Goal: Task Accomplishment & Management: Manage account settings

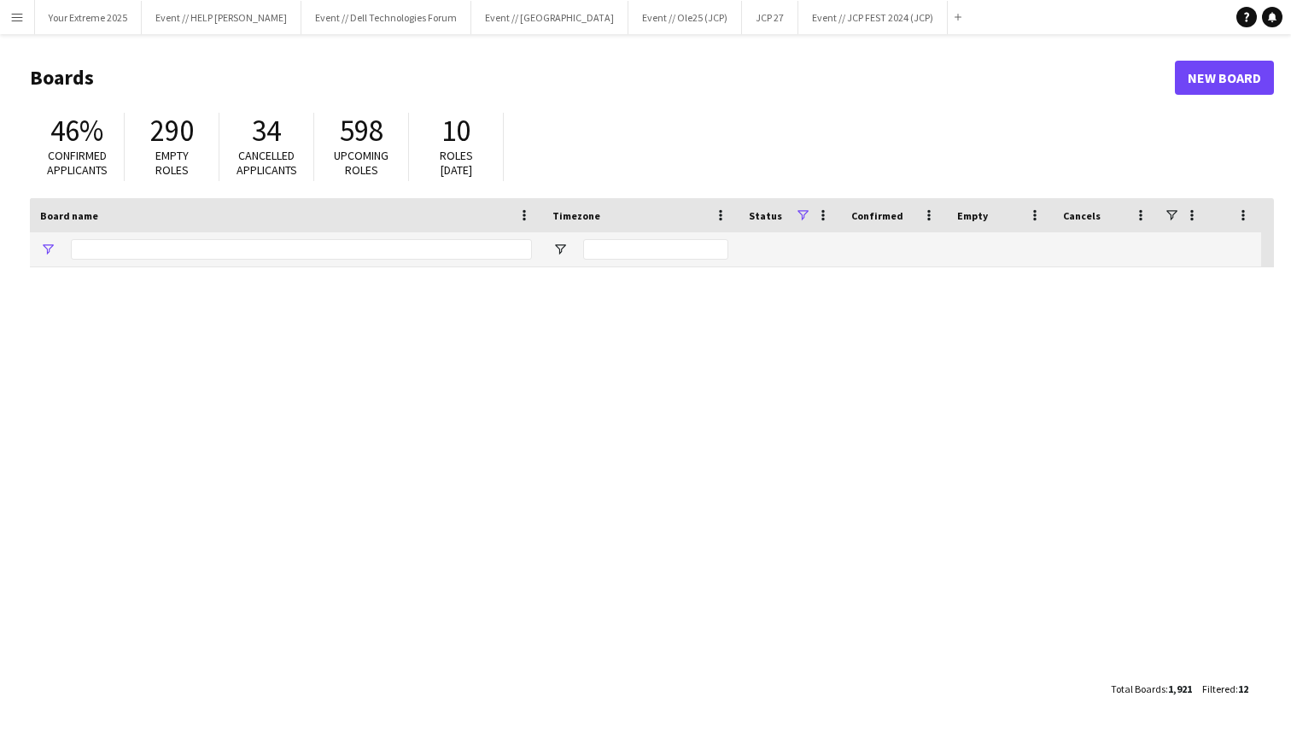
type input "***"
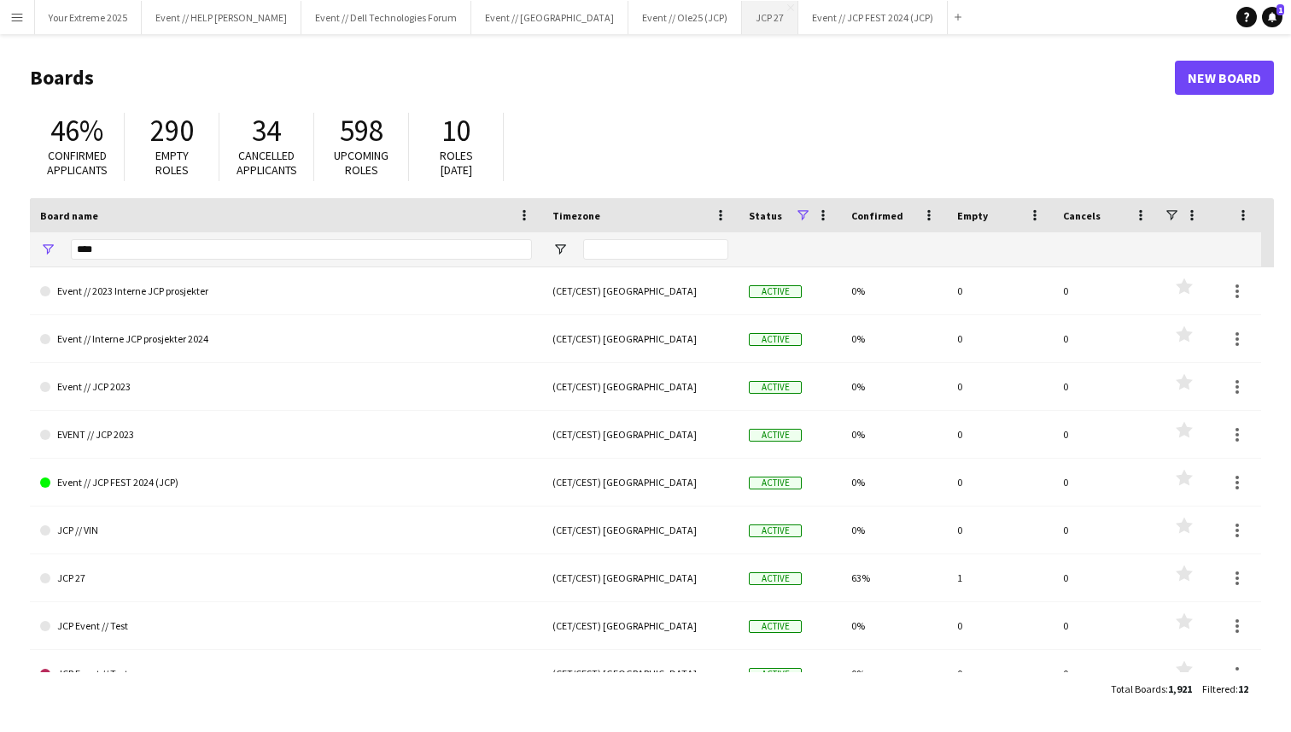
click at [742, 20] on button "JCP 27 Close" at bounding box center [770, 17] width 56 height 33
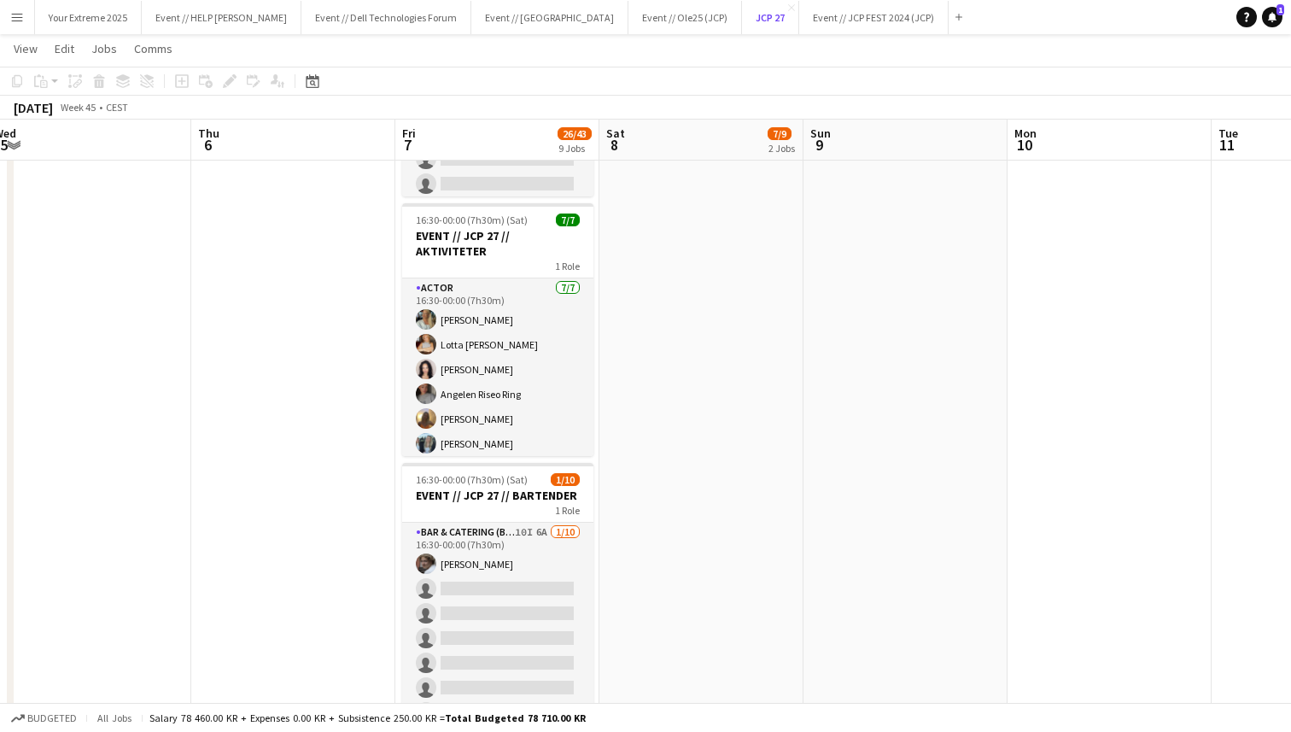
scroll to position [990, 0]
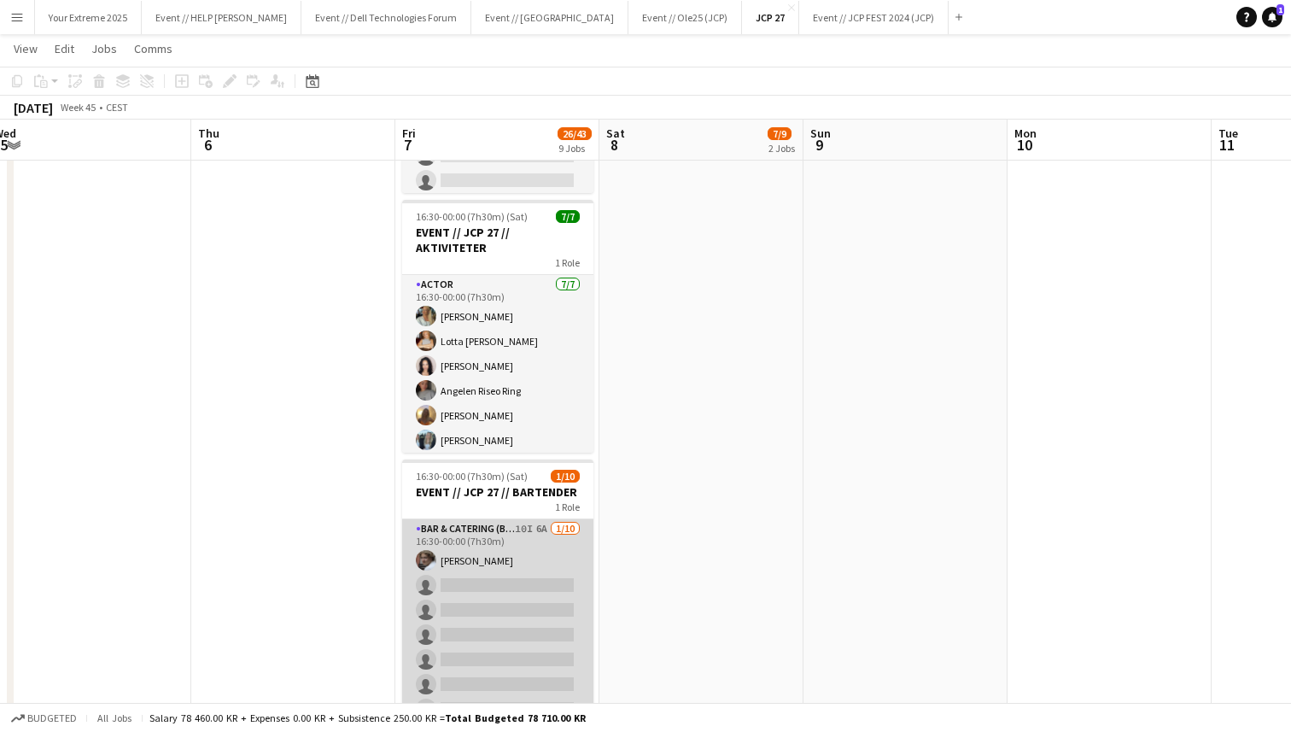
click at [512, 608] on app-card-role "Bar & Catering (Bar Tender) 10I 6A [DATE] 16:30-00:00 (7h30m) [PERSON_NAME] sin…" at bounding box center [497, 659] width 191 height 281
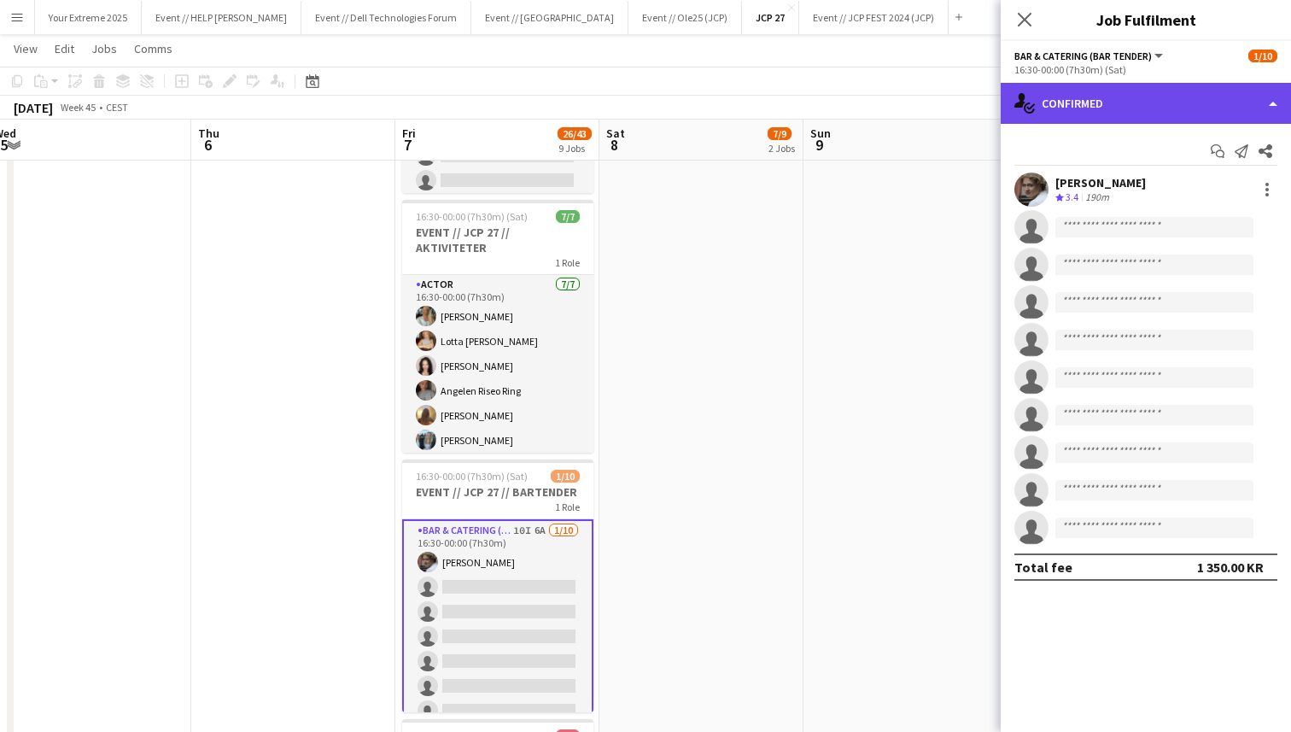
click at [1206, 96] on div "single-neutral-actions-check-2 Confirmed" at bounding box center [1146, 103] width 290 height 41
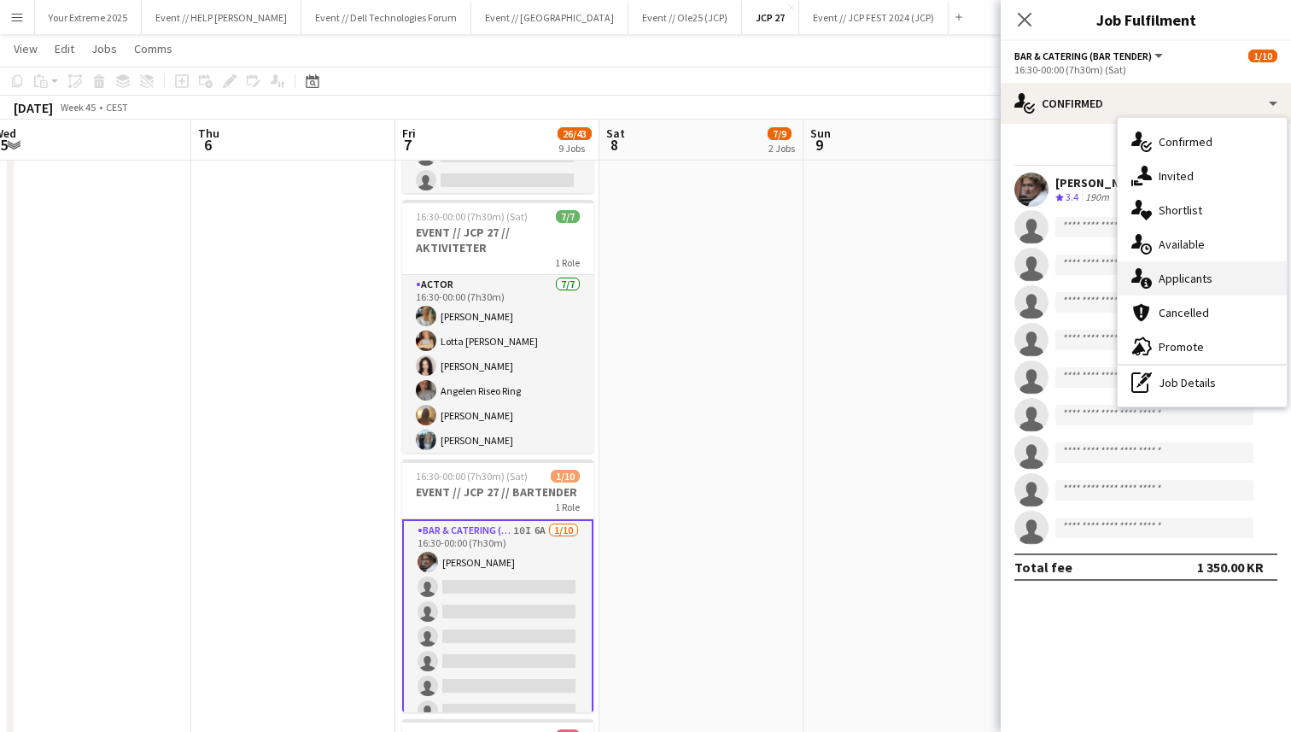
click at [1186, 281] on span "Applicants" at bounding box center [1186, 278] width 54 height 15
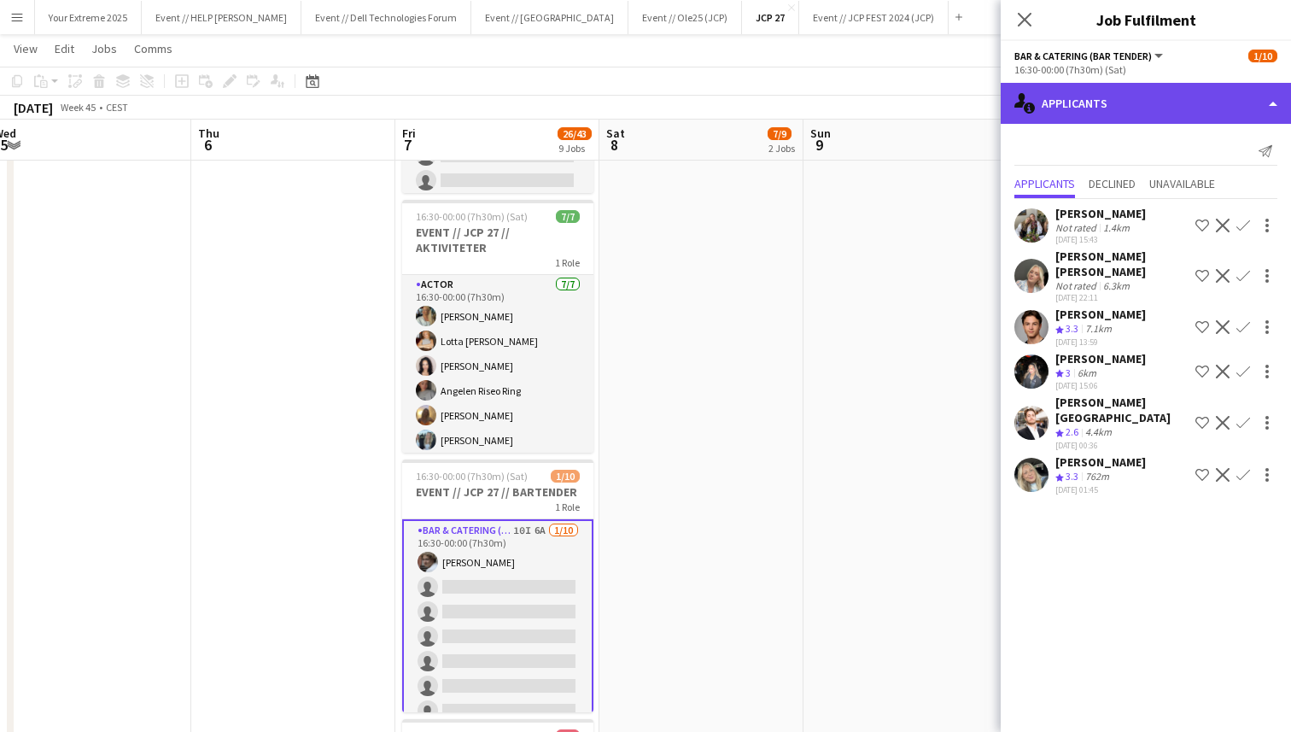
click at [1157, 109] on div "single-neutral-actions-information Applicants" at bounding box center [1146, 103] width 290 height 41
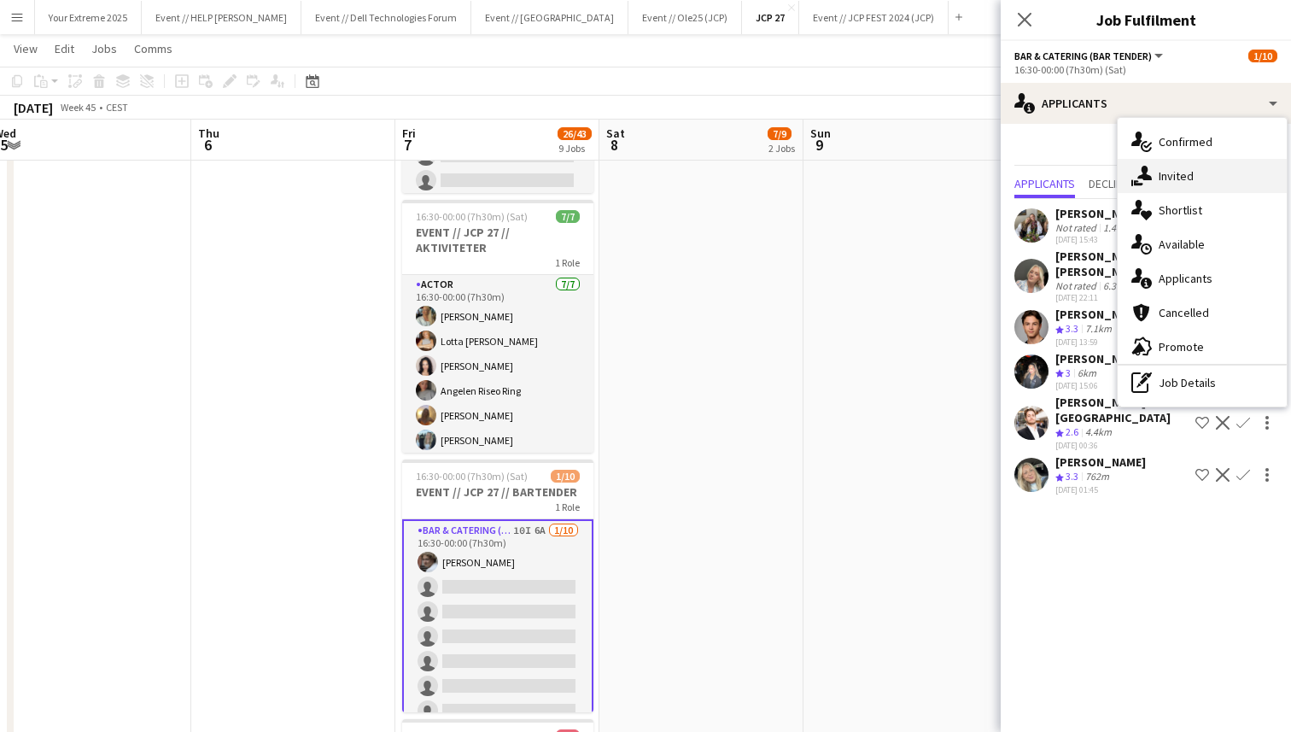
click at [1186, 174] on span "Invited" at bounding box center [1176, 175] width 35 height 15
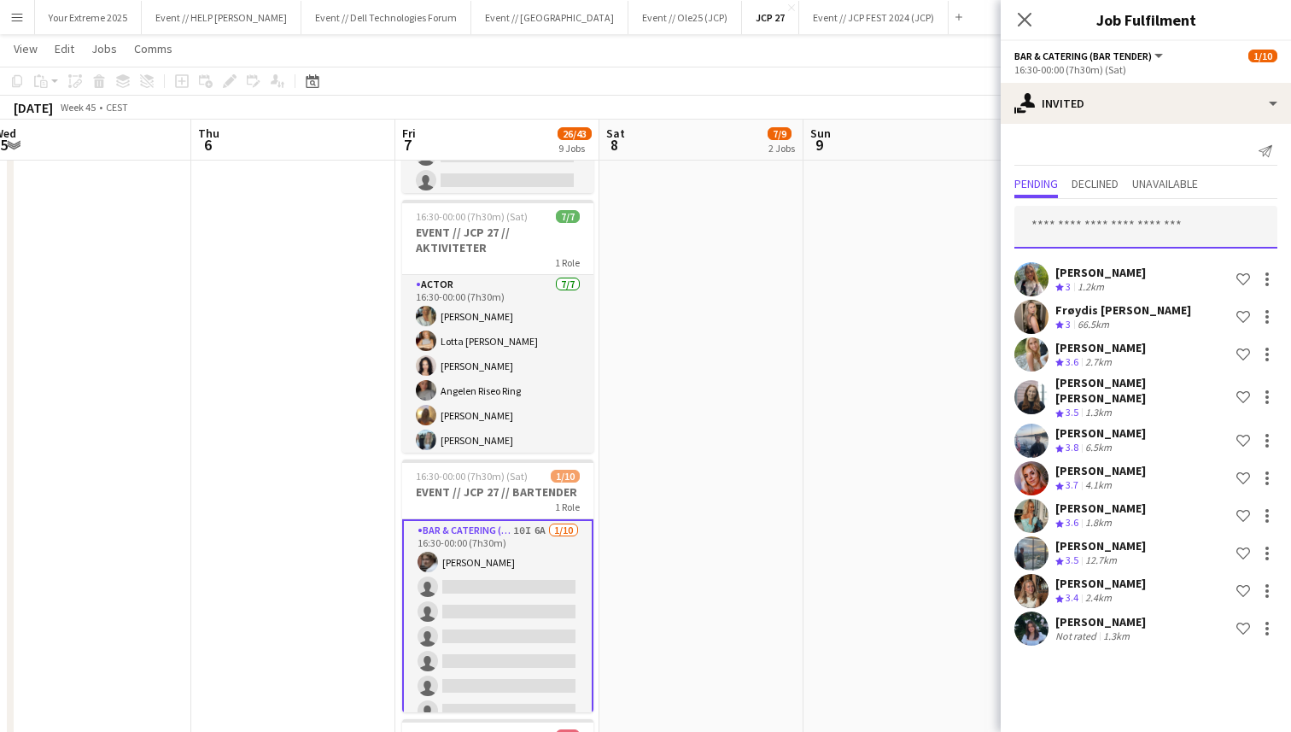
click at [1128, 228] on input "text" at bounding box center [1146, 227] width 263 height 43
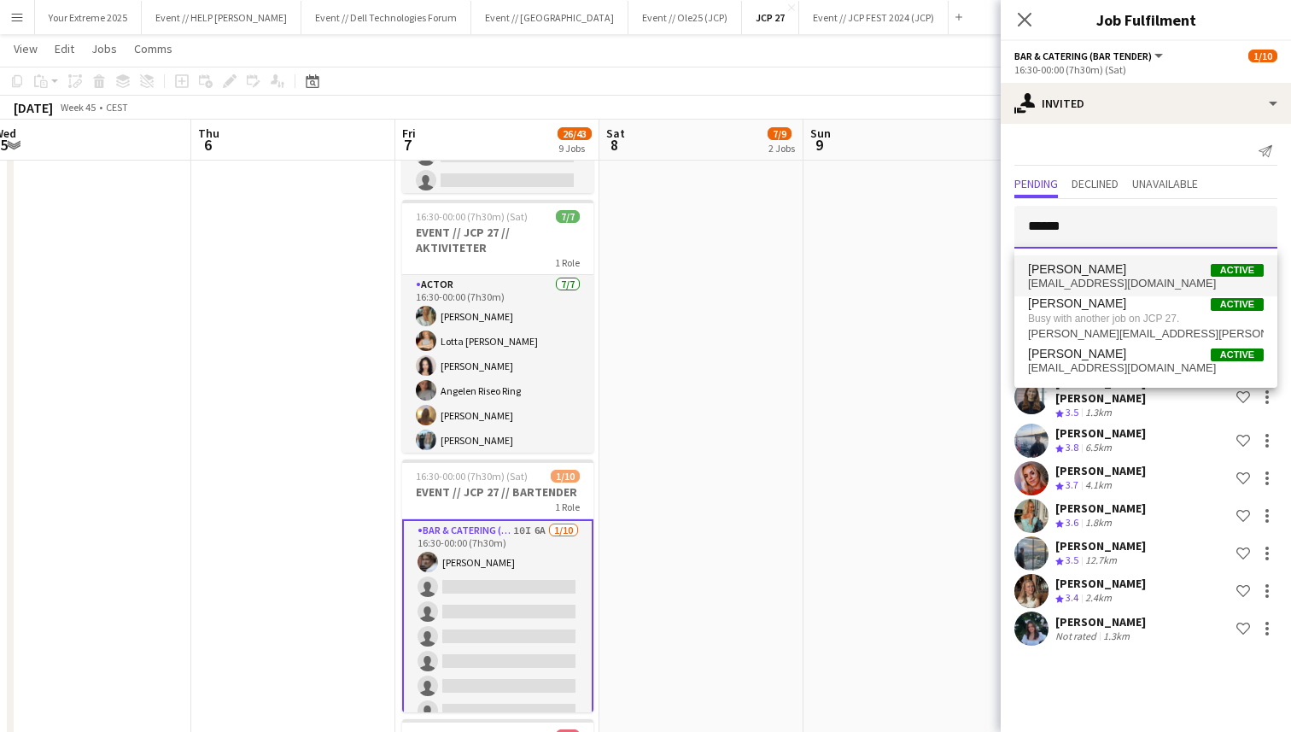
type input "******"
click at [1116, 275] on span "[PERSON_NAME]" at bounding box center [1077, 269] width 98 height 15
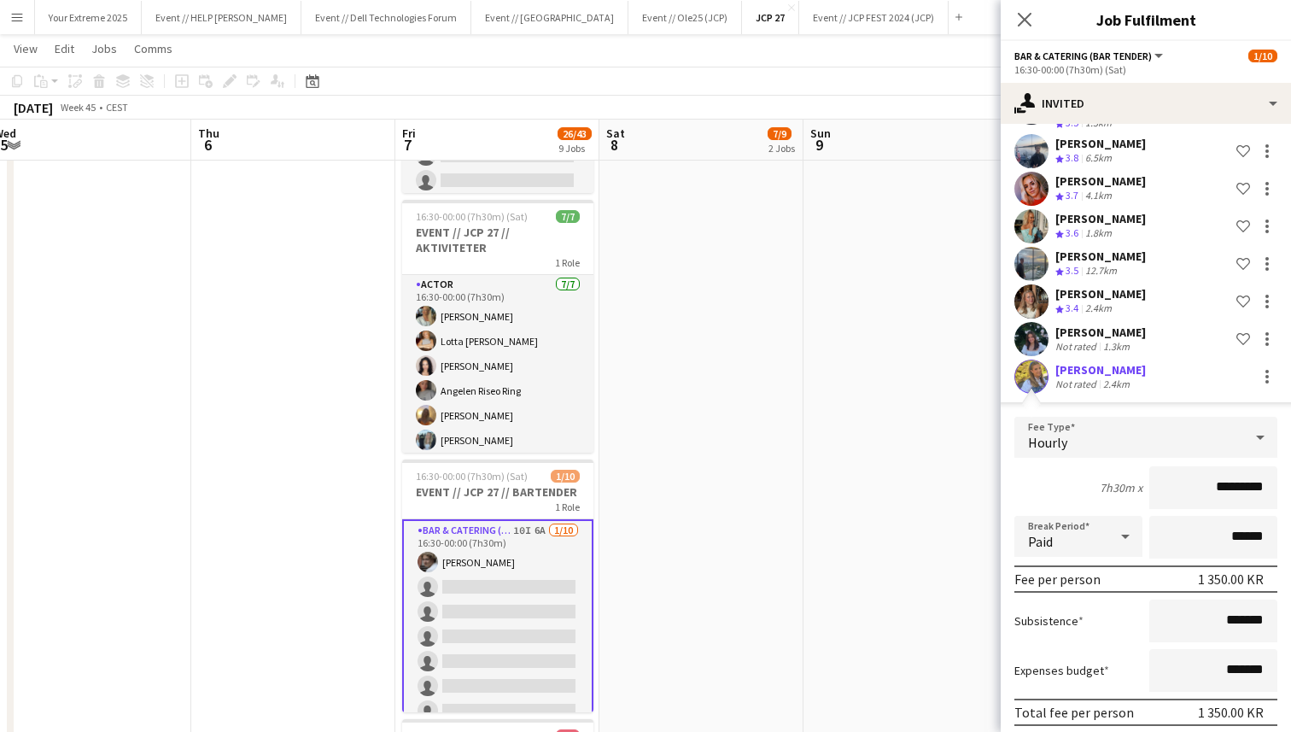
scroll to position [345, 0]
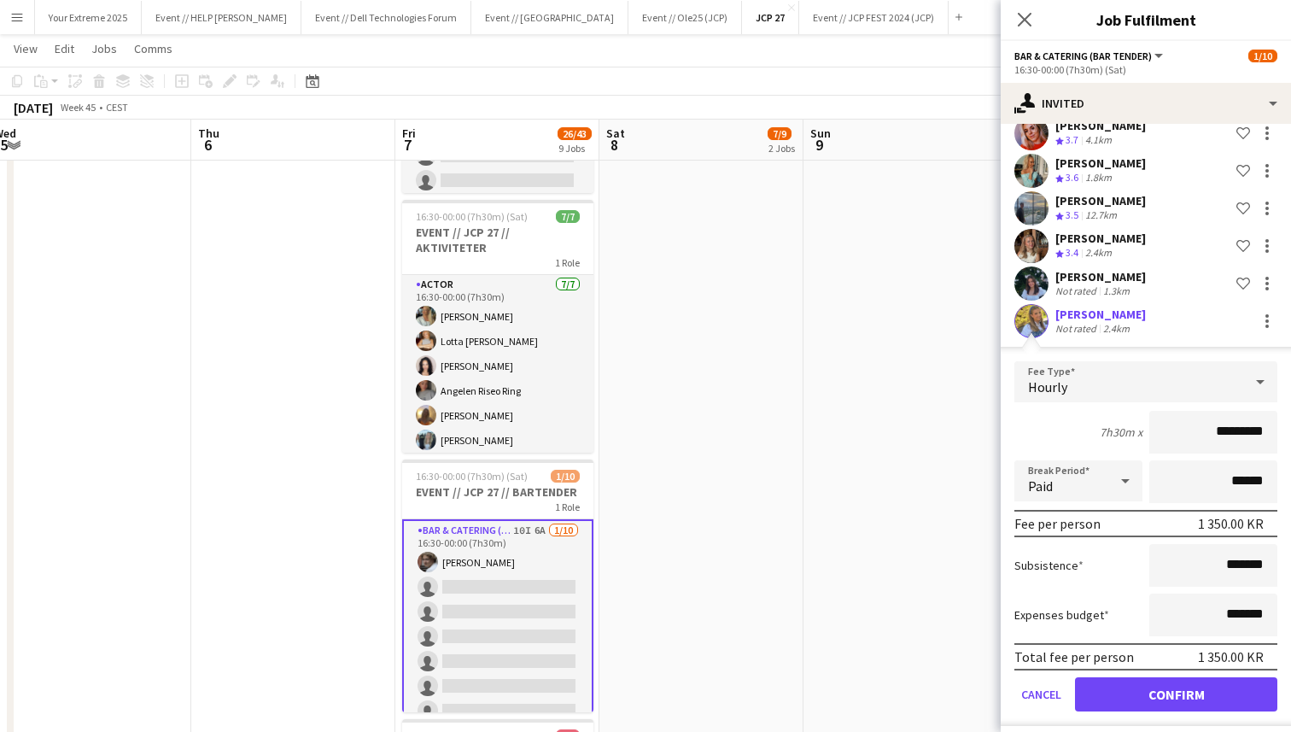
click at [1031, 311] on app-user-avatar at bounding box center [1032, 321] width 34 height 34
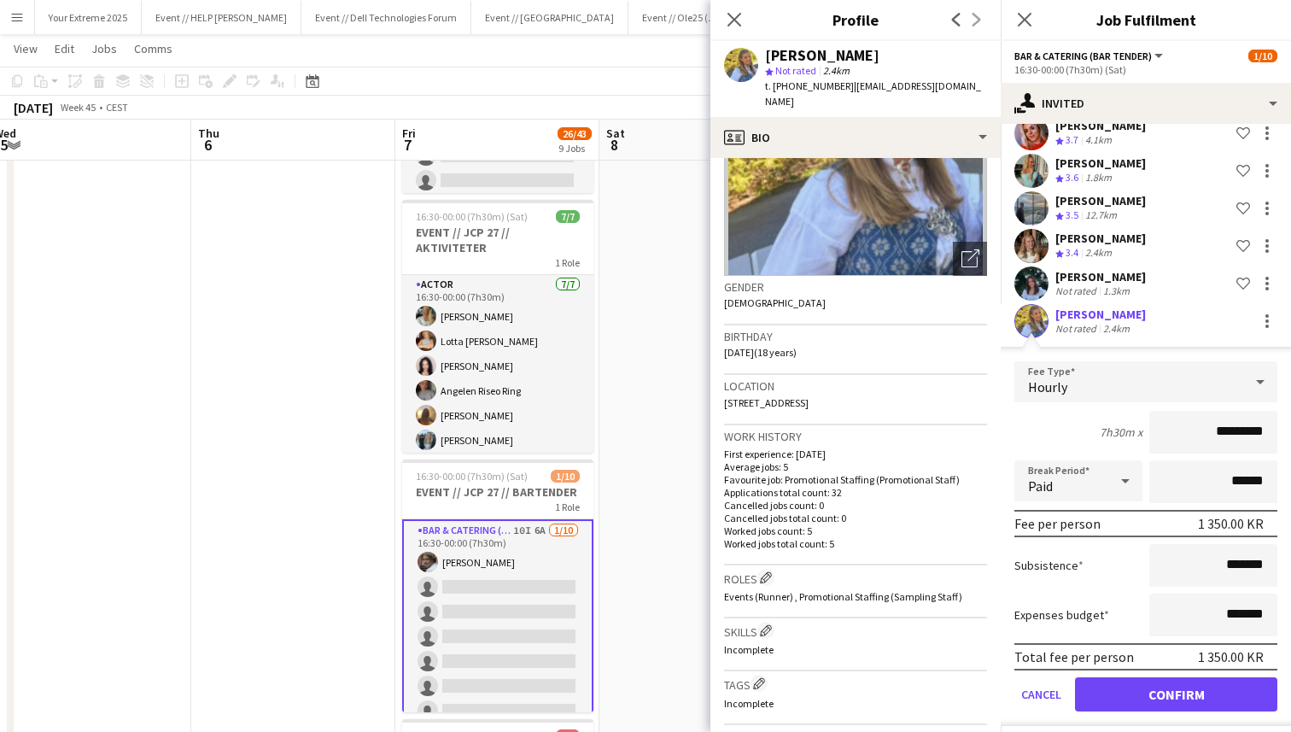
scroll to position [0, 0]
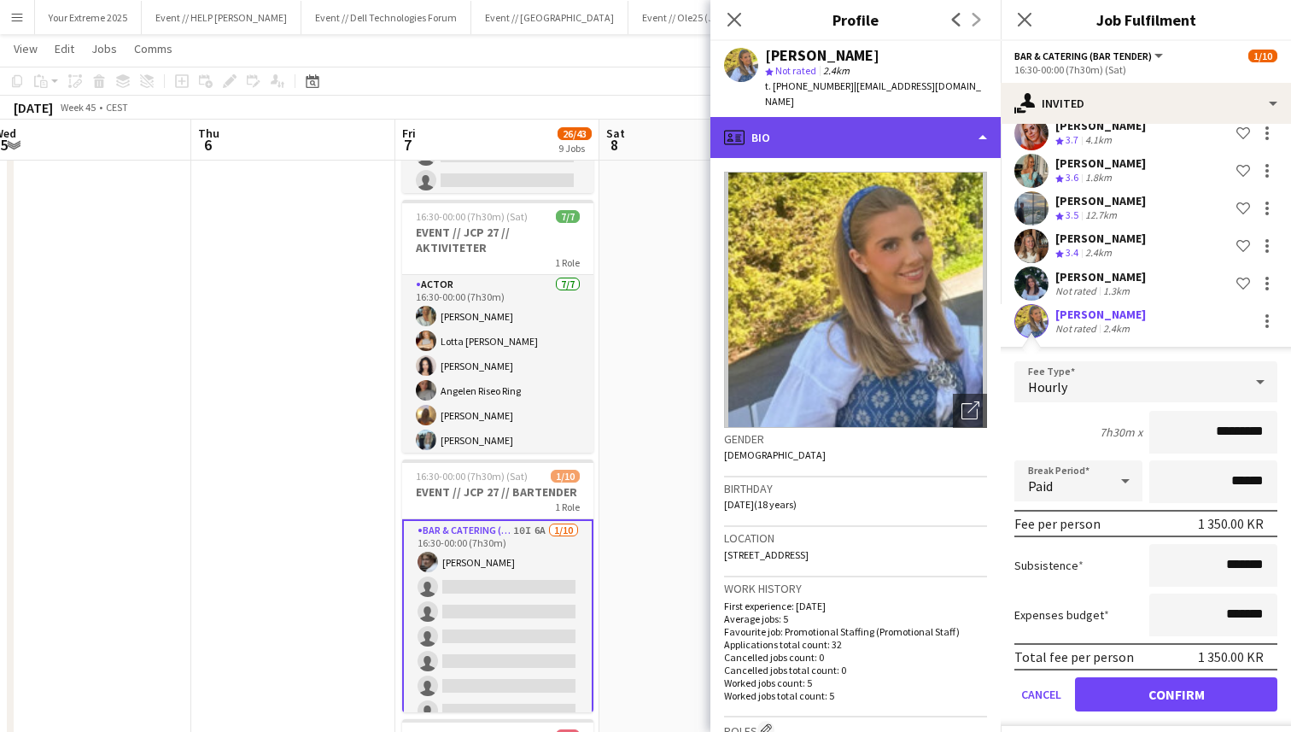
click at [919, 117] on div "profile Bio" at bounding box center [856, 137] width 290 height 41
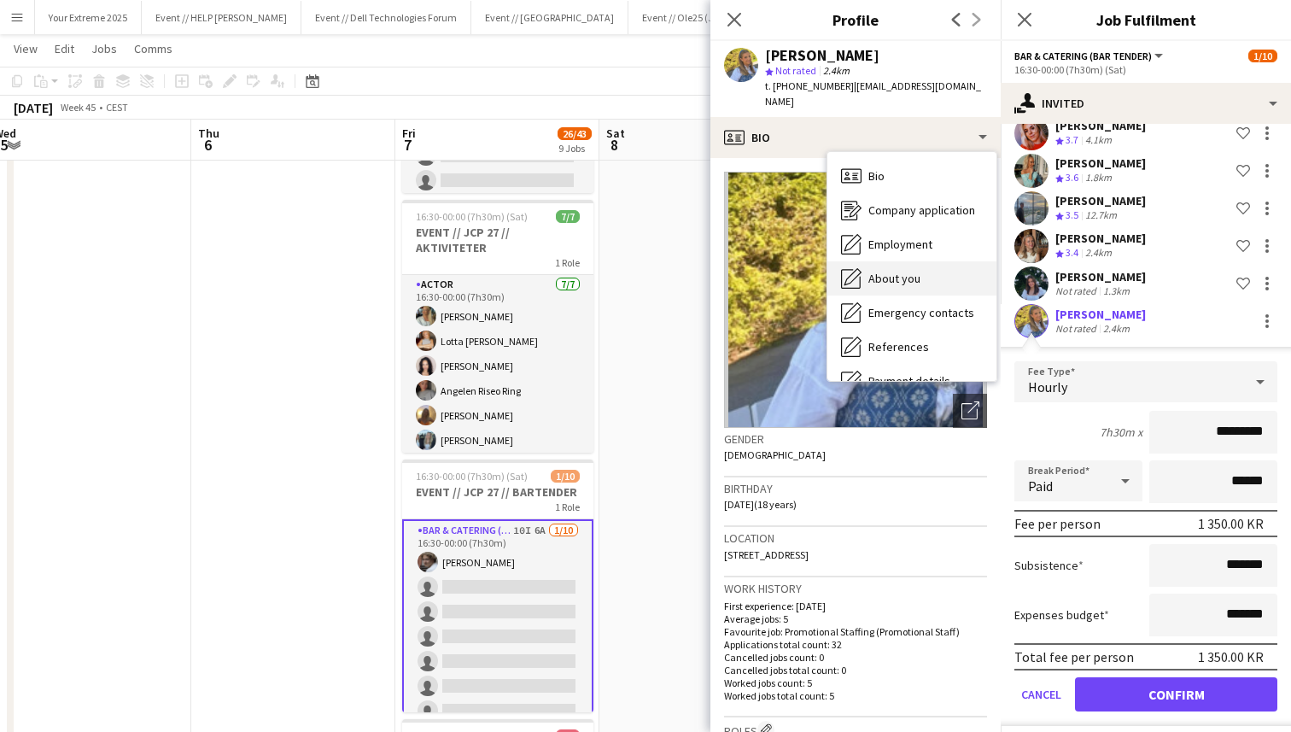
click at [909, 271] on span "About you" at bounding box center [895, 278] width 52 height 15
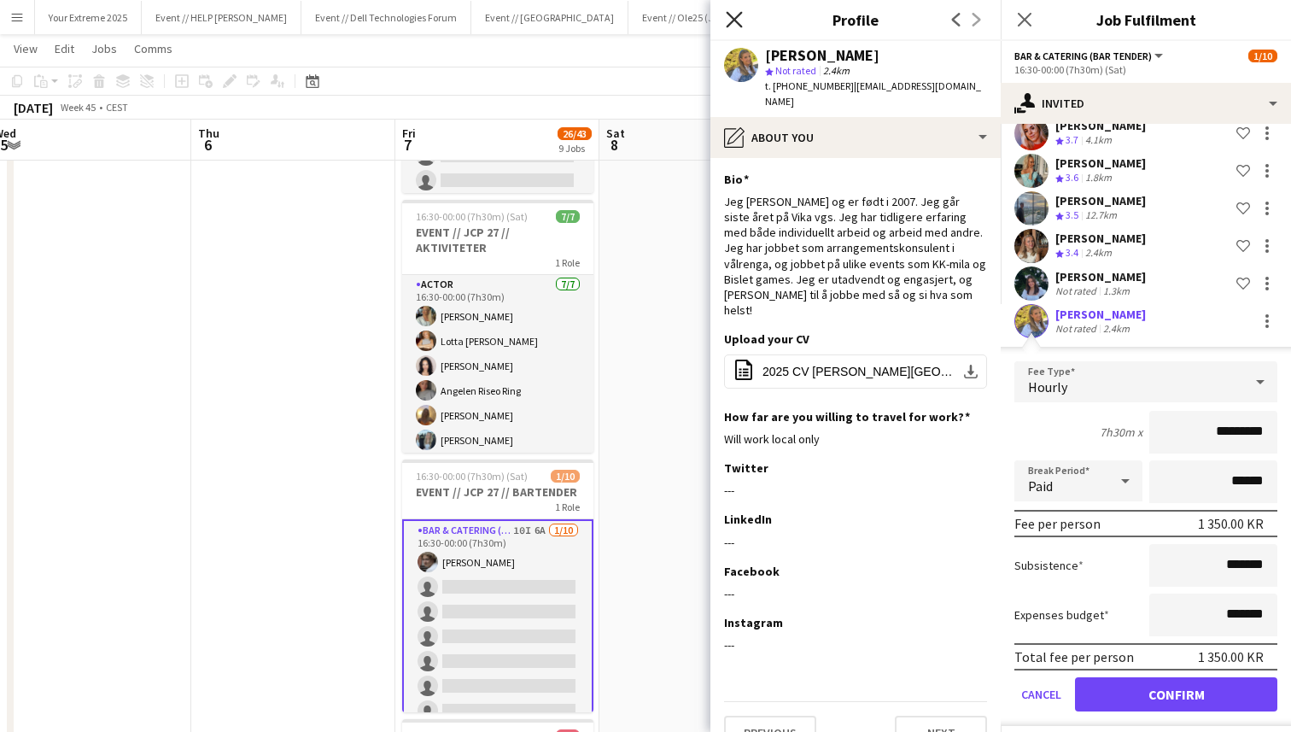
click at [733, 15] on icon "Close pop-in" at bounding box center [734, 19] width 16 height 16
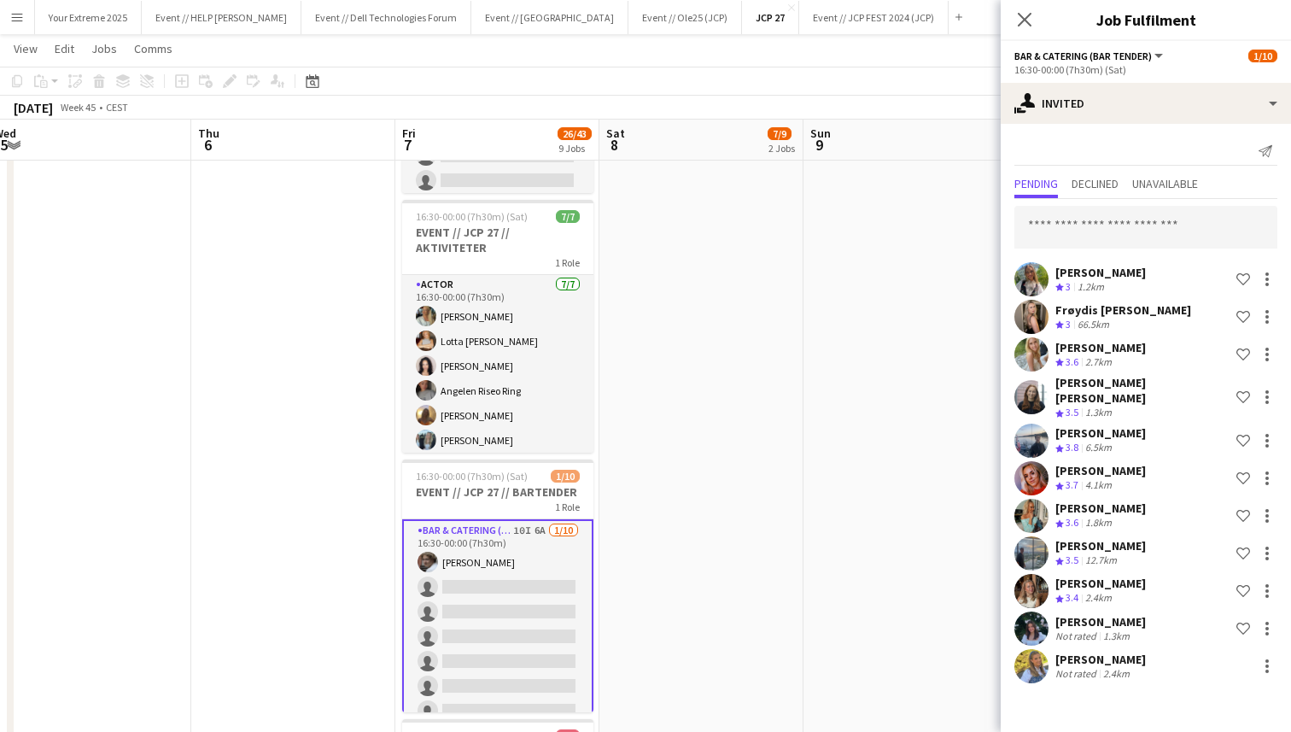
click at [936, 526] on app-date-cell at bounding box center [906, 191] width 204 height 1981
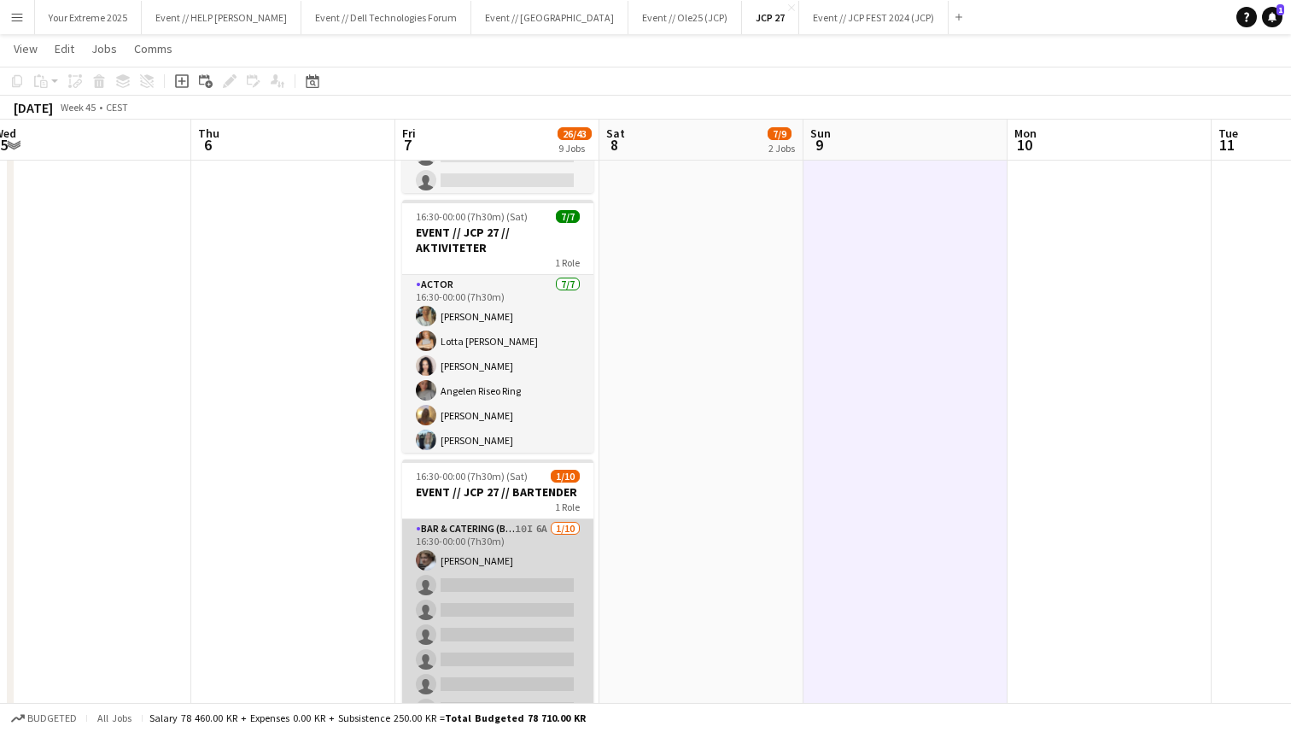
click at [518, 616] on app-card-role "Bar & Catering (Bar Tender) 10I 6A [DATE] 16:30-00:00 (7h30m) [PERSON_NAME] sin…" at bounding box center [497, 659] width 191 height 281
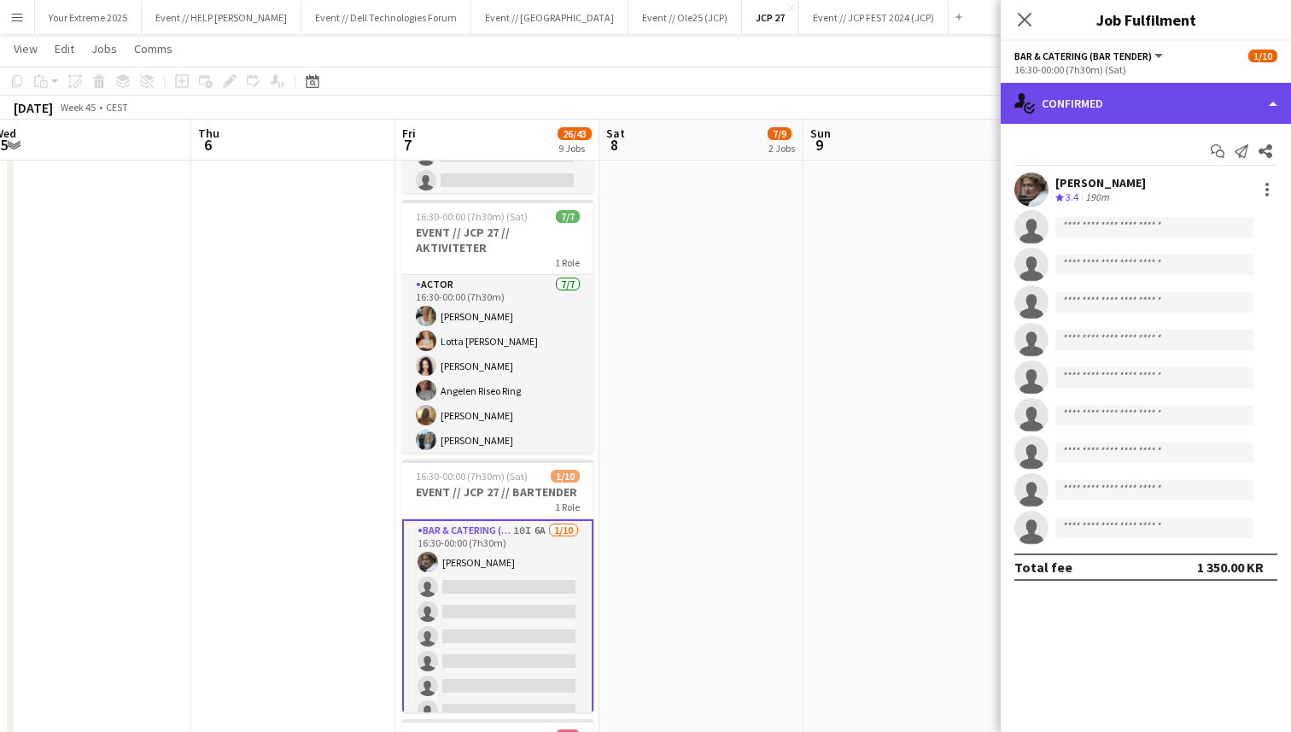
click at [1164, 108] on div "single-neutral-actions-check-2 Confirmed" at bounding box center [1146, 103] width 290 height 41
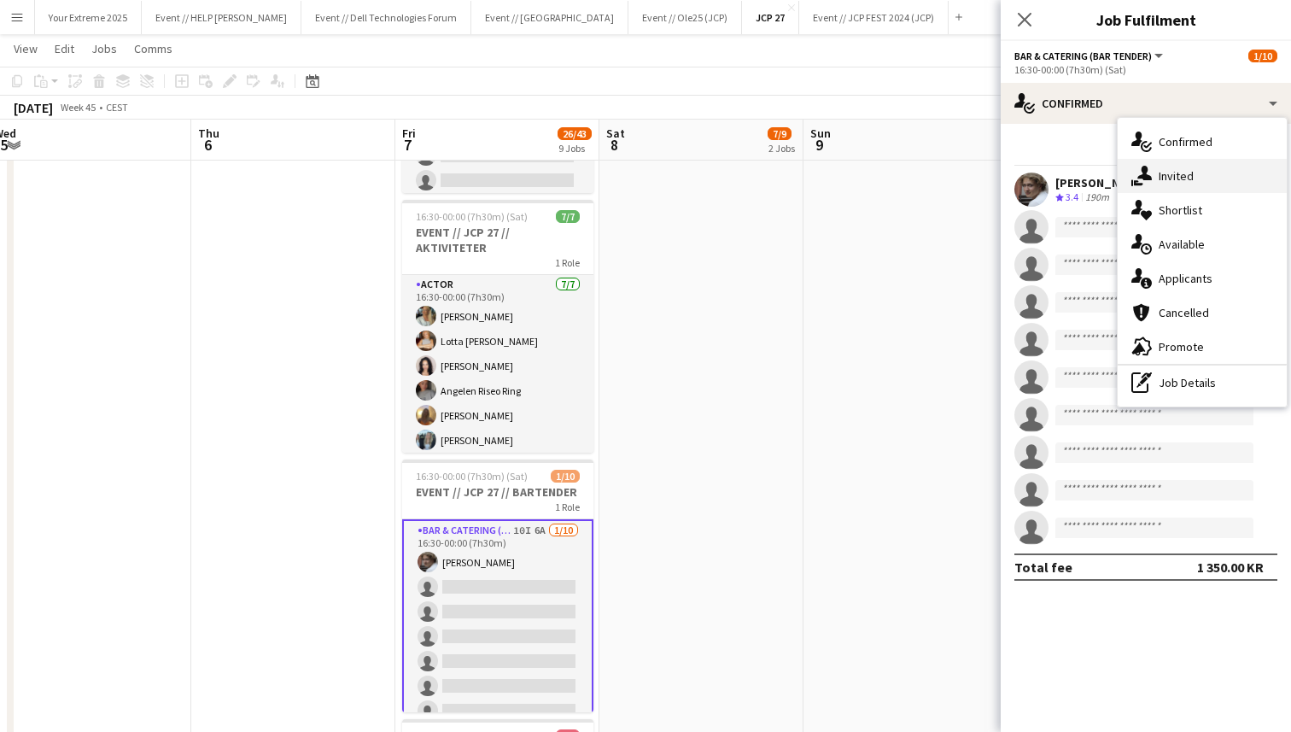
click at [1177, 179] on span "Invited" at bounding box center [1176, 175] width 35 height 15
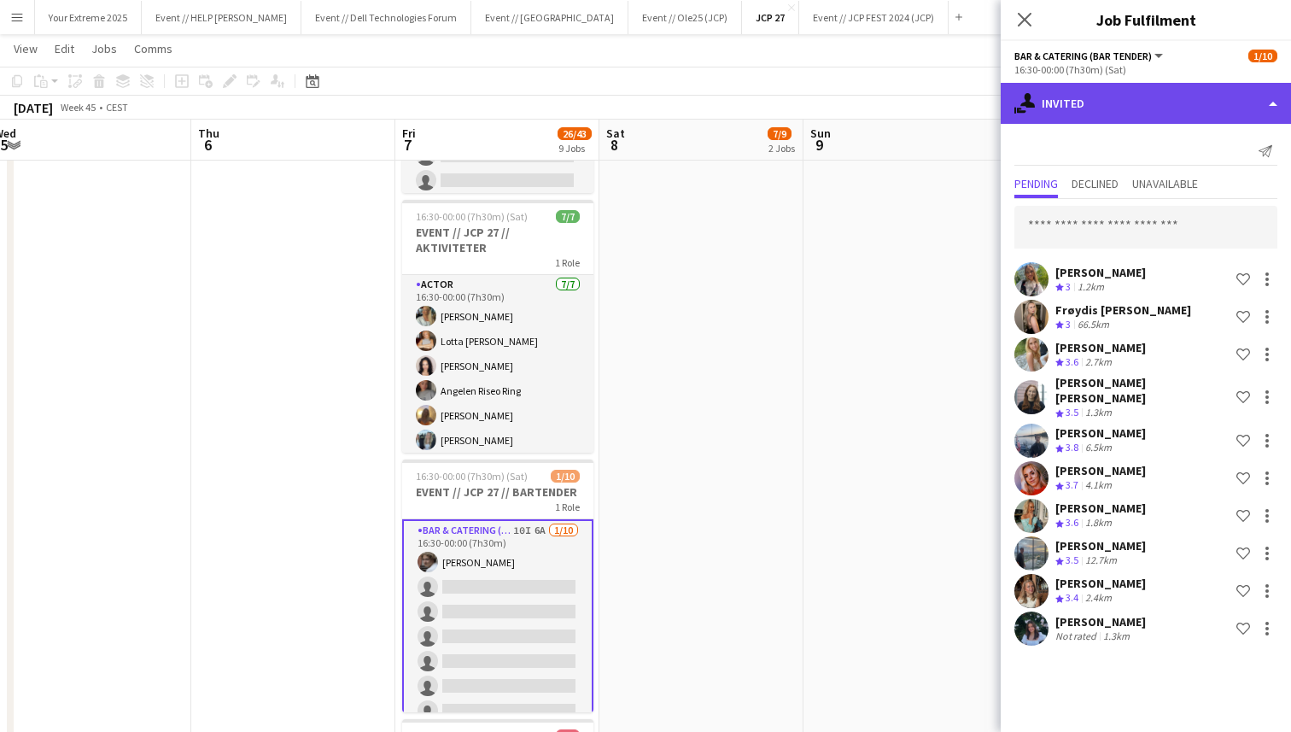
click at [1174, 98] on div "single-neutral-actions-share-1 Invited" at bounding box center [1146, 103] width 290 height 41
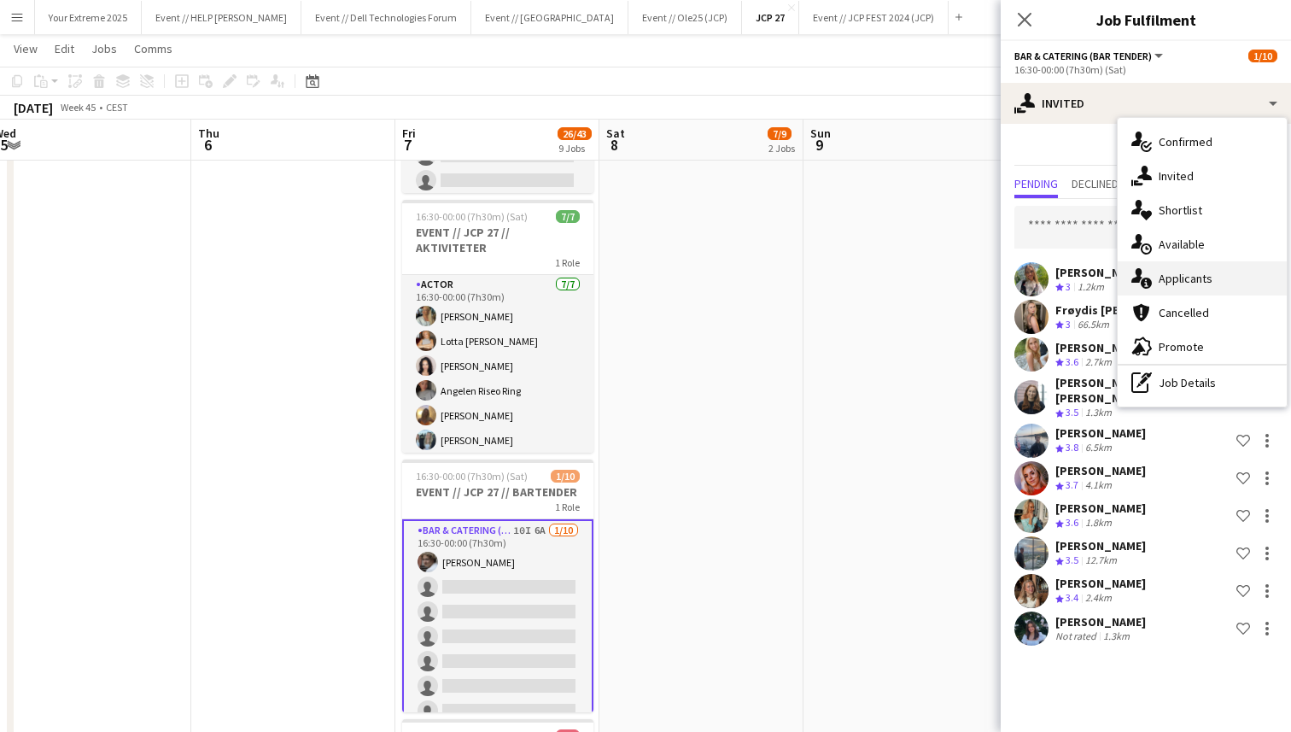
click at [1205, 279] on span "Applicants" at bounding box center [1186, 278] width 54 height 15
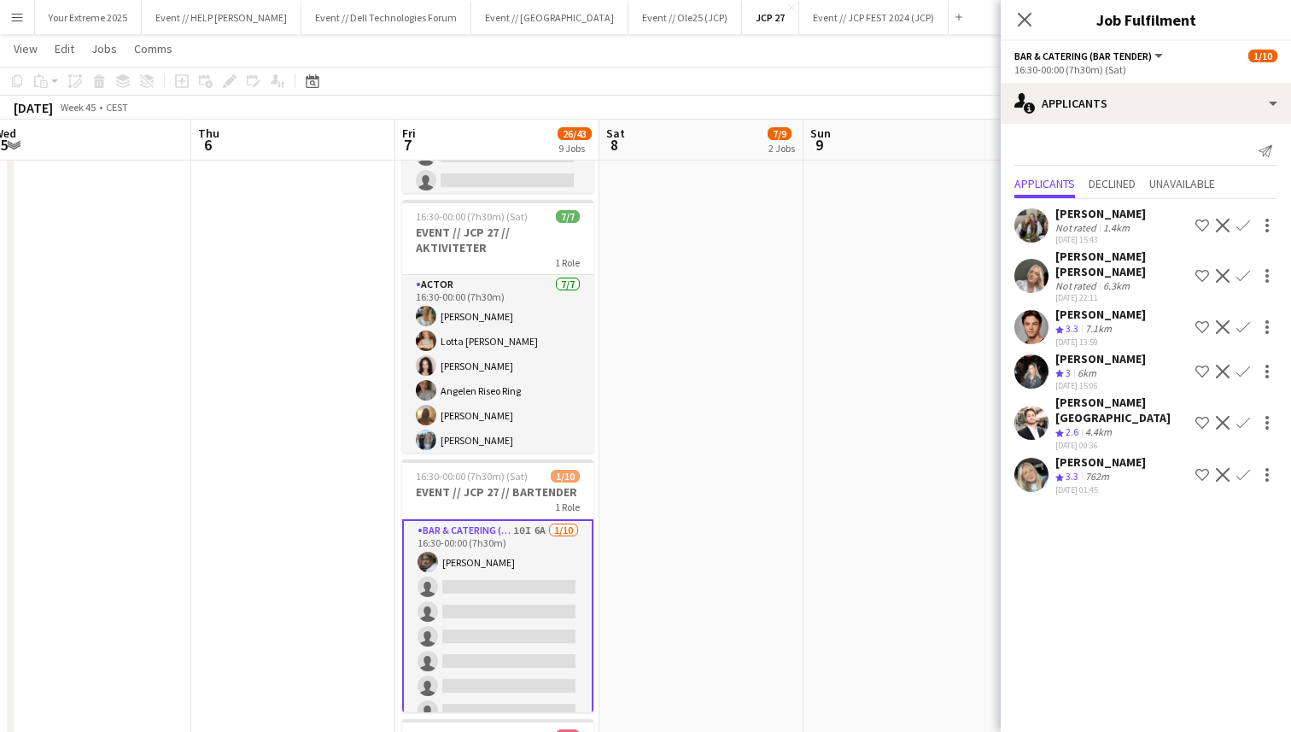
click at [1037, 222] on app-user-avatar at bounding box center [1032, 225] width 34 height 34
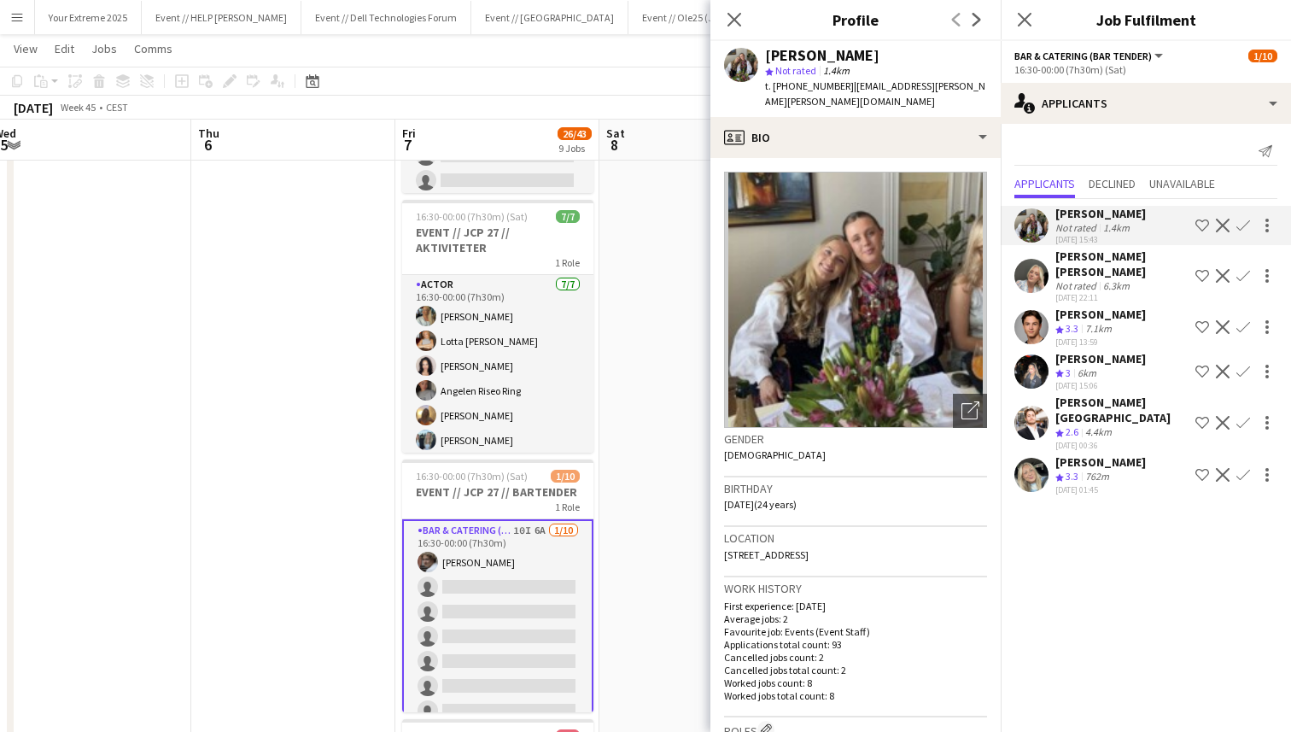
click at [1036, 265] on app-user-avatar at bounding box center [1032, 276] width 34 height 34
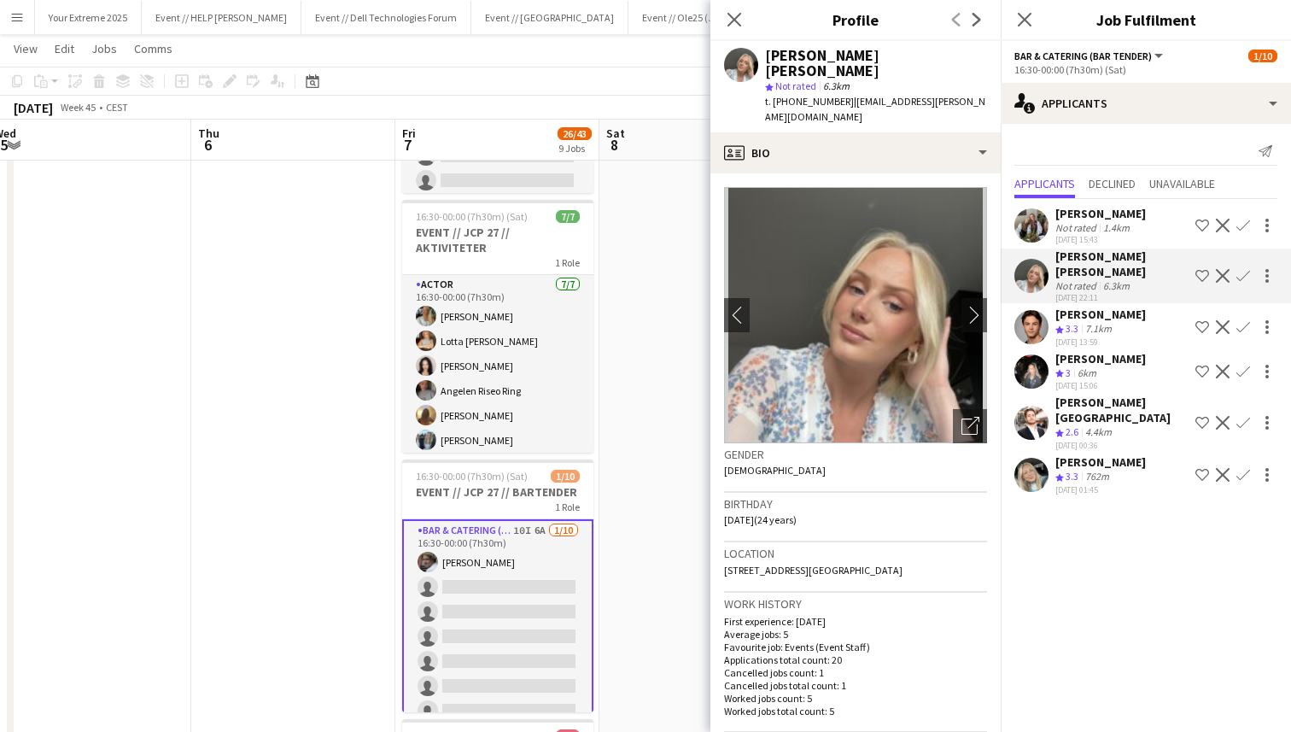
click at [1032, 310] on app-user-avatar at bounding box center [1032, 327] width 34 height 34
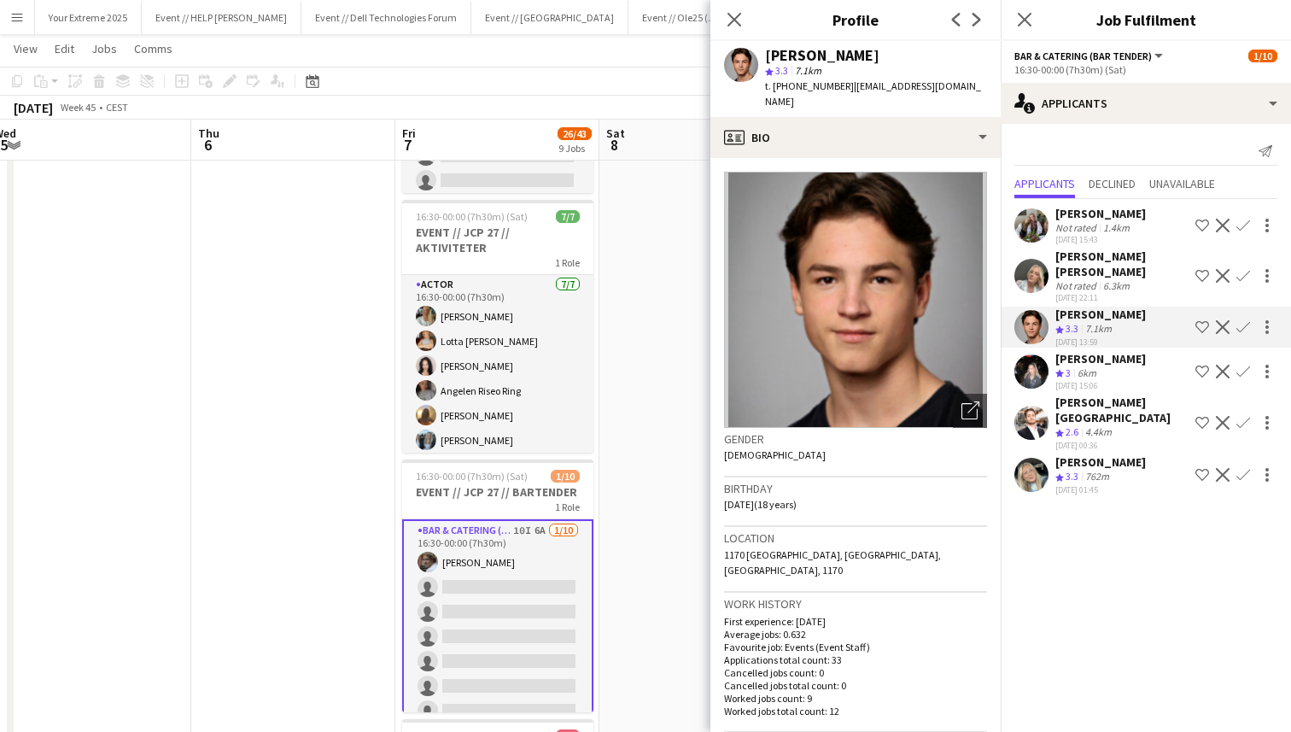
click at [1031, 354] on app-user-avatar at bounding box center [1032, 371] width 34 height 34
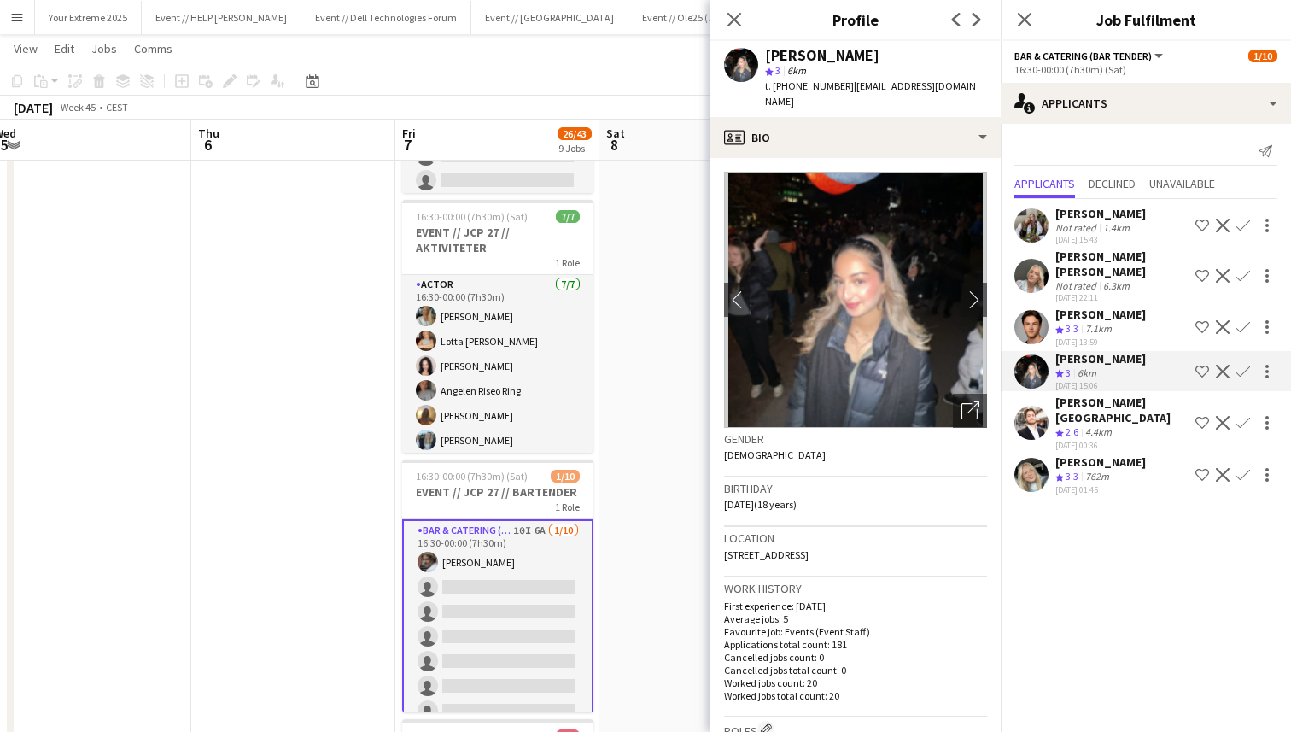
click at [1032, 406] on app-user-avatar at bounding box center [1032, 423] width 34 height 34
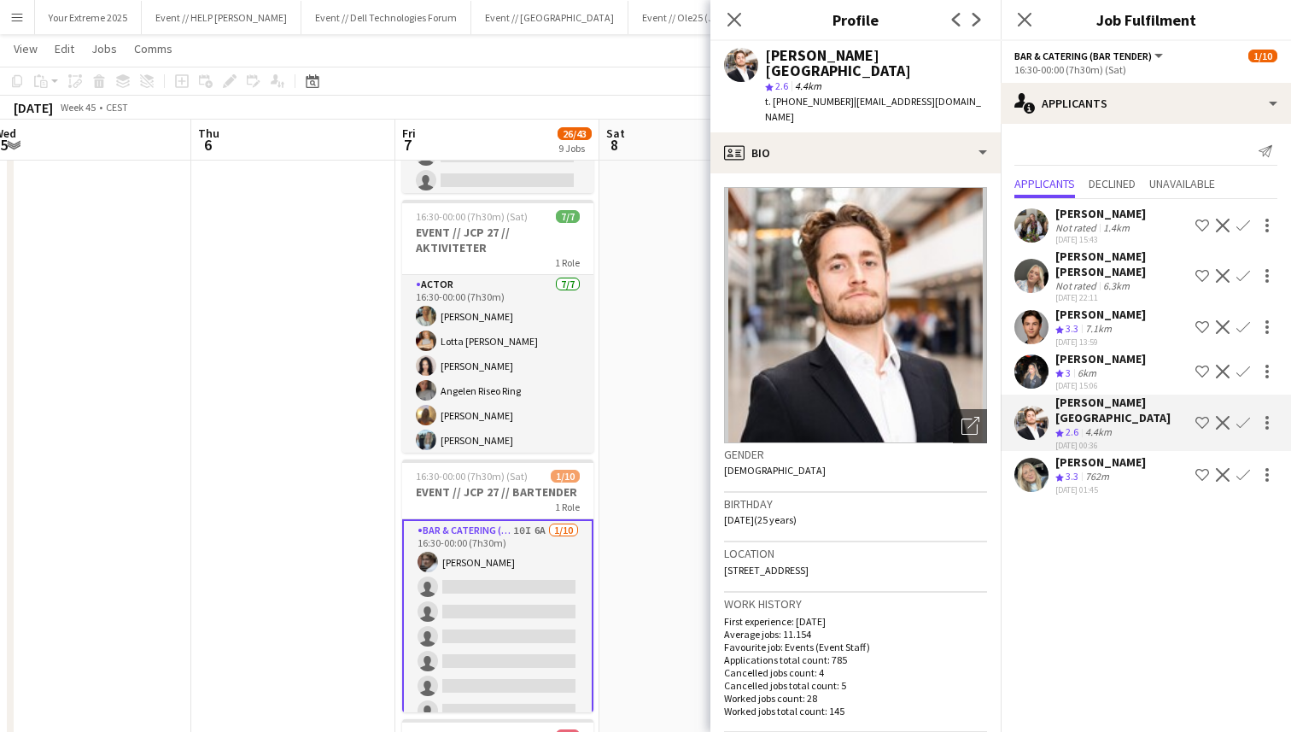
click at [1030, 458] on app-user-avatar at bounding box center [1032, 475] width 34 height 34
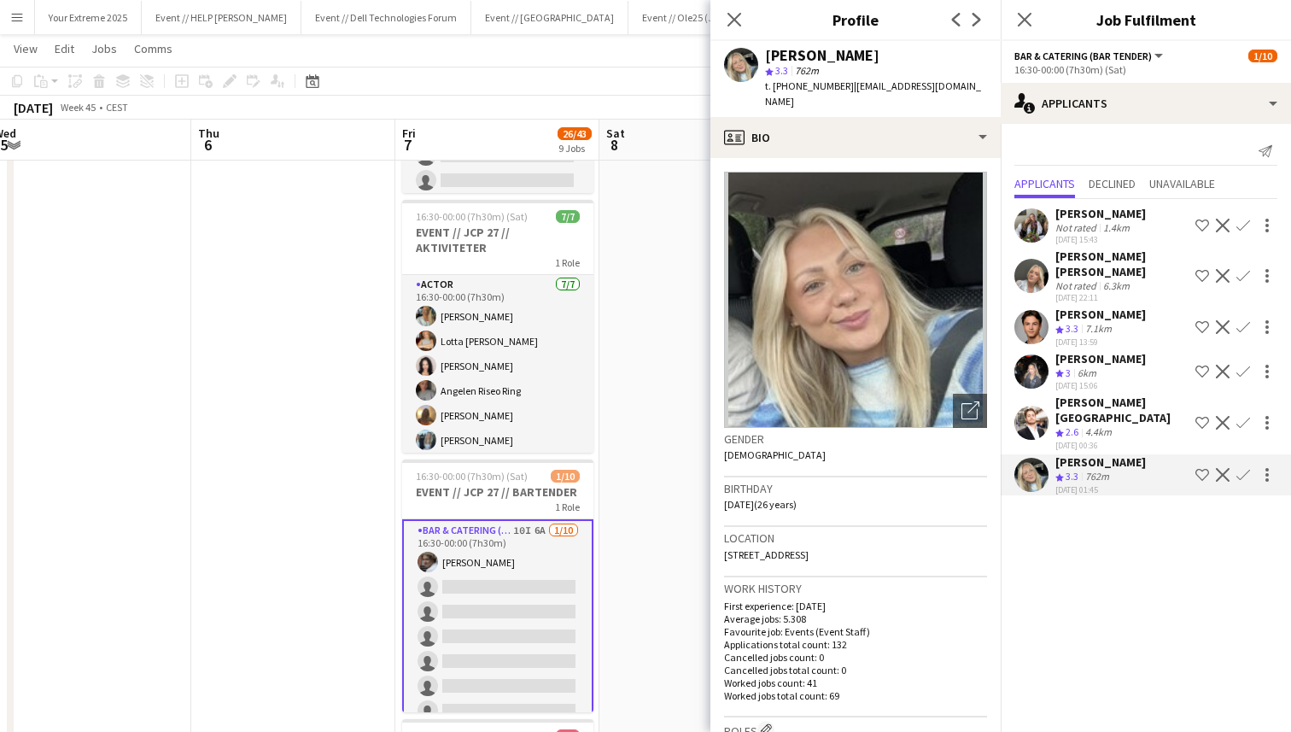
click at [618, 412] on app-date-cell "00:00-07:00 (7h) 6/8 EVENT // JCP 27 // NEDRIGG 1 Role Events (Rigger) 15I 1A […" at bounding box center [702, 191] width 204 height 1981
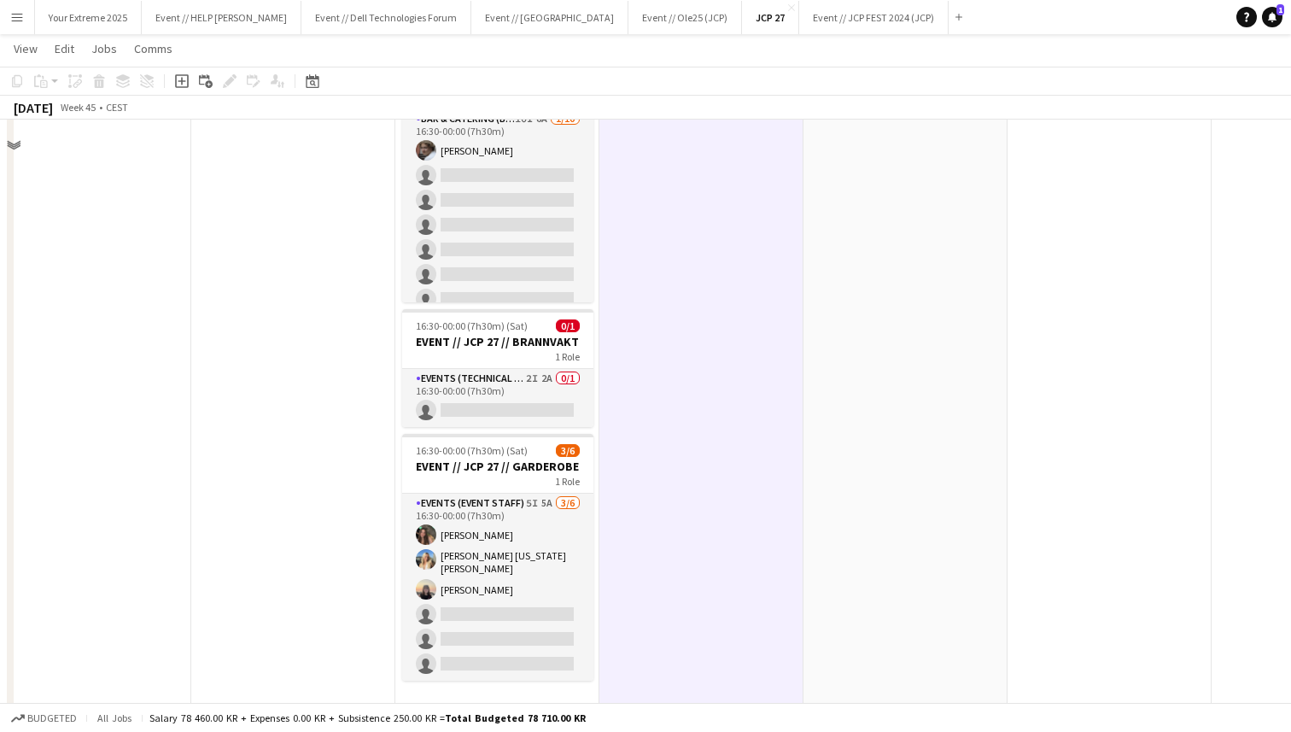
scroll to position [1469, 0]
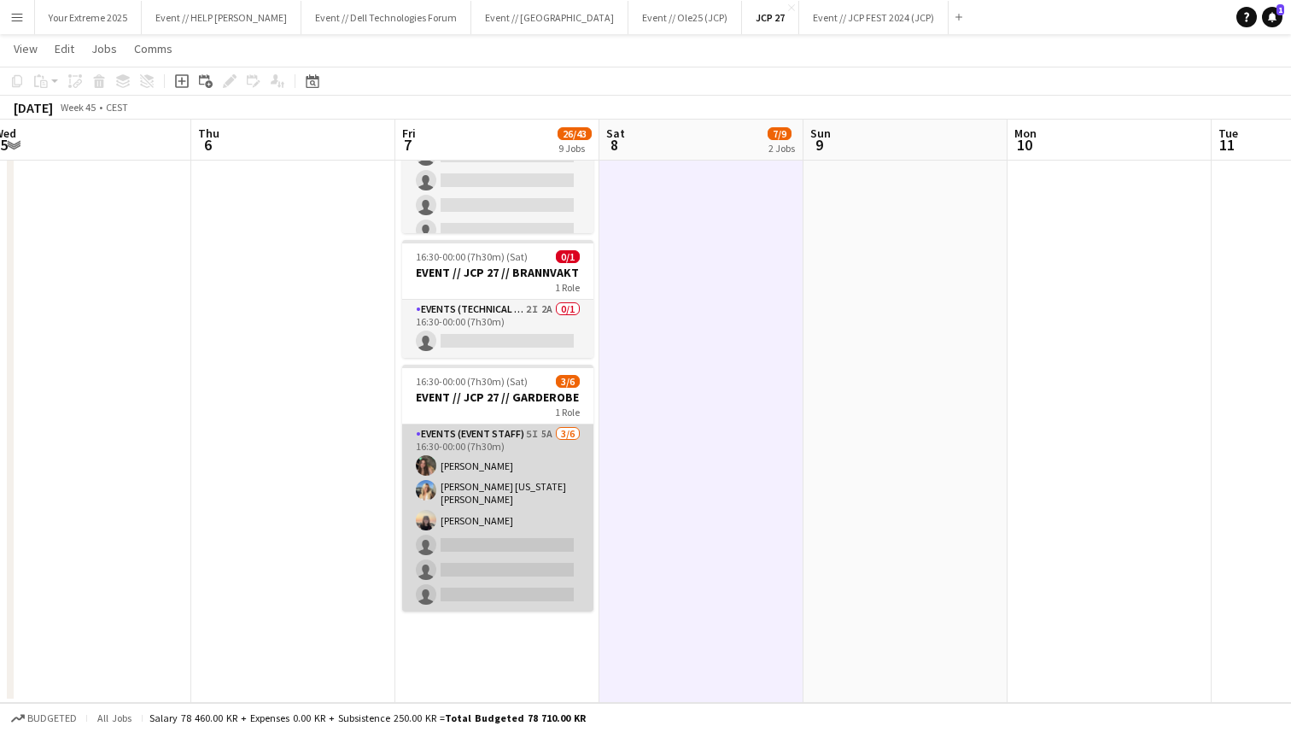
click at [501, 563] on app-card-role "Events (Event Staff) 5I 5A [DATE] 16:30-00:00 (7h30m) [PERSON_NAME] [PERSON_NAM…" at bounding box center [497, 518] width 191 height 187
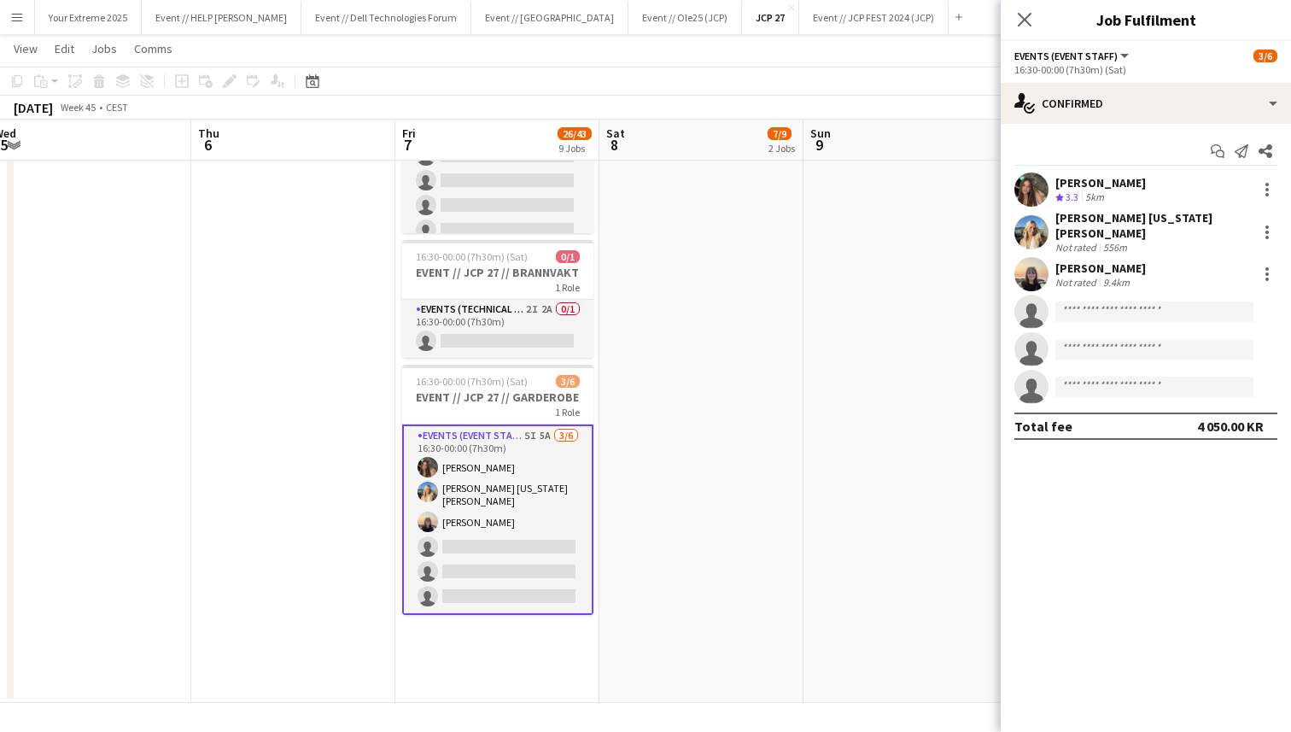
click at [1025, 261] on app-user-avatar at bounding box center [1032, 274] width 34 height 34
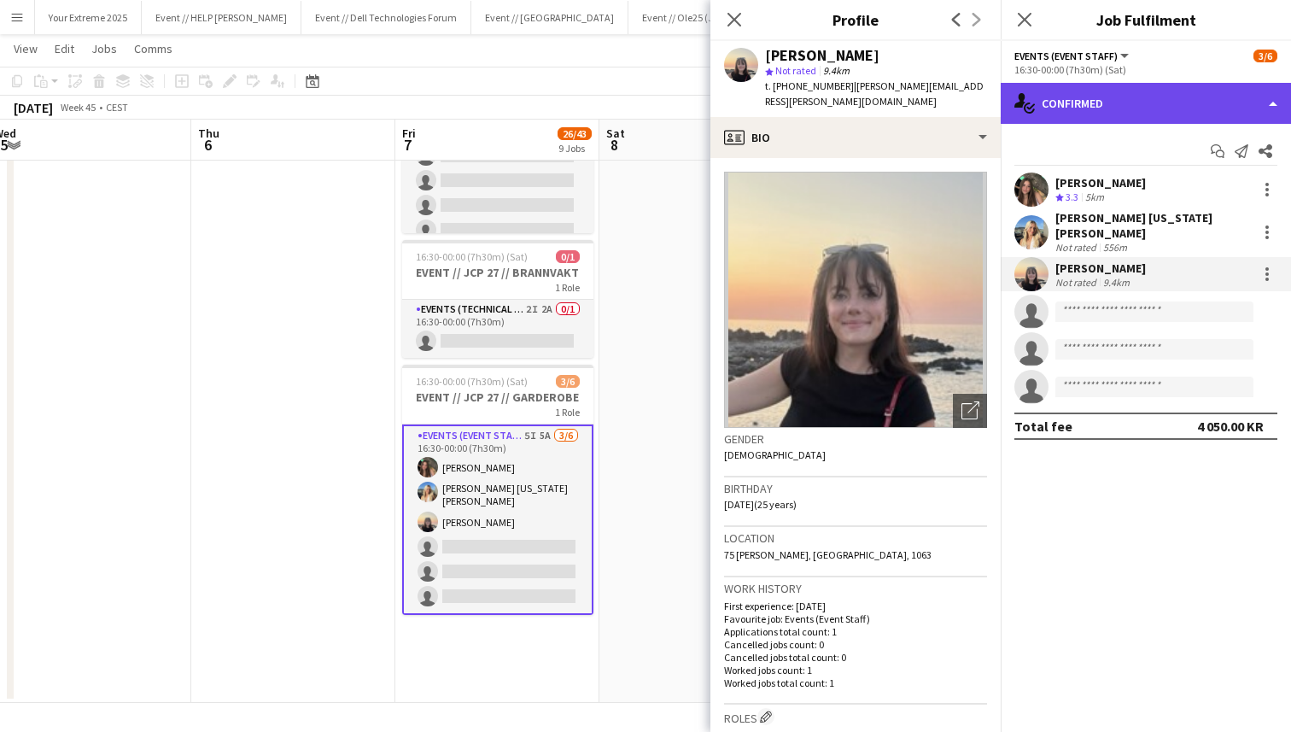
click at [1140, 107] on div "single-neutral-actions-check-2 Confirmed" at bounding box center [1146, 103] width 290 height 41
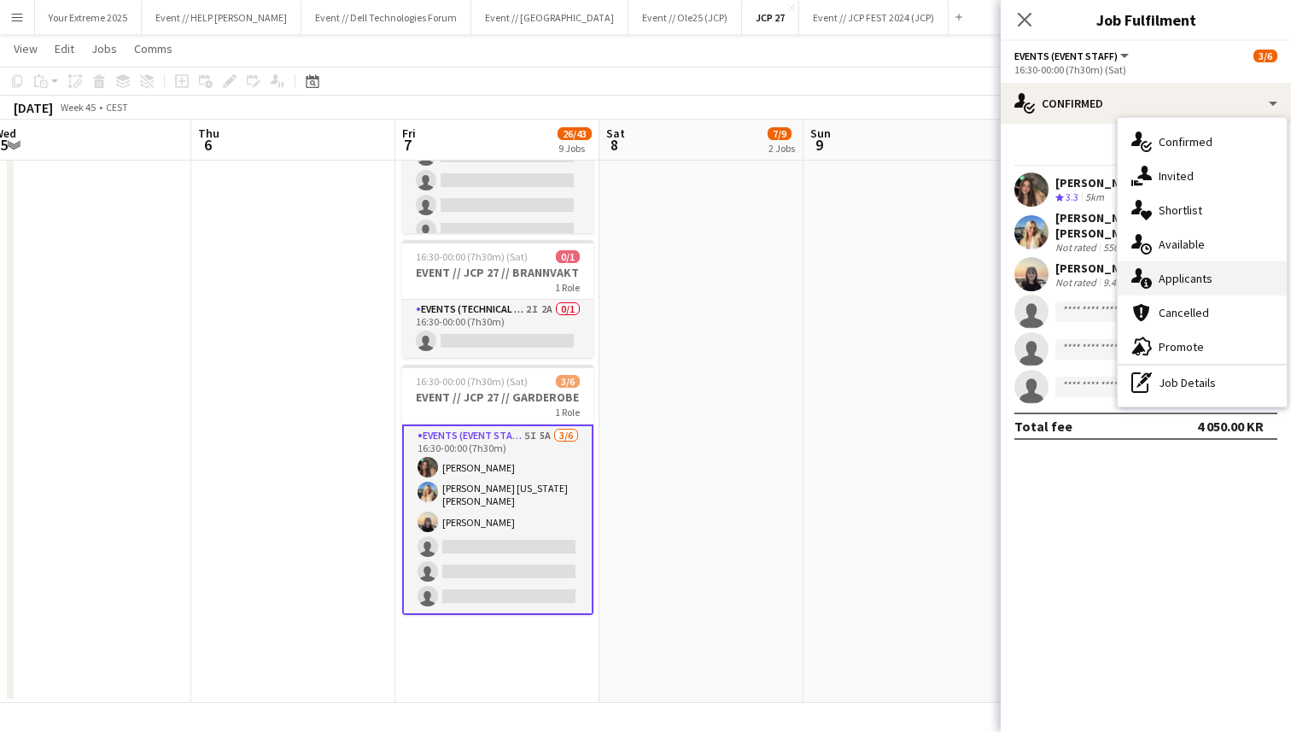
click at [1181, 274] on span "Applicants" at bounding box center [1186, 278] width 54 height 15
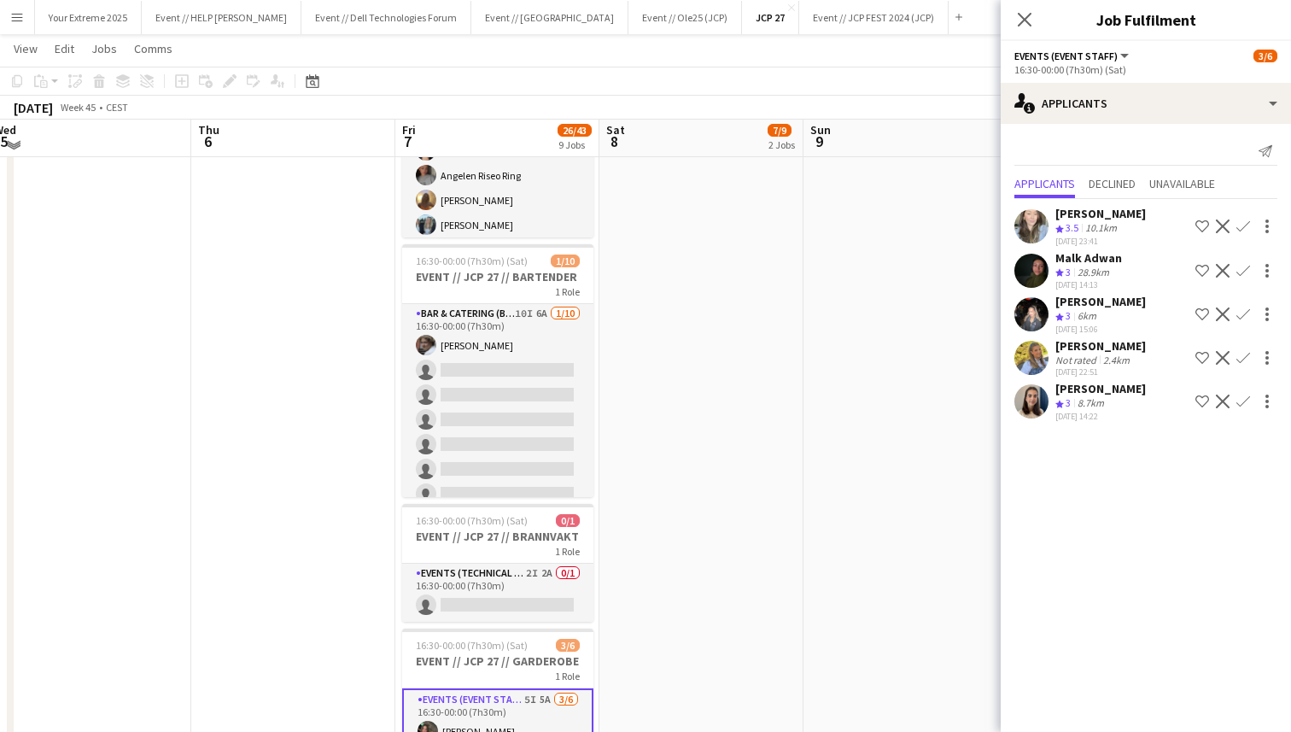
scroll to position [1202, 0]
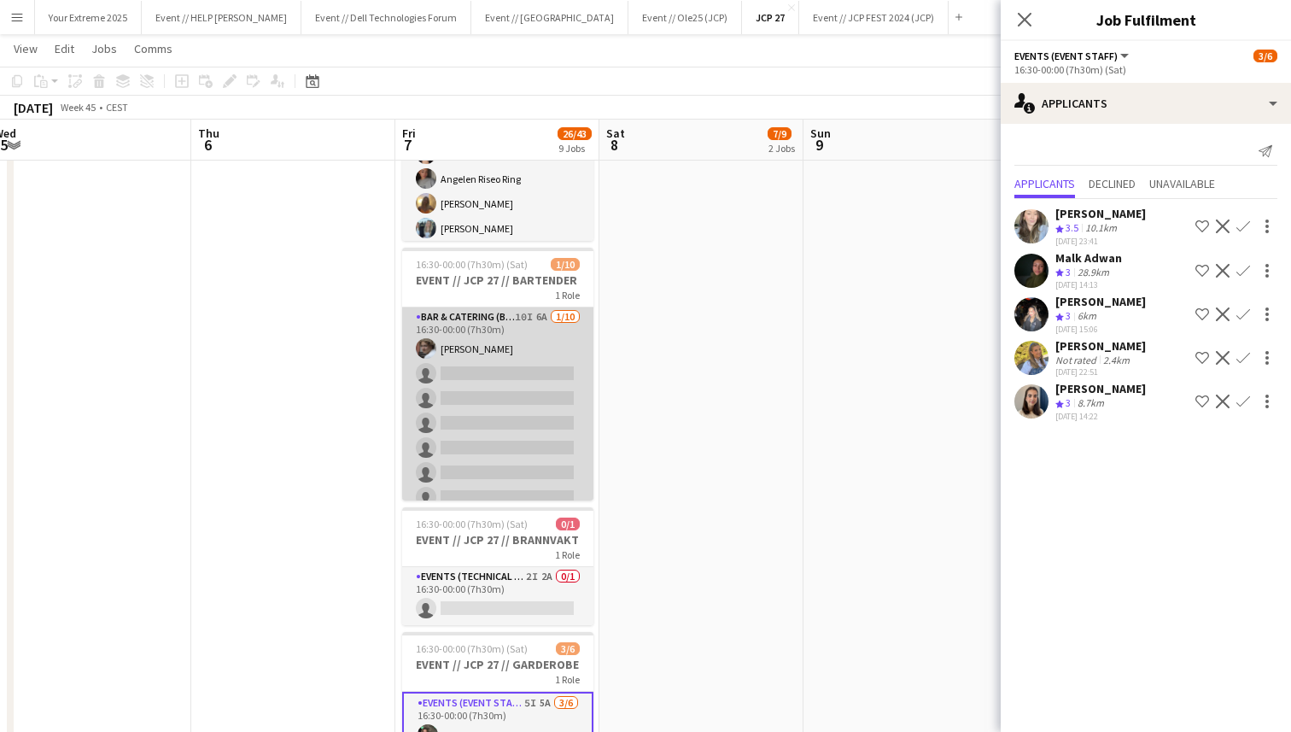
click at [487, 402] on app-card-role "Bar & Catering (Bar Tender) 10I 6A [DATE] 16:30-00:00 (7h30m) [PERSON_NAME] sin…" at bounding box center [497, 447] width 191 height 281
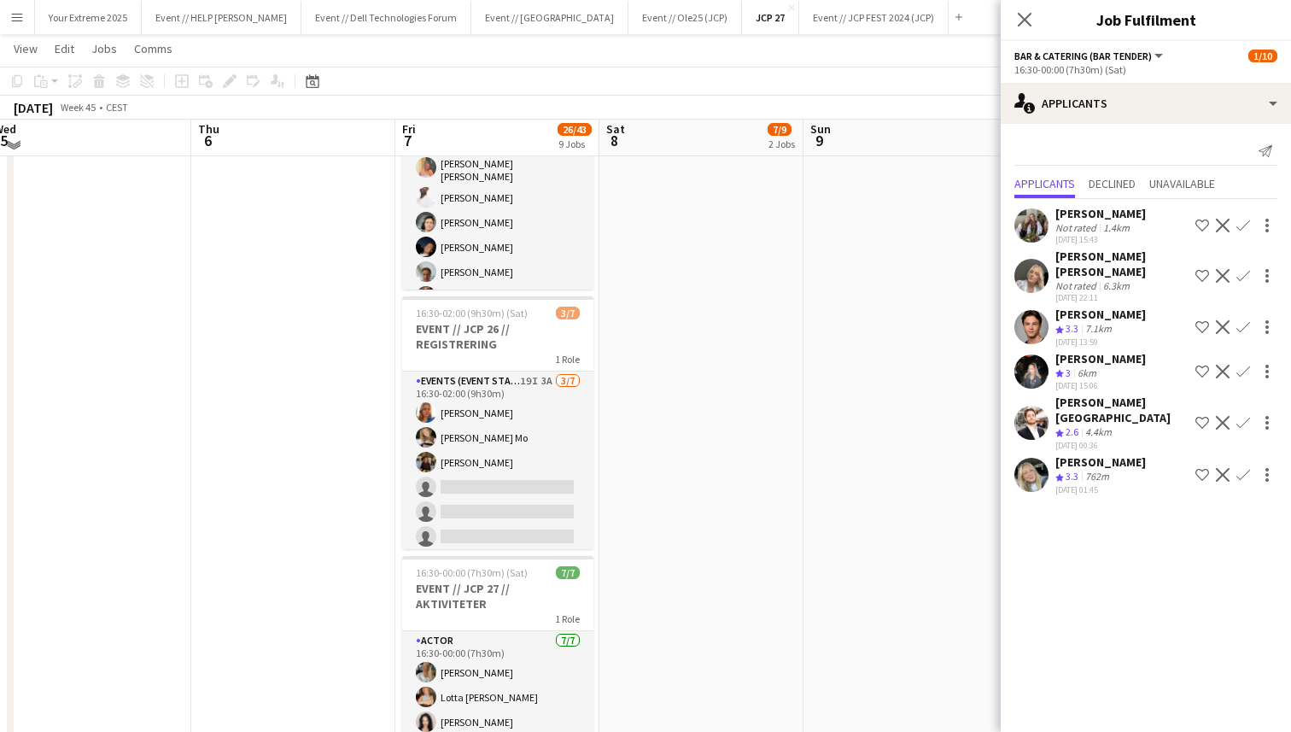
scroll to position [630, 0]
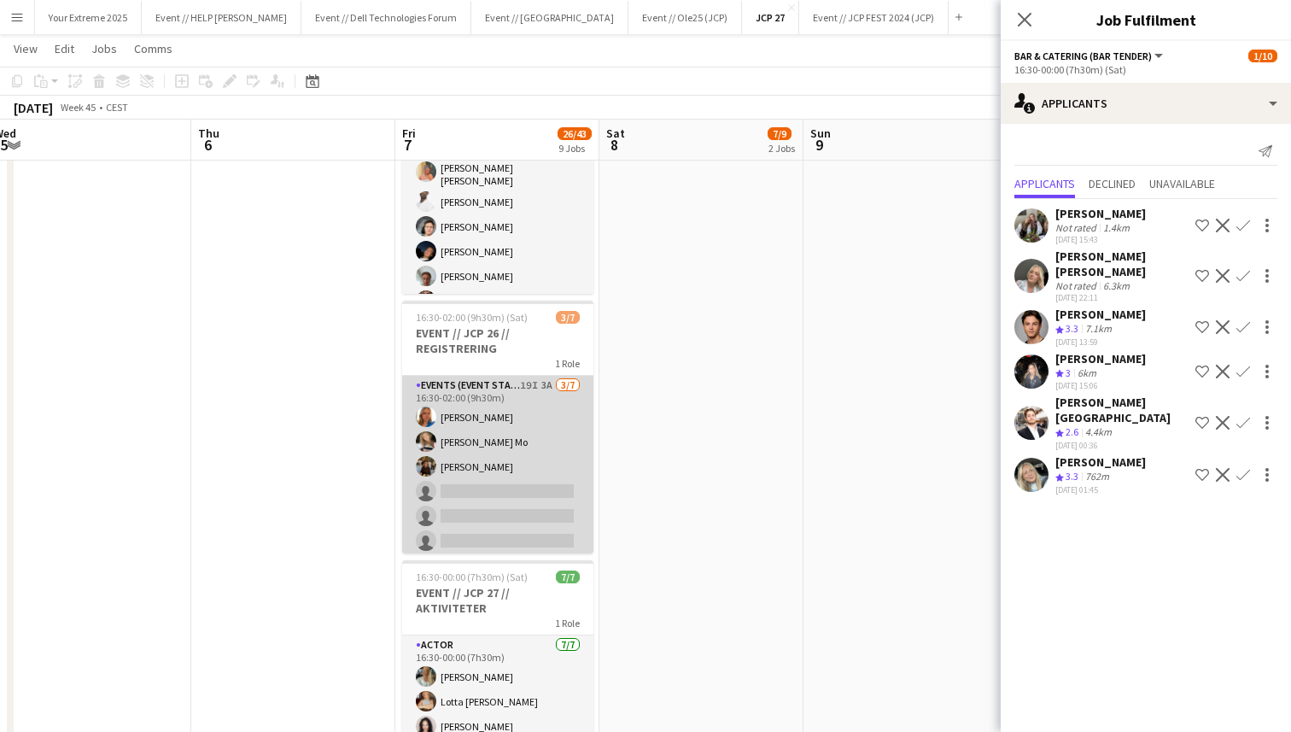
click at [475, 523] on app-card-role "Events (Event Staff) 19I 3A [DATE] 16:30-02:00 (9h30m) Amalie Gravnås [PERSON_N…" at bounding box center [497, 479] width 191 height 207
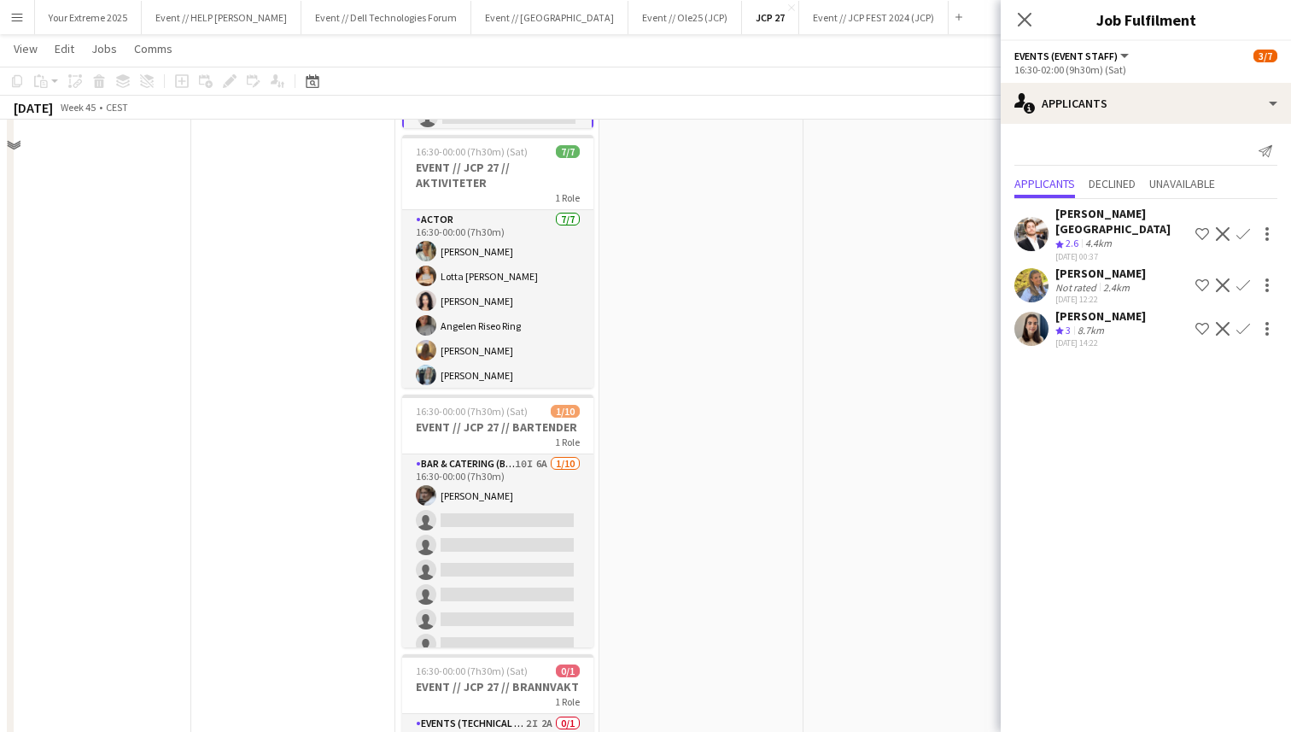
scroll to position [1469, 0]
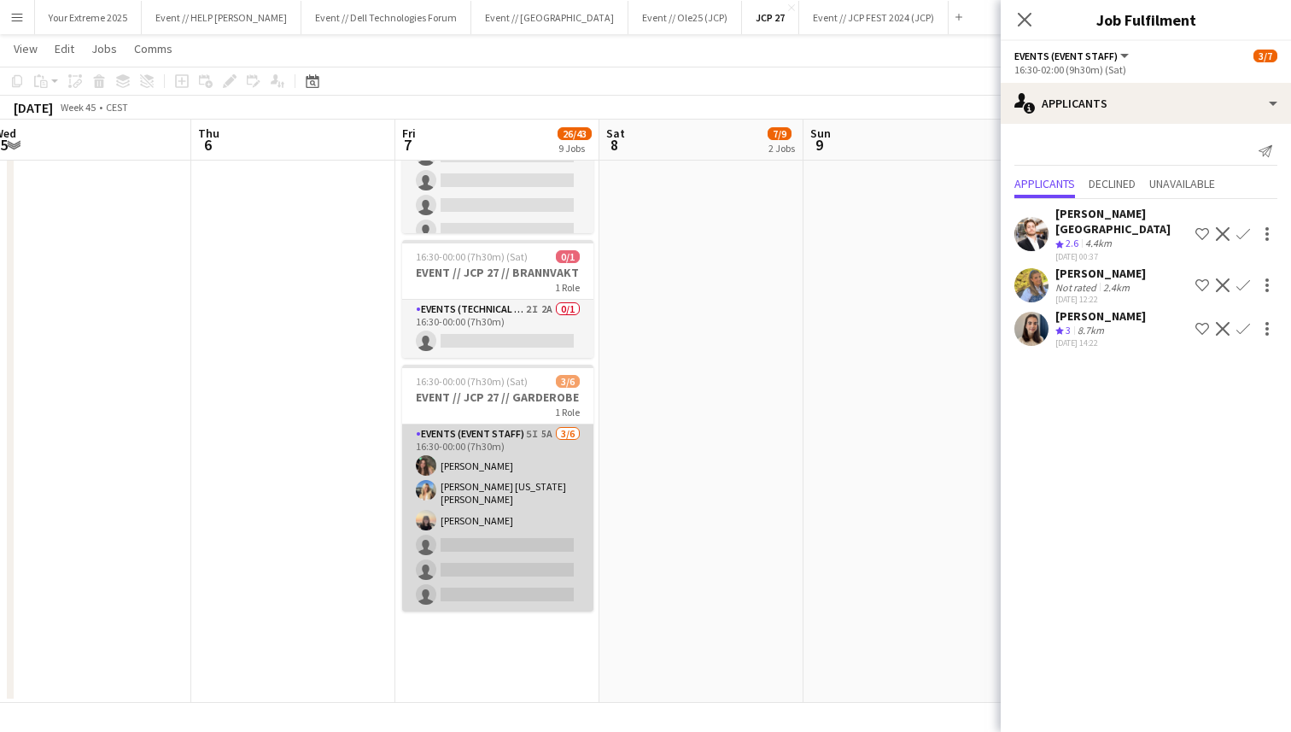
click at [508, 562] on app-card-role "Events (Event Staff) 5I 5A [DATE] 16:30-00:00 (7h30m) [PERSON_NAME] [PERSON_NAM…" at bounding box center [497, 518] width 191 height 187
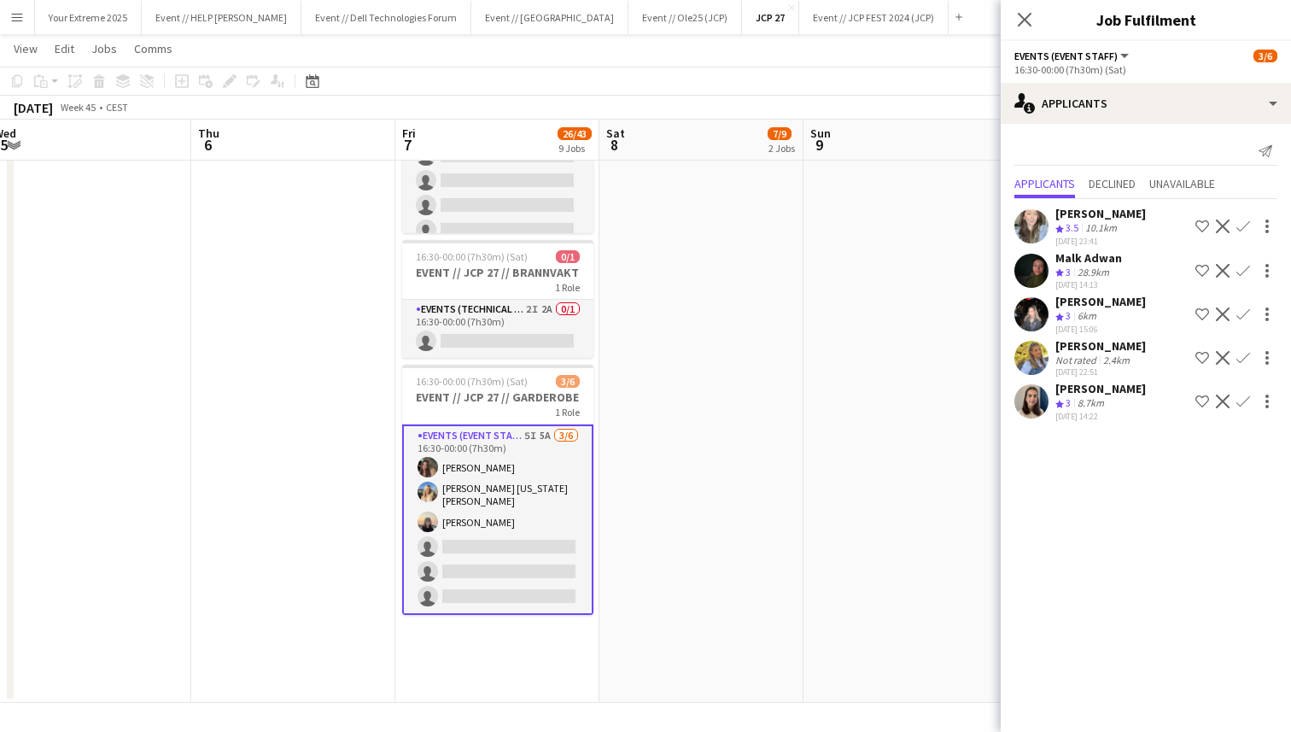
click at [1030, 268] on app-user-avatar at bounding box center [1032, 271] width 34 height 34
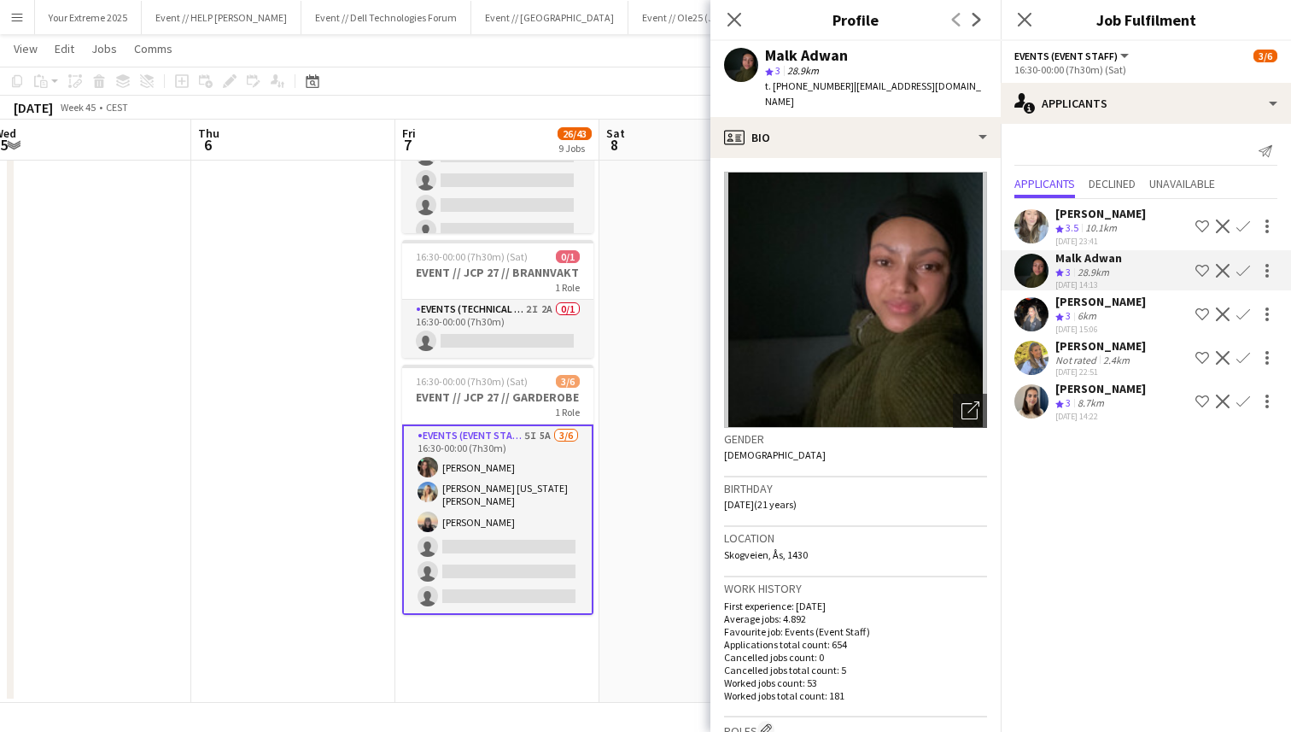
click at [1033, 220] on app-user-avatar at bounding box center [1032, 226] width 34 height 34
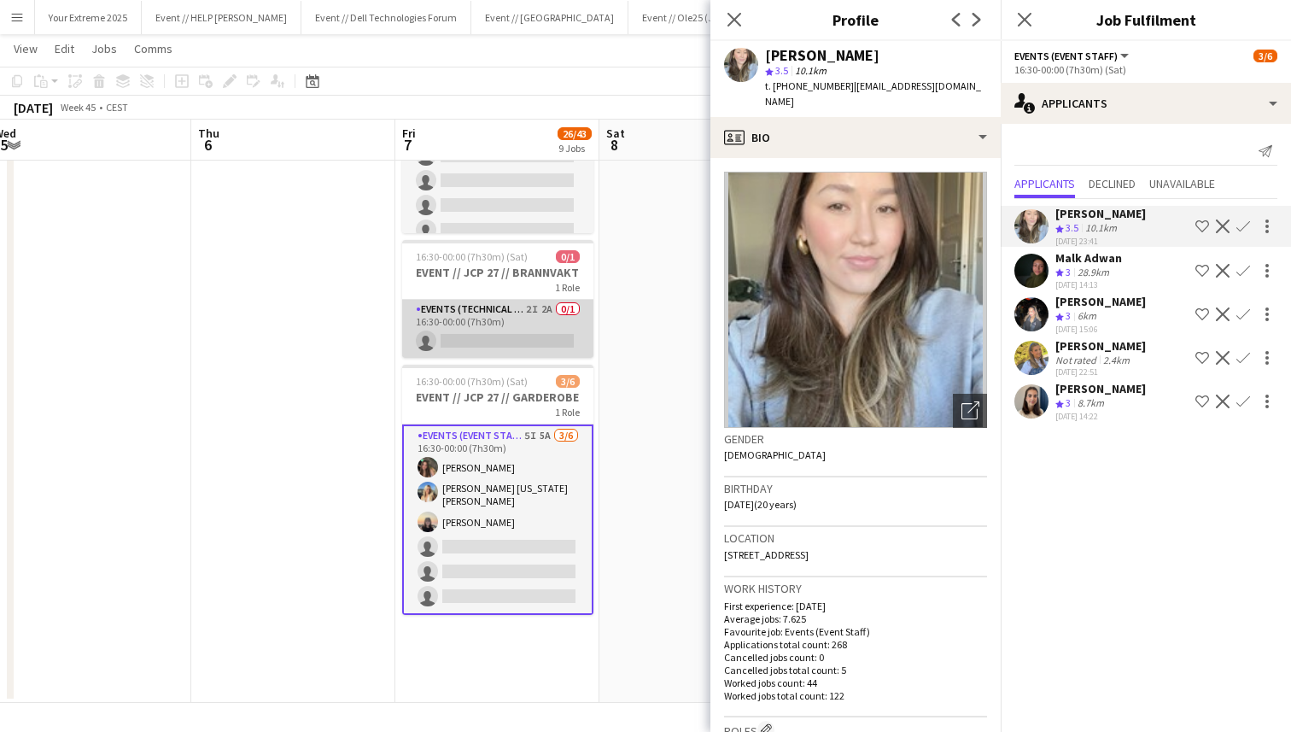
click at [533, 348] on app-card-role "Events (Technical Crew) 2I 2A 0/1 16:30-00:00 (7h30m) single-neutral-actions" at bounding box center [497, 329] width 191 height 58
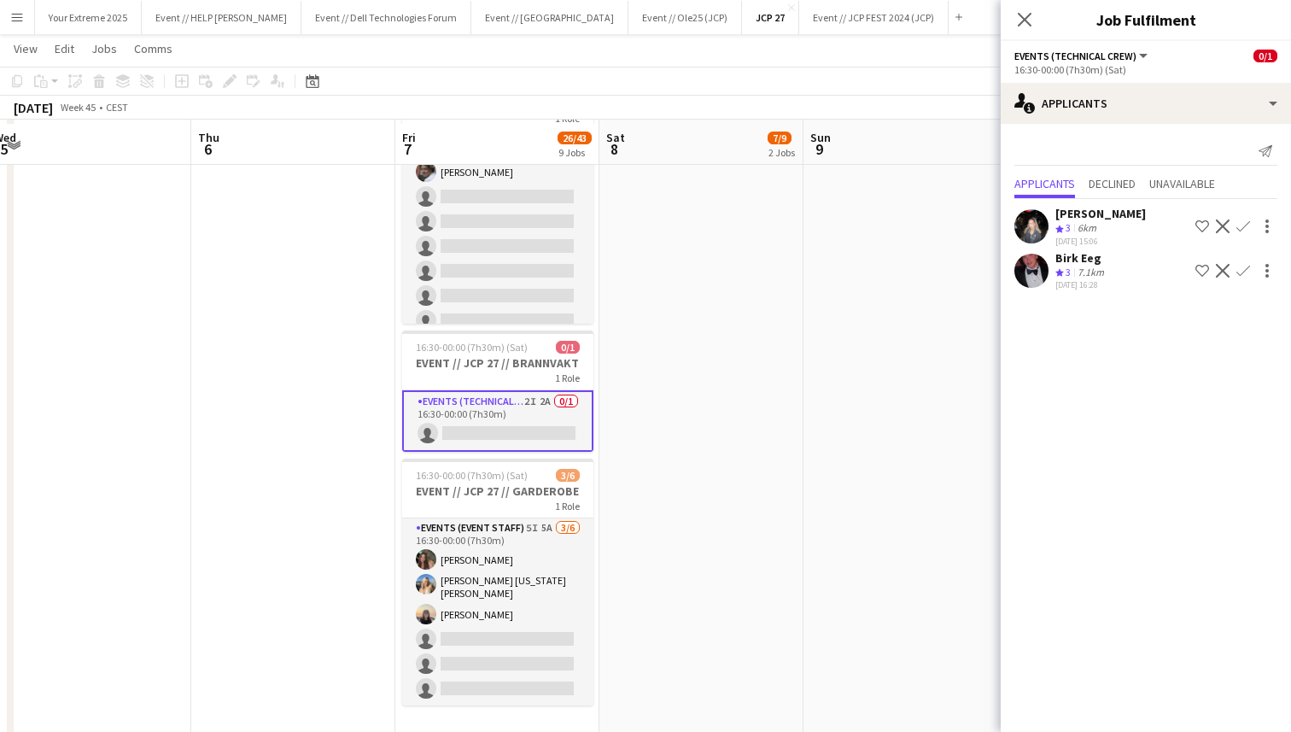
scroll to position [1378, 0]
click at [1034, 269] on app-user-avatar at bounding box center [1032, 271] width 34 height 34
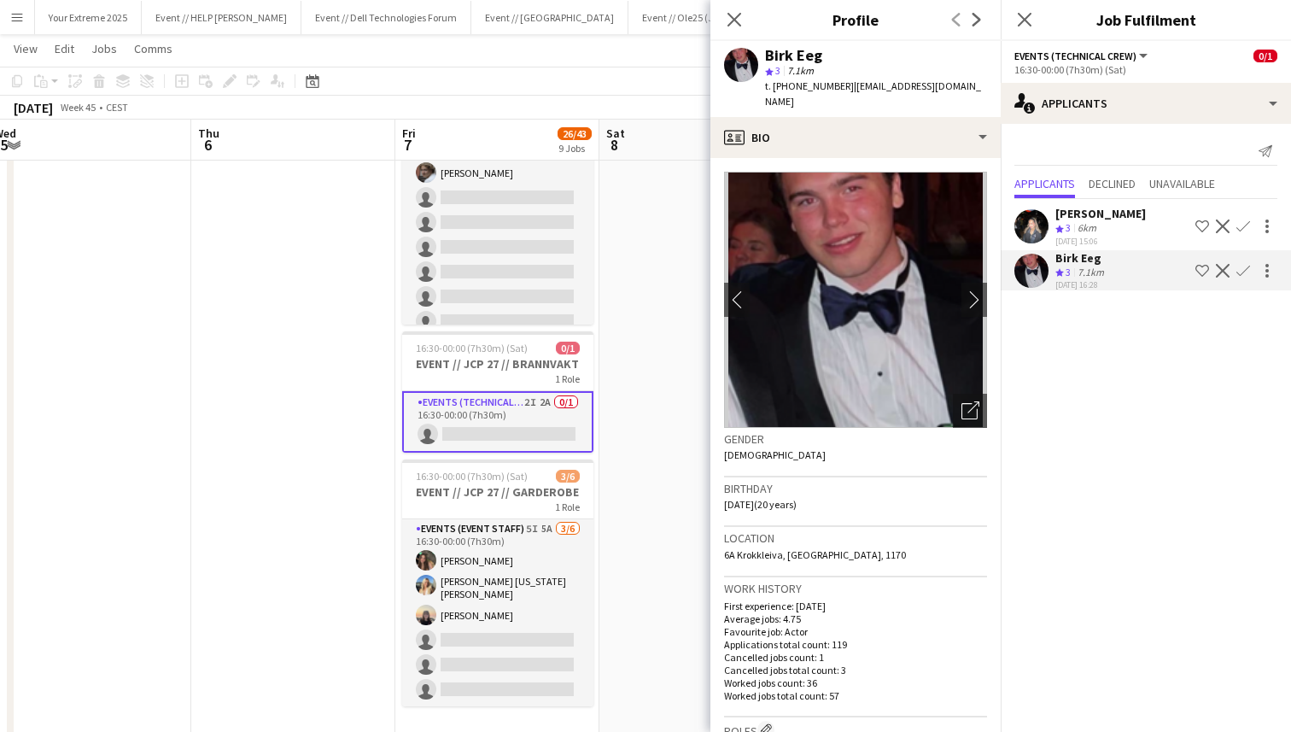
click at [1240, 268] on app-icon "Confirm" at bounding box center [1244, 271] width 14 height 14
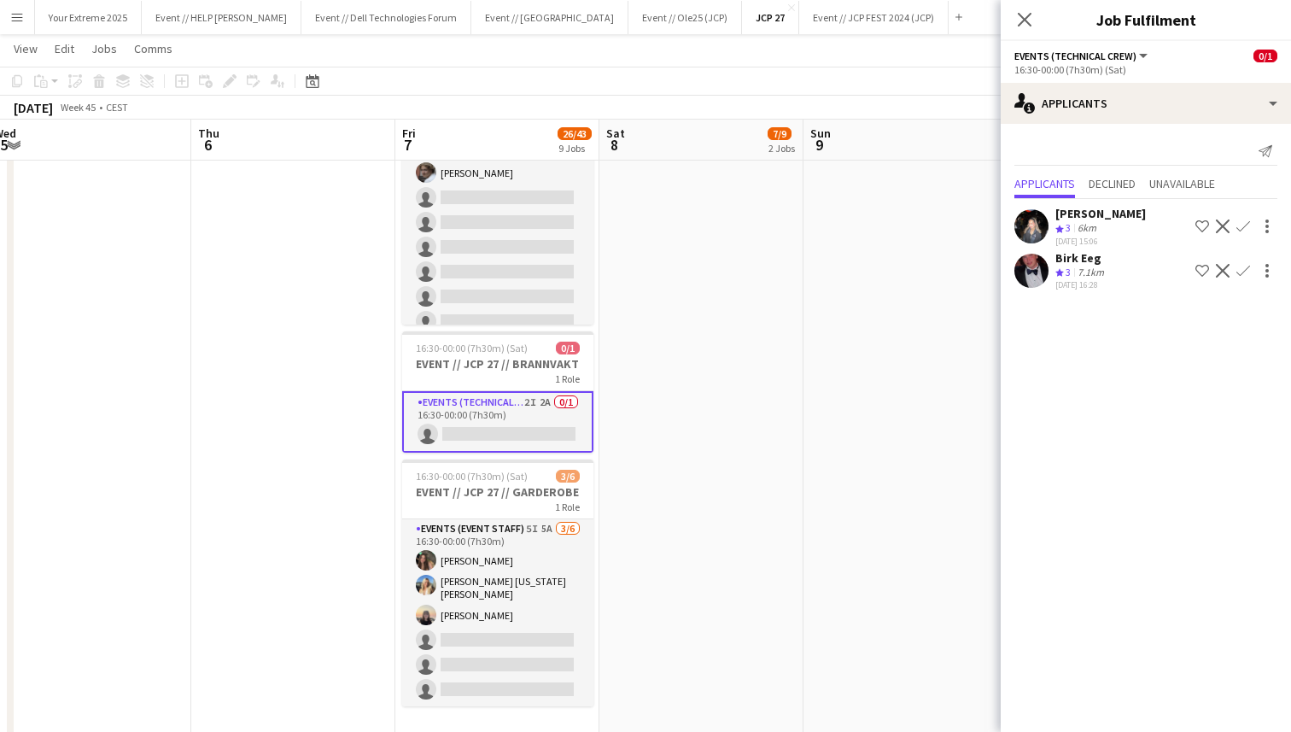
click at [1240, 270] on app-icon "Confirm" at bounding box center [1244, 271] width 14 height 14
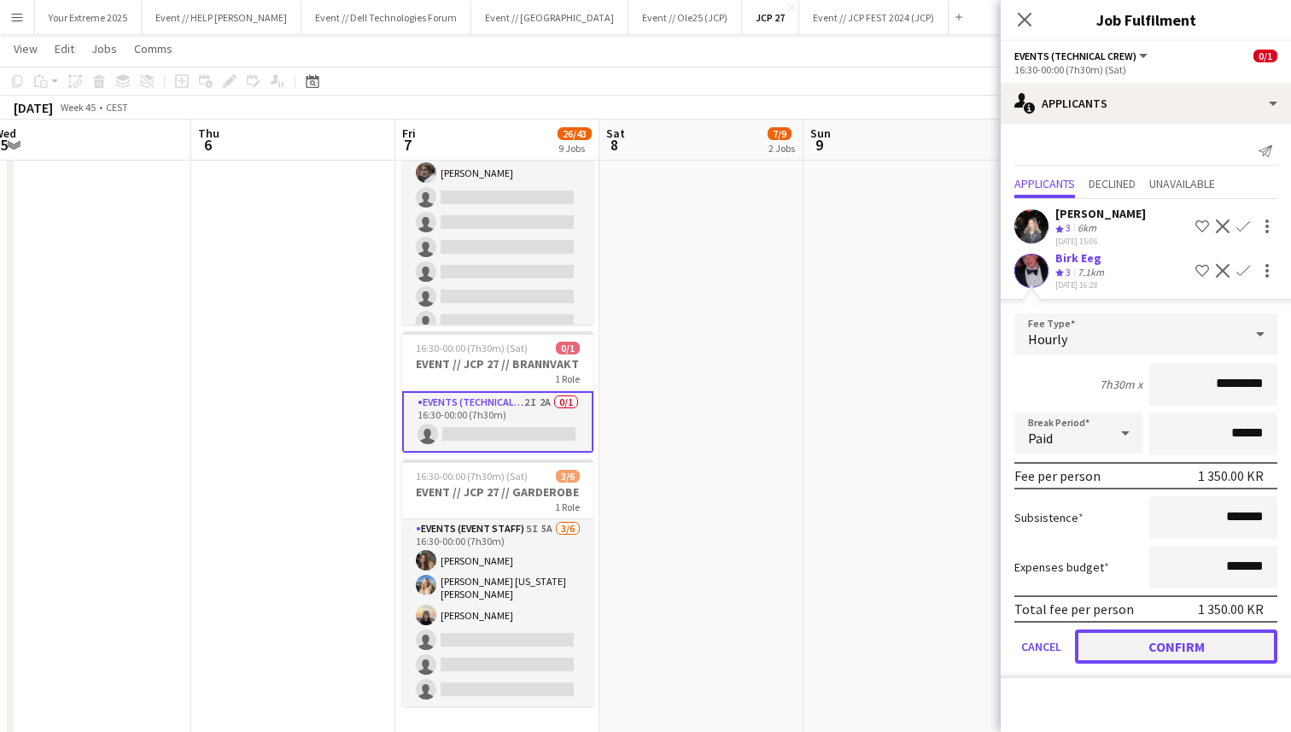
click at [1157, 648] on button "Confirm" at bounding box center [1176, 647] width 202 height 34
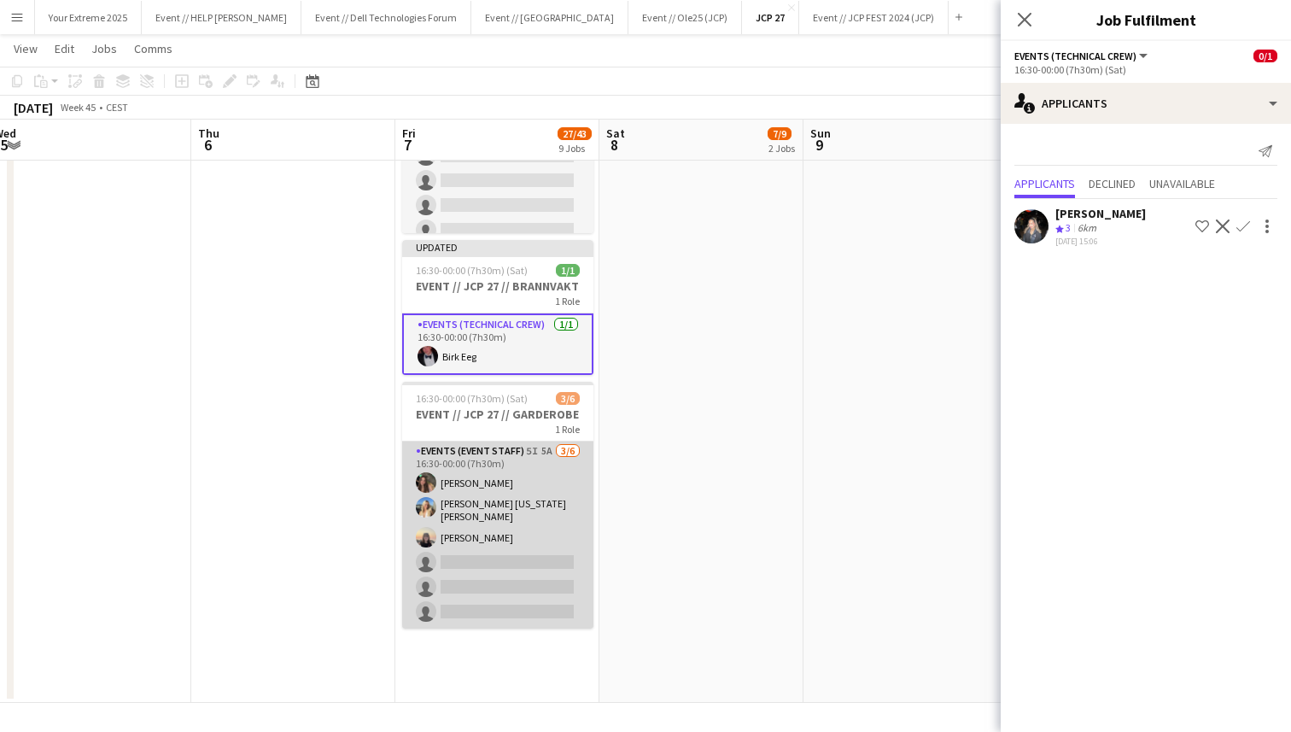
scroll to position [0, 422]
click at [531, 587] on app-card-role "Events (Event Staff) 5I 5A [DATE] 16:30-00:00 (7h30m) [PERSON_NAME] [PERSON_NAM…" at bounding box center [496, 535] width 191 height 187
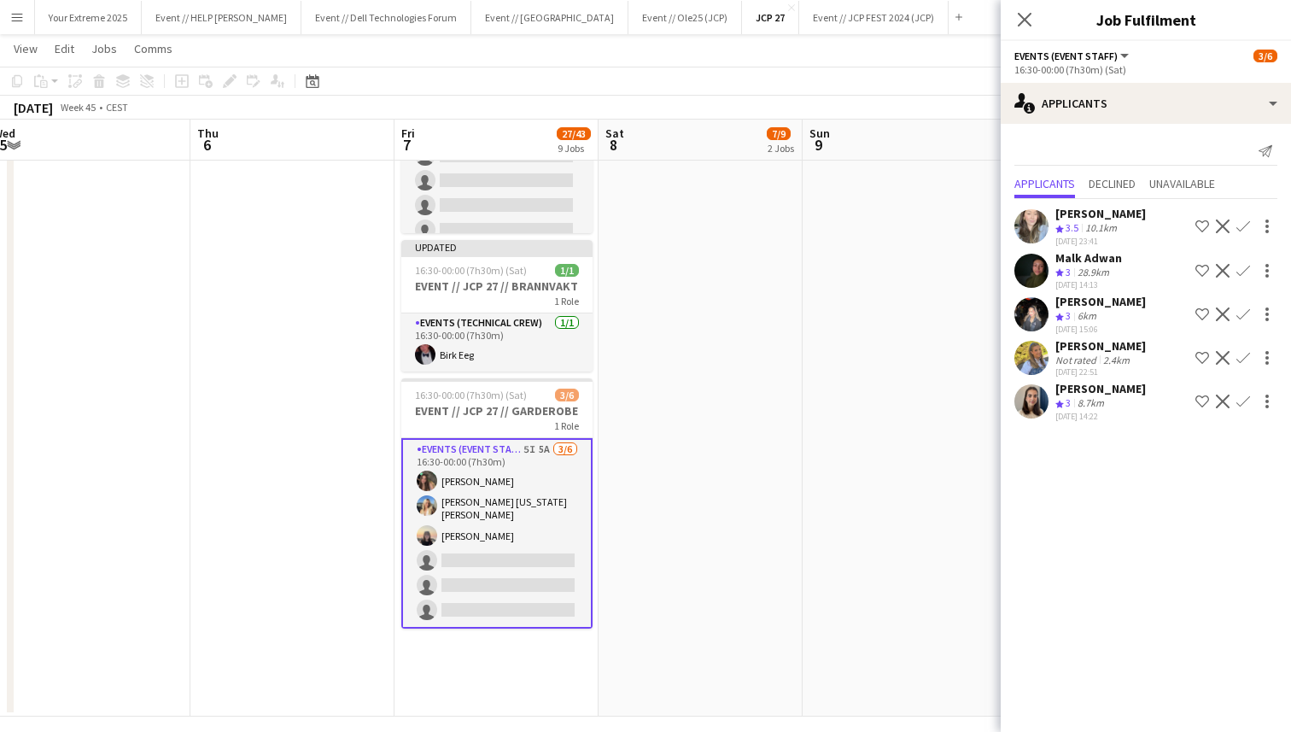
click at [1244, 353] on app-icon "Confirm" at bounding box center [1244, 358] width 14 height 14
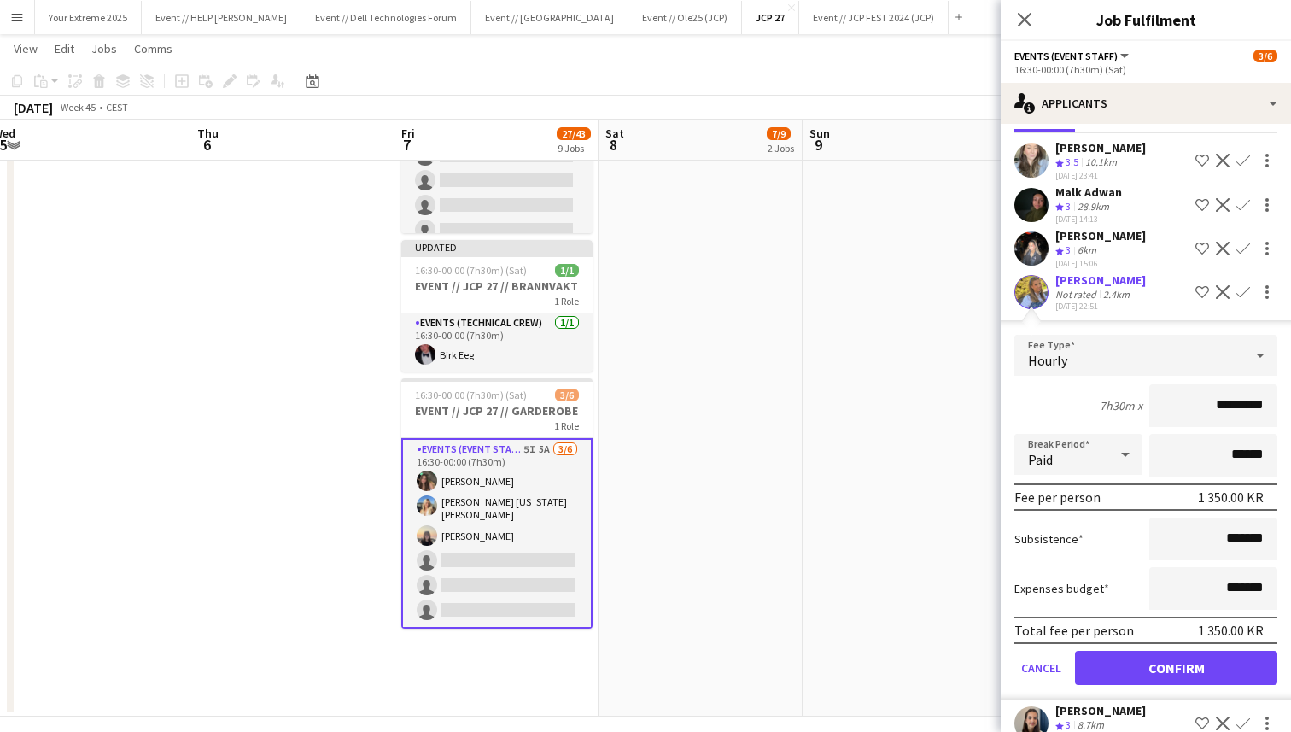
scroll to position [77, 0]
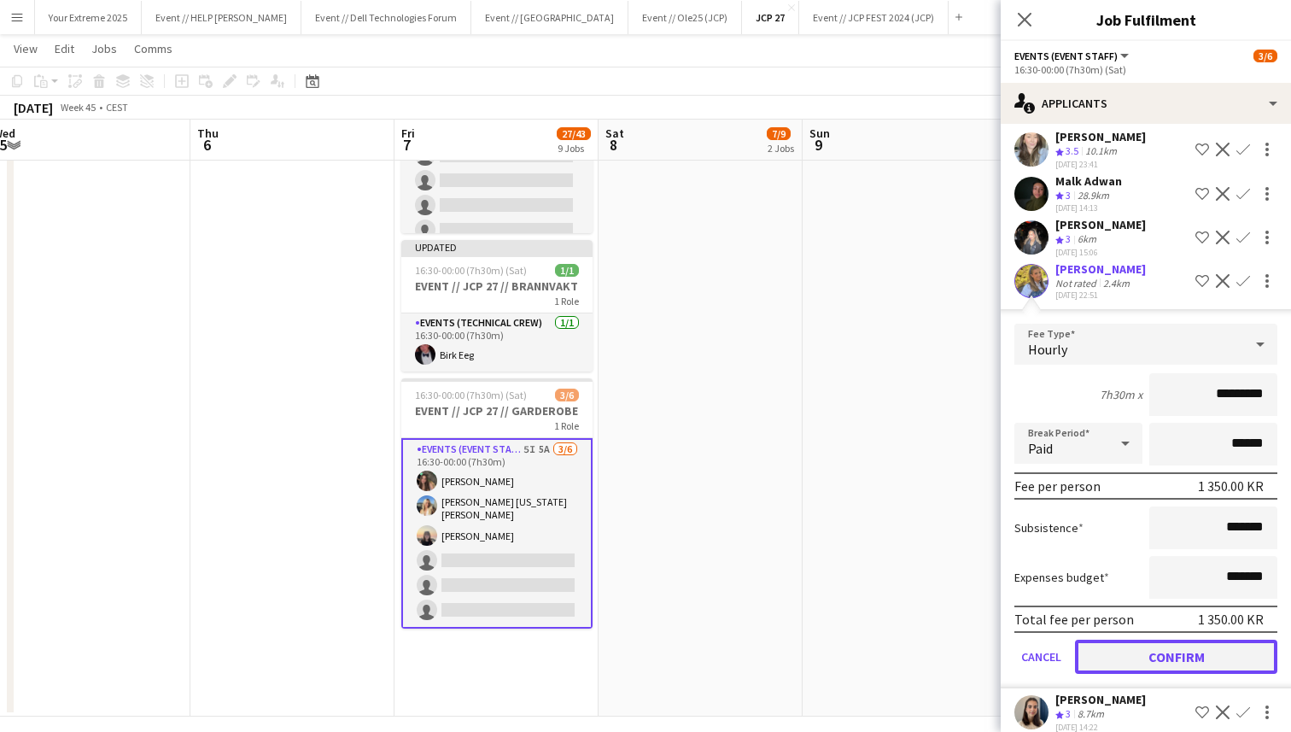
click at [1167, 653] on button "Confirm" at bounding box center [1176, 657] width 202 height 34
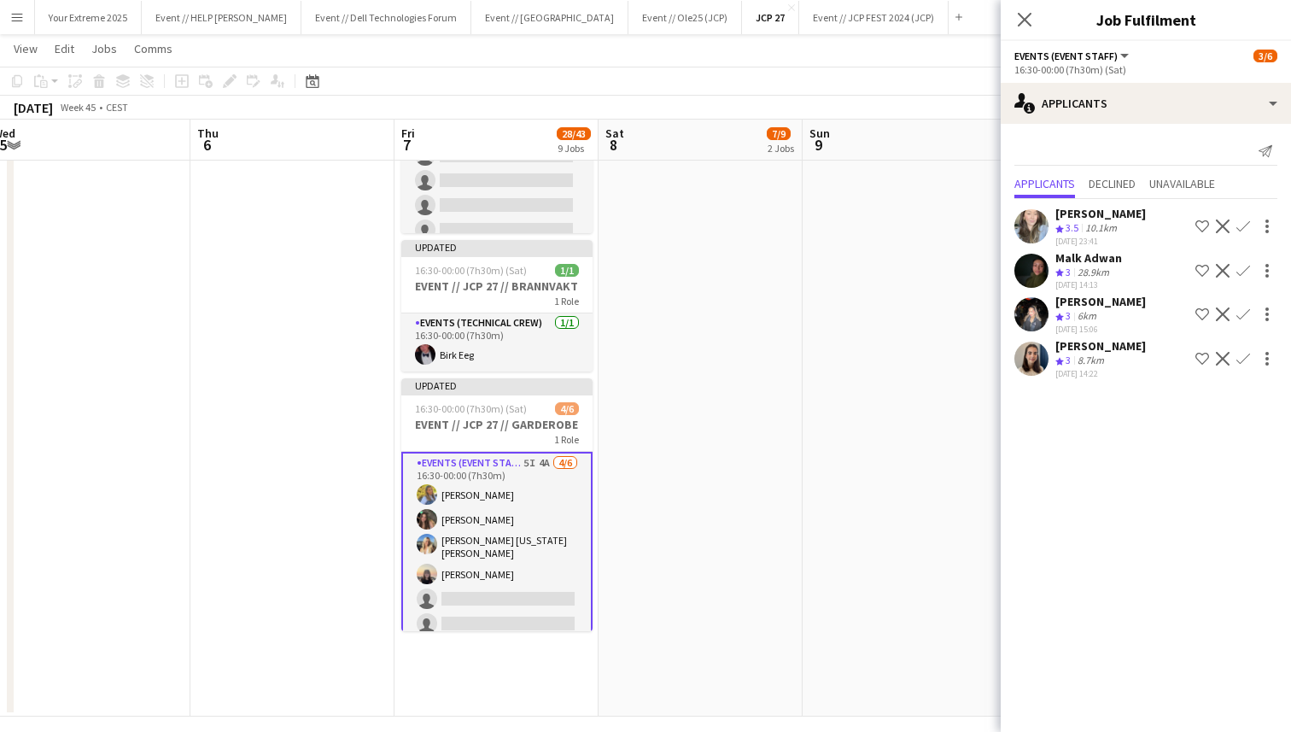
click at [1031, 221] on app-user-avatar at bounding box center [1032, 226] width 34 height 34
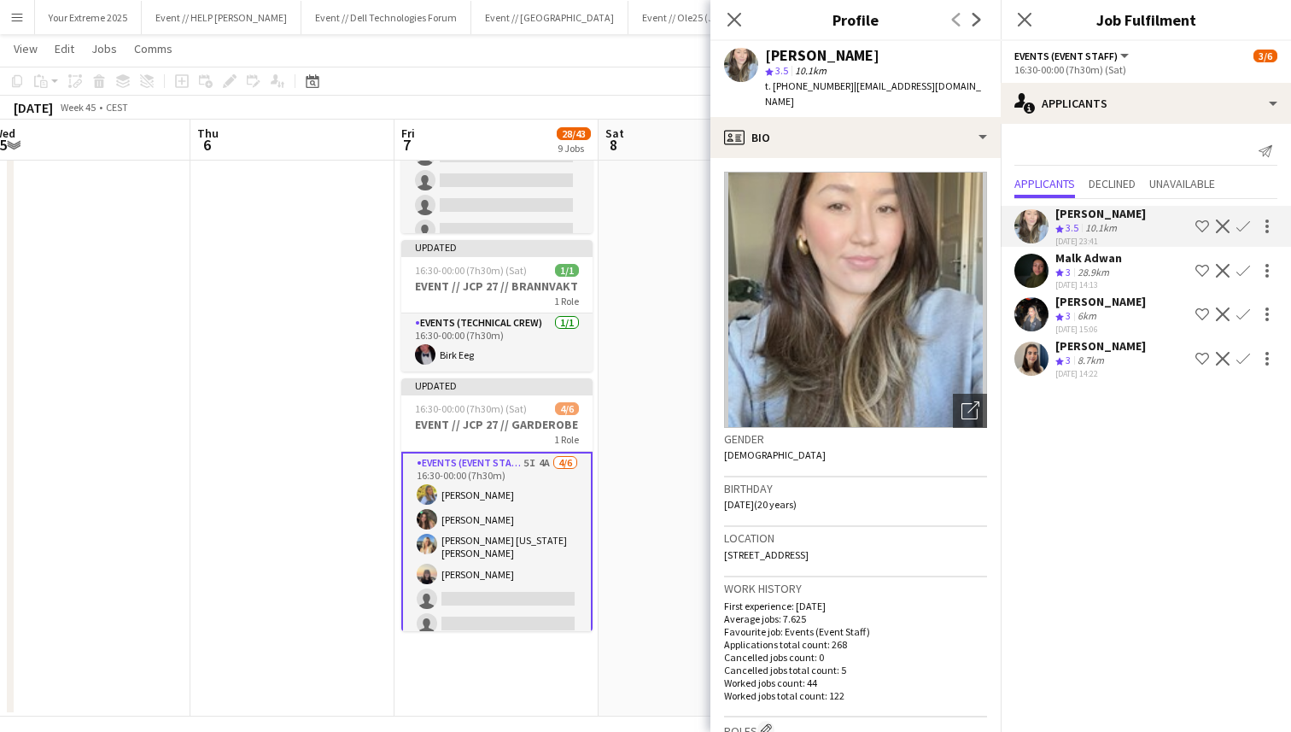
click at [1243, 225] on app-icon "Confirm" at bounding box center [1244, 227] width 14 height 14
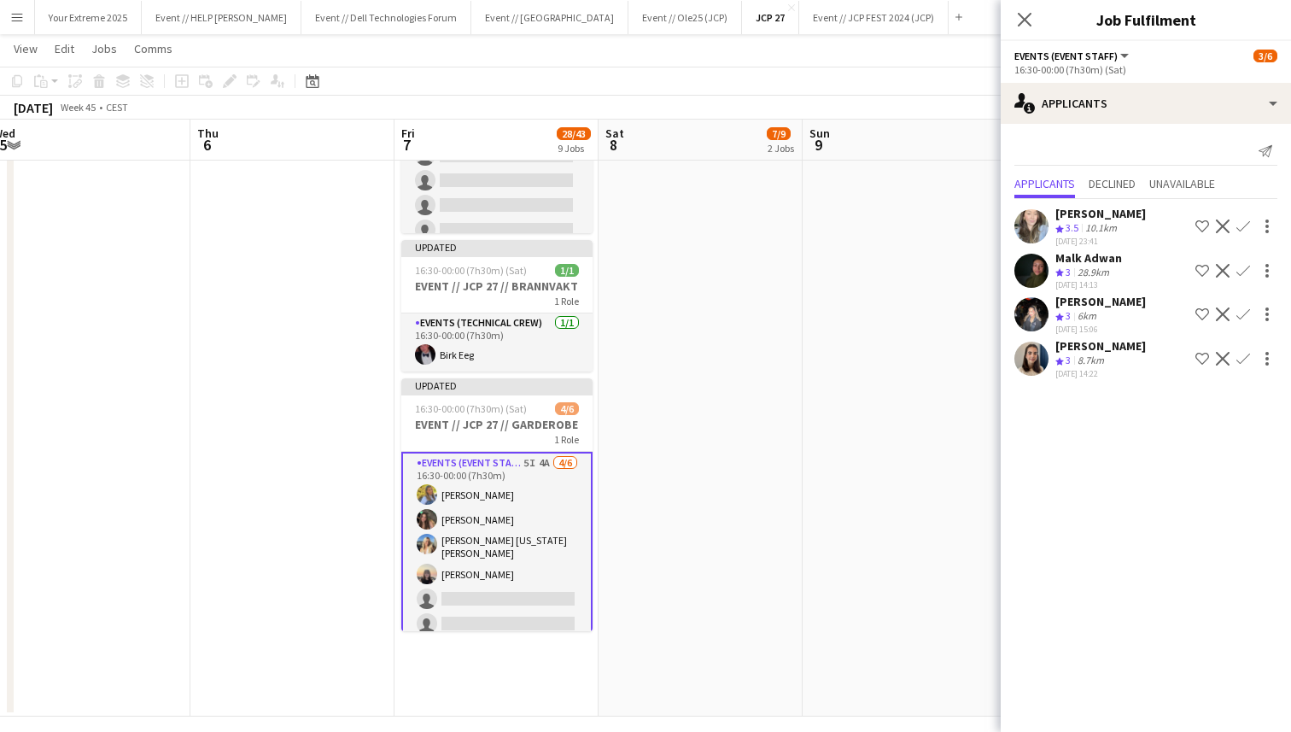
click at [1241, 224] on app-icon "Confirm" at bounding box center [1244, 227] width 14 height 14
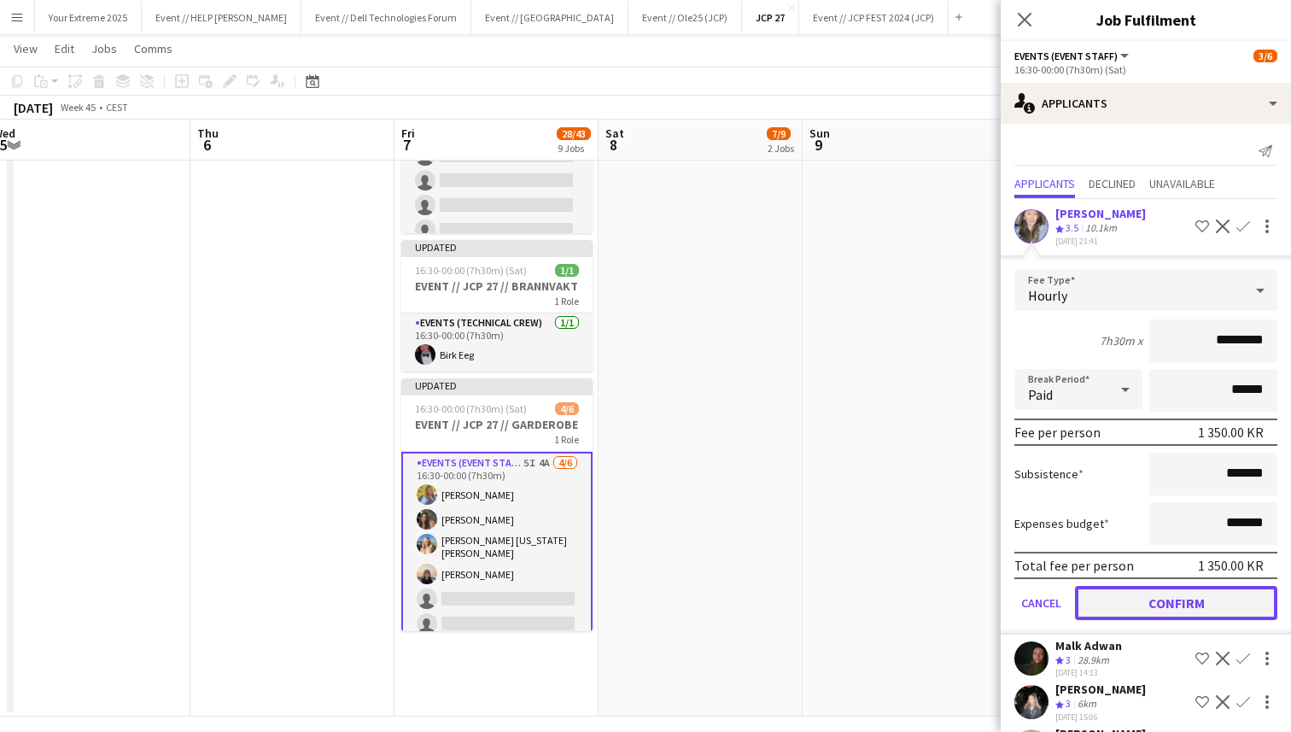
click at [1184, 606] on button "Confirm" at bounding box center [1176, 603] width 202 height 34
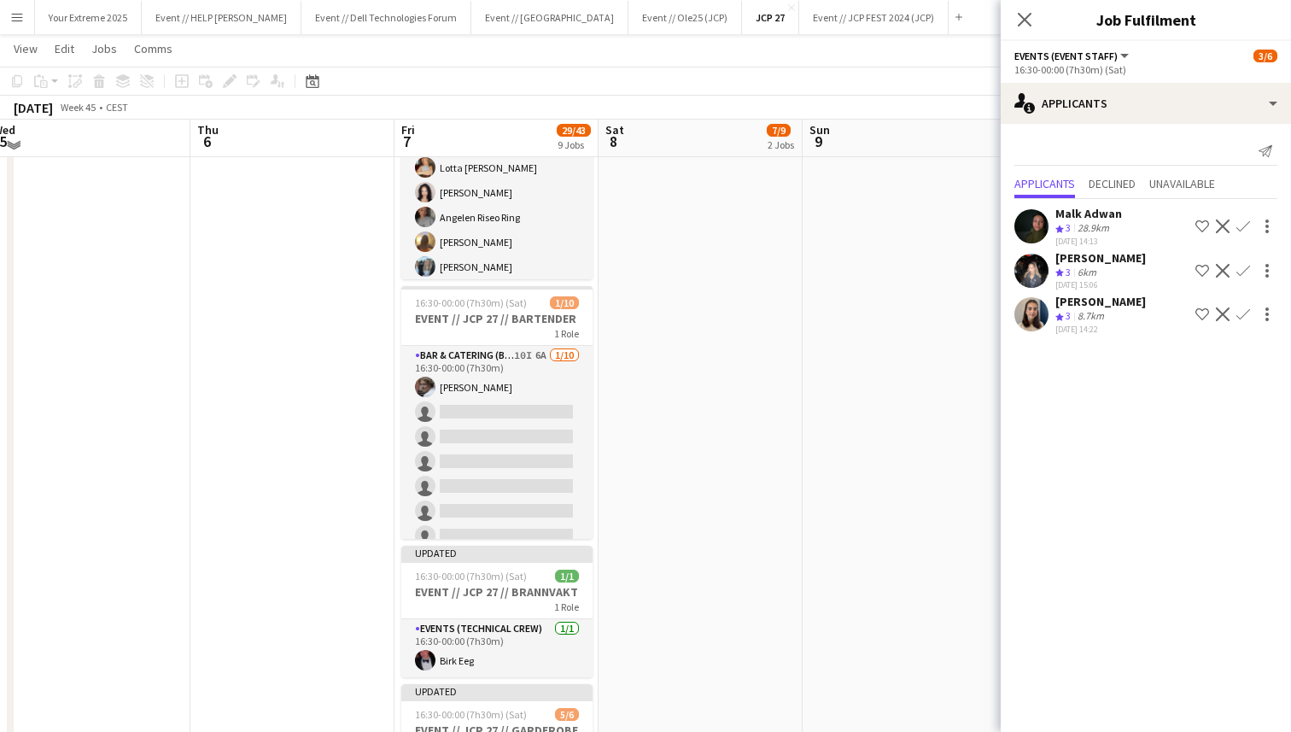
scroll to position [1160, 0]
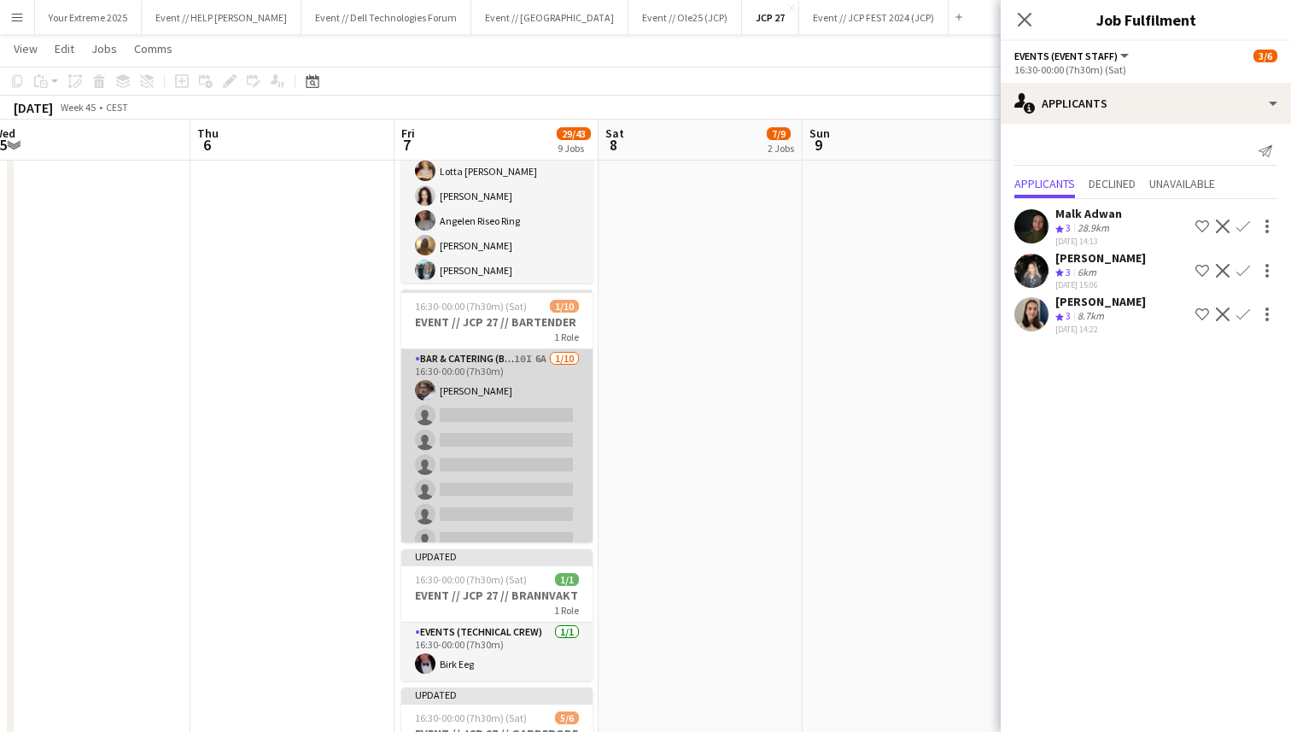
click at [506, 448] on app-card-role "Bar & Catering (Bar Tender) 10I 6A [DATE] 16:30-00:00 (7h30m) [PERSON_NAME] sin…" at bounding box center [496, 489] width 191 height 281
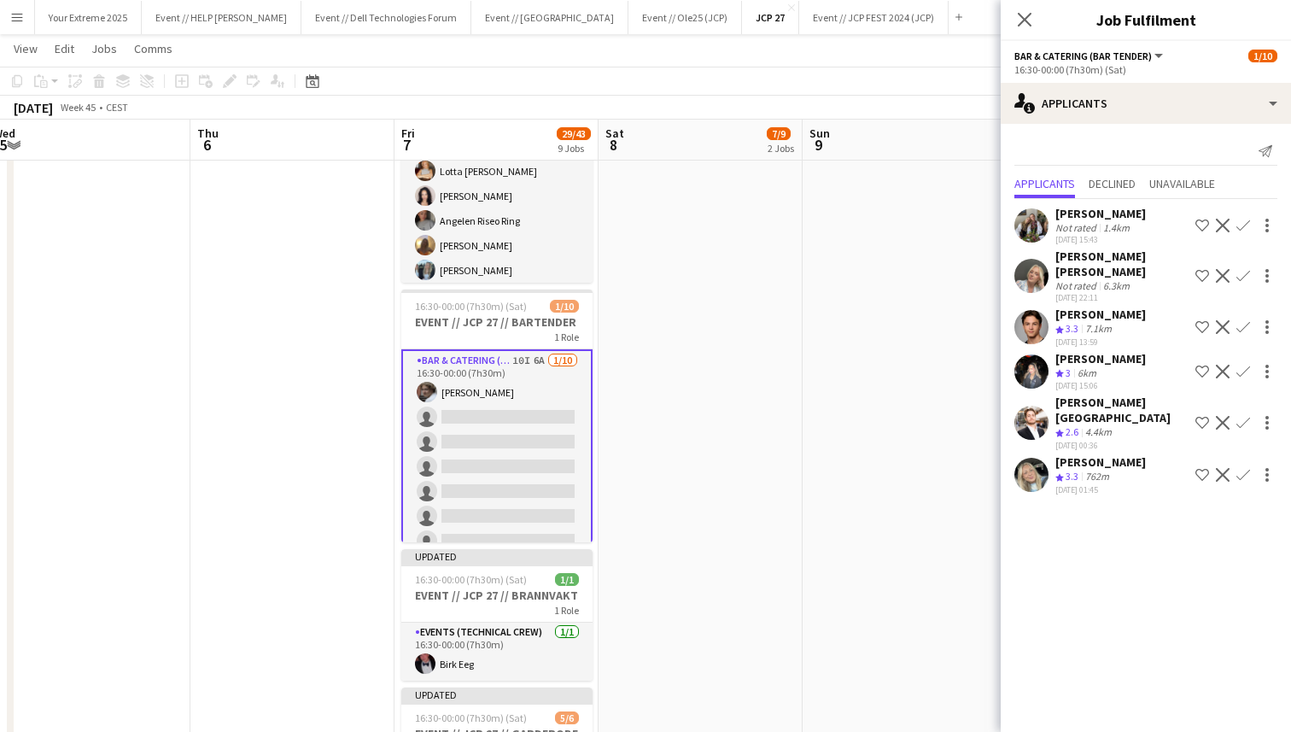
click at [1244, 468] on app-icon "Confirm" at bounding box center [1244, 475] width 14 height 14
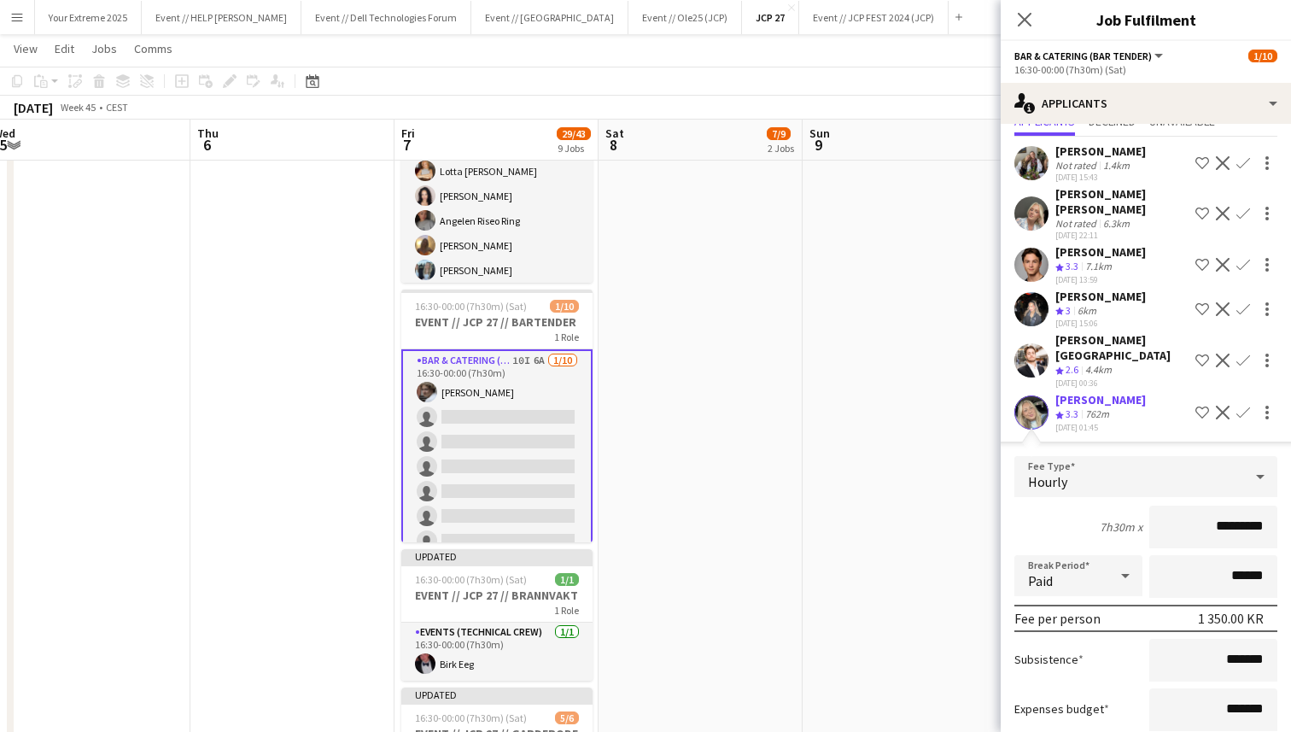
scroll to position [135, 0]
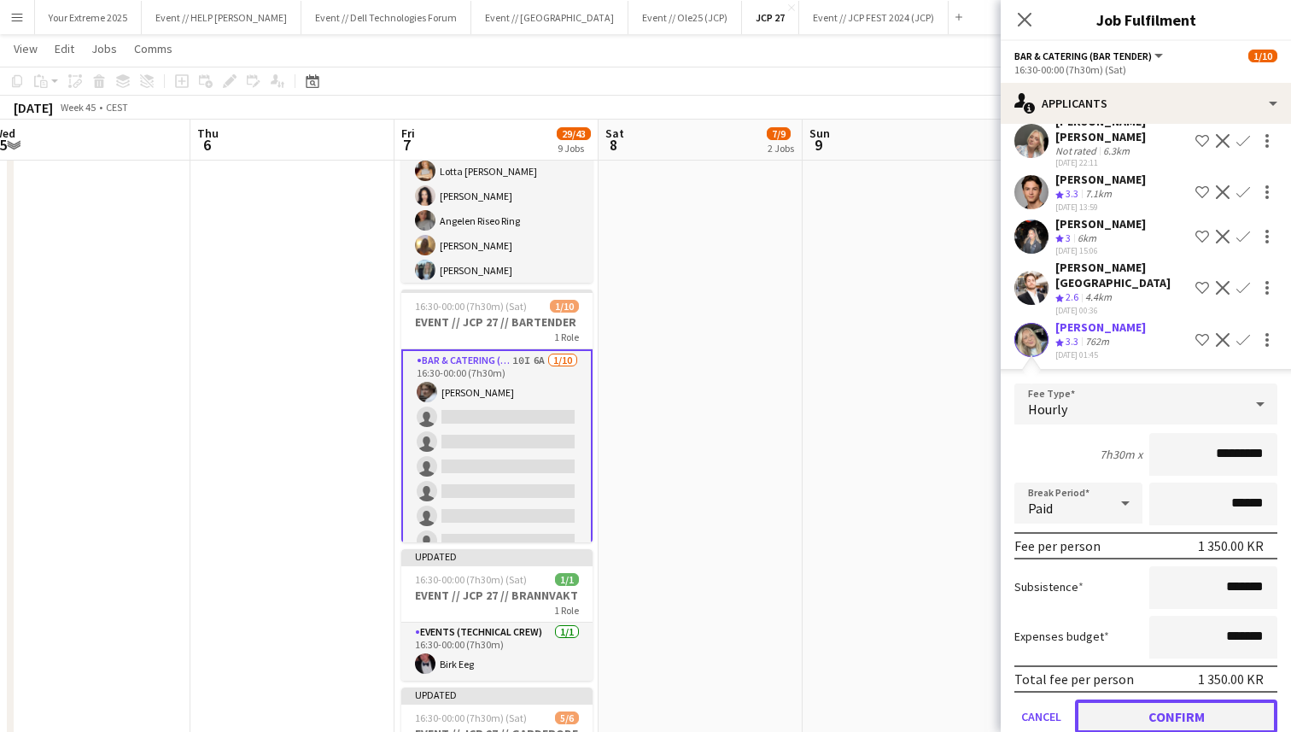
click at [1159, 700] on button "Confirm" at bounding box center [1176, 717] width 202 height 34
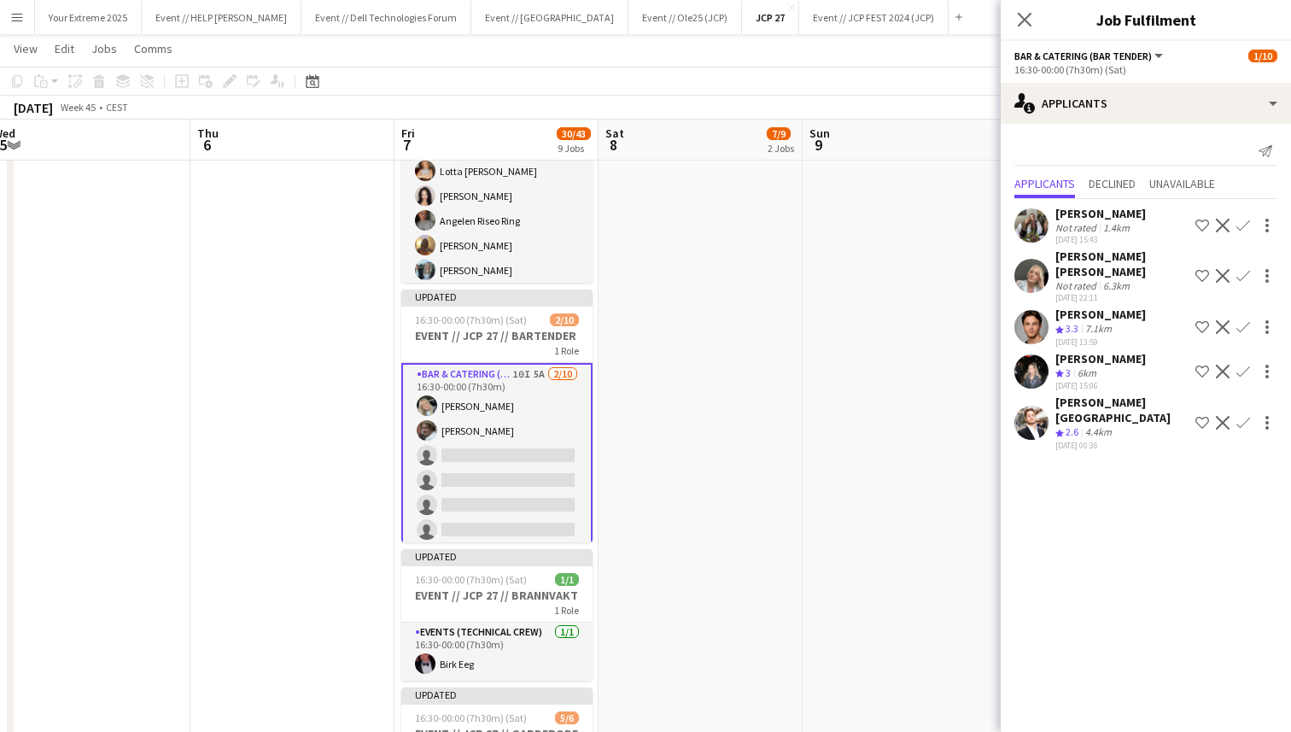
click at [1243, 320] on app-icon "Confirm" at bounding box center [1244, 327] width 14 height 14
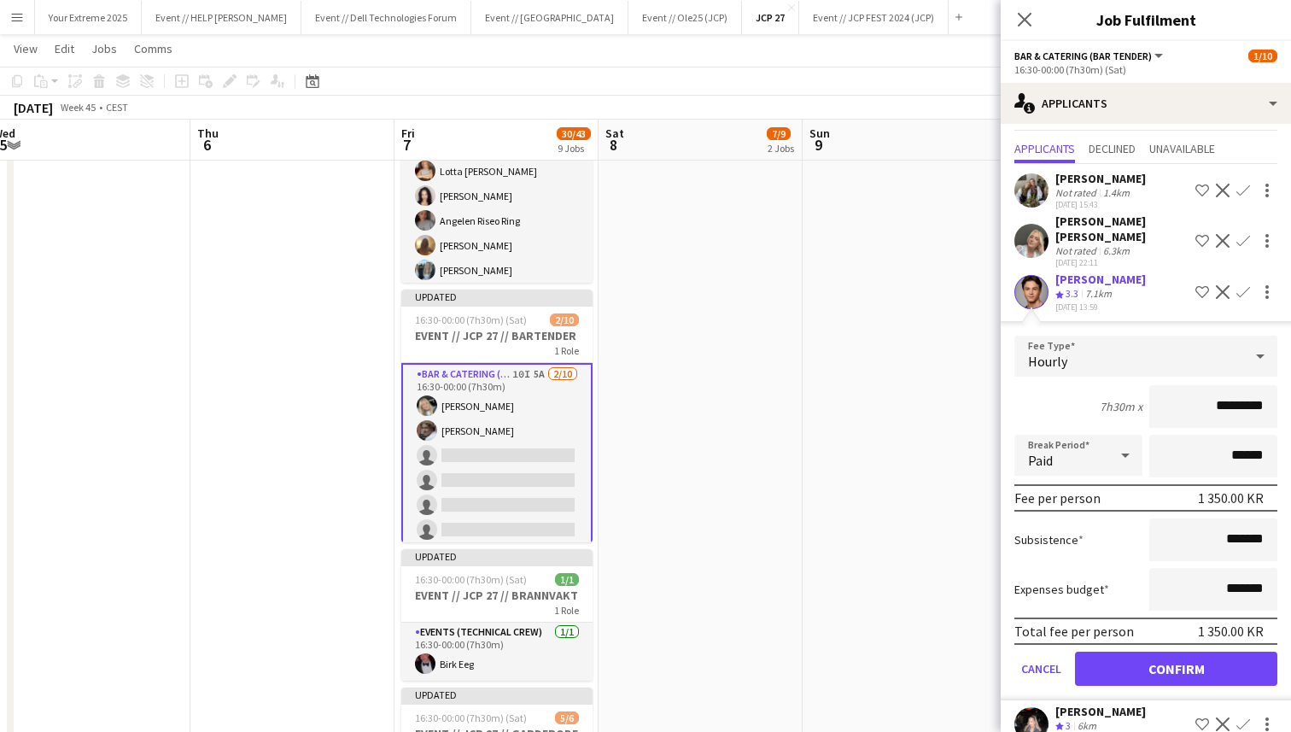
scroll to position [48, 0]
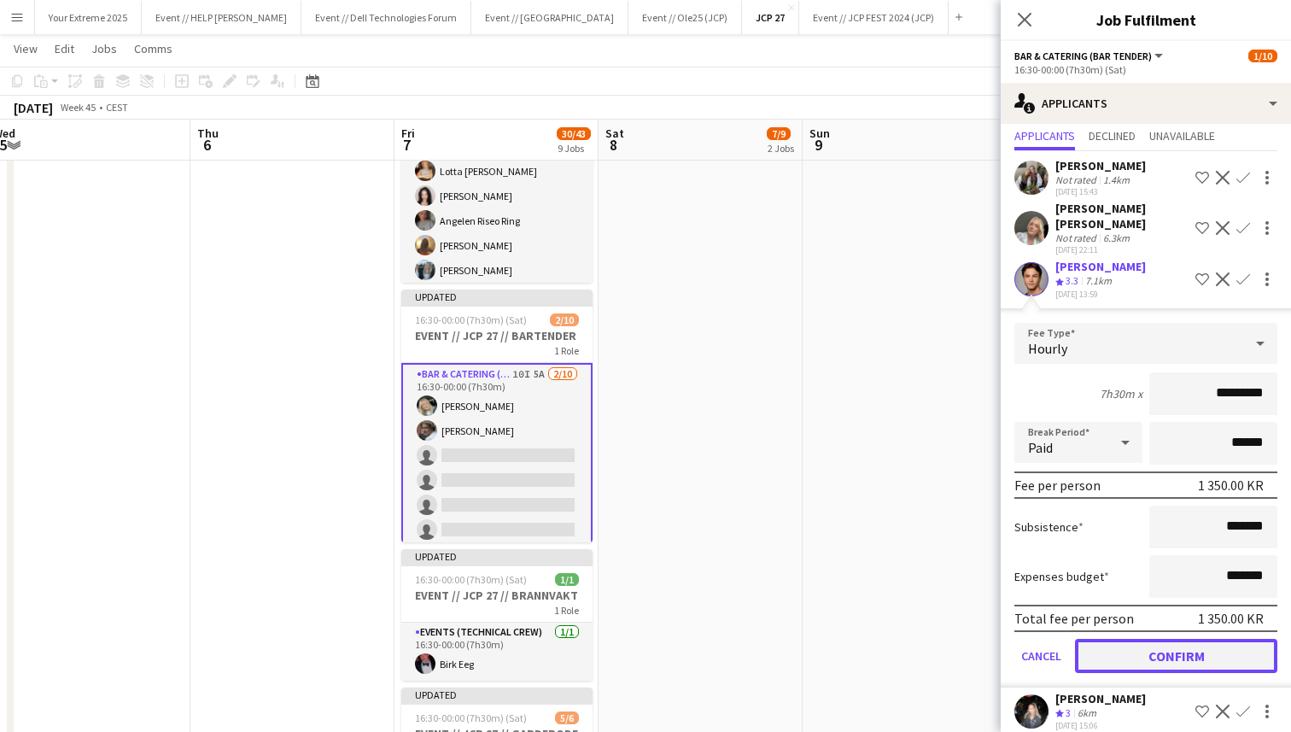
click at [1161, 639] on button "Confirm" at bounding box center [1176, 656] width 202 height 34
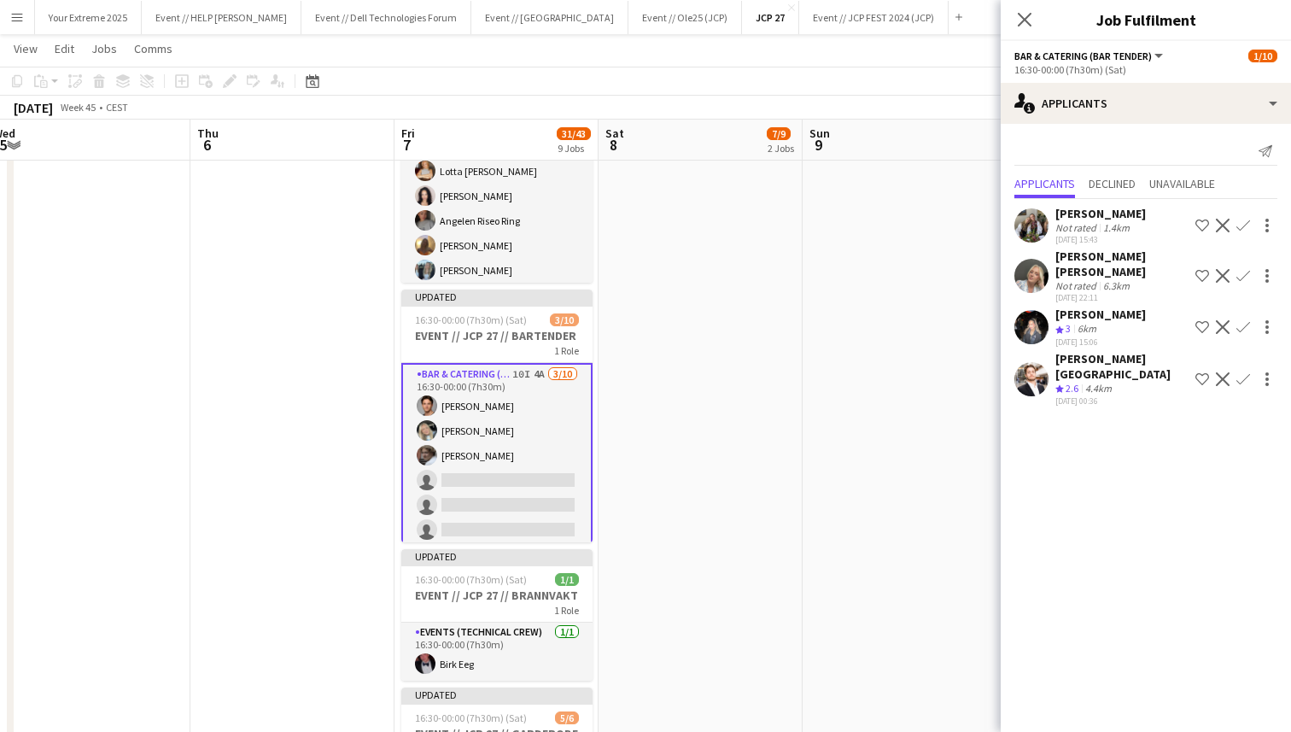
click at [933, 398] on app-date-cell at bounding box center [905, 28] width 204 height 1994
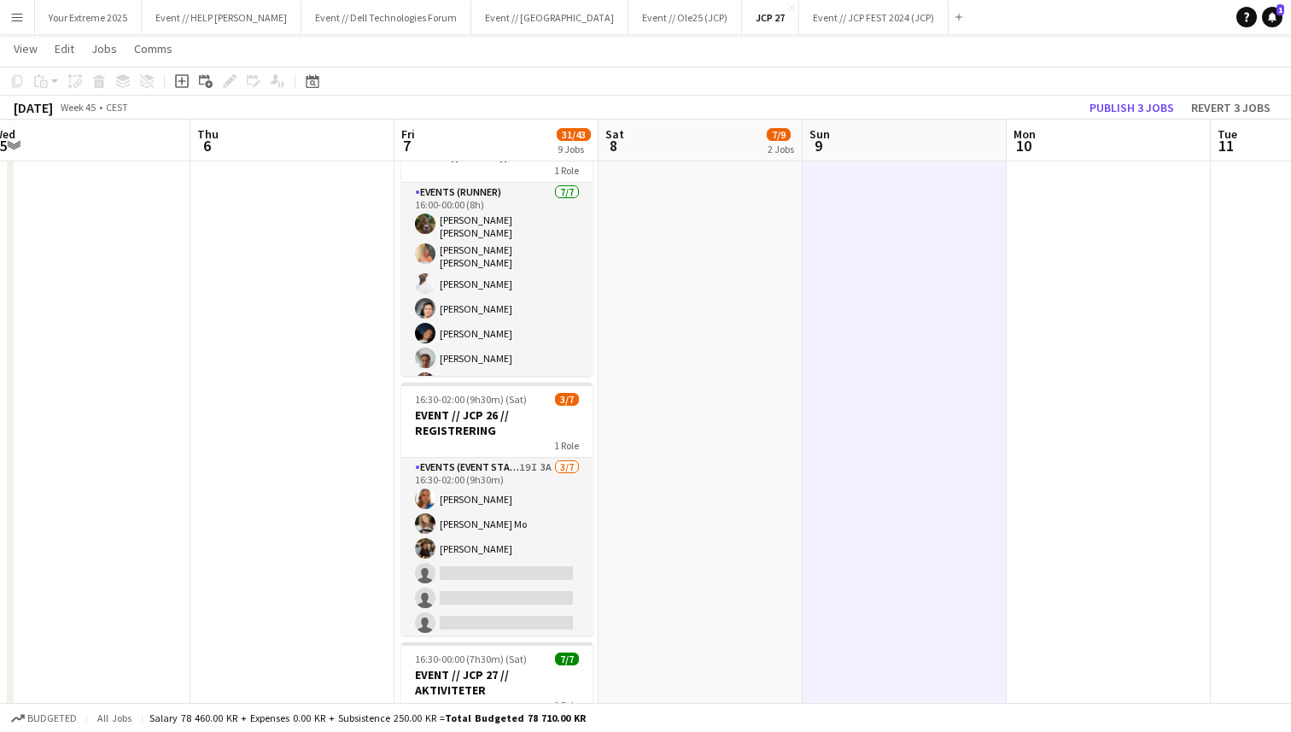
scroll to position [545, 0]
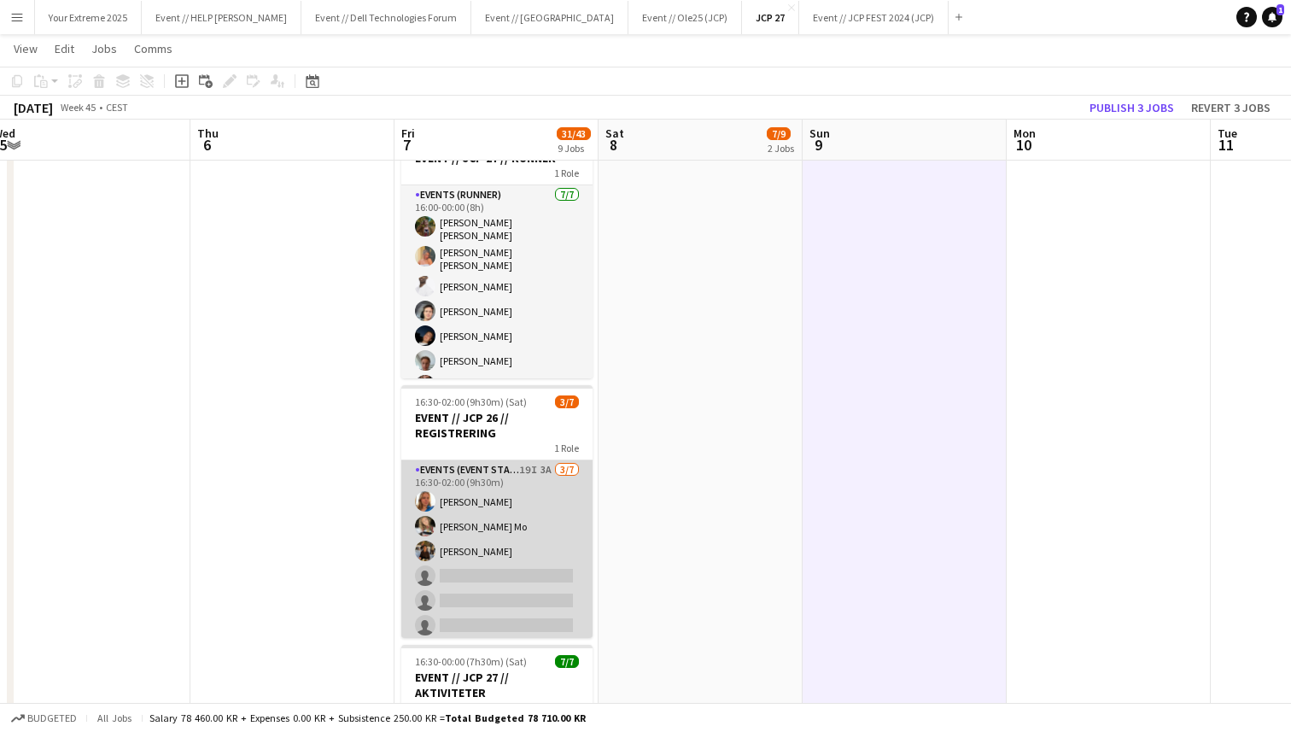
click at [468, 604] on app-card-role "Events (Event Staff) 19I 3A [DATE] 16:30-02:00 (9h30m) Amalie Gravnås [PERSON_N…" at bounding box center [496, 563] width 191 height 207
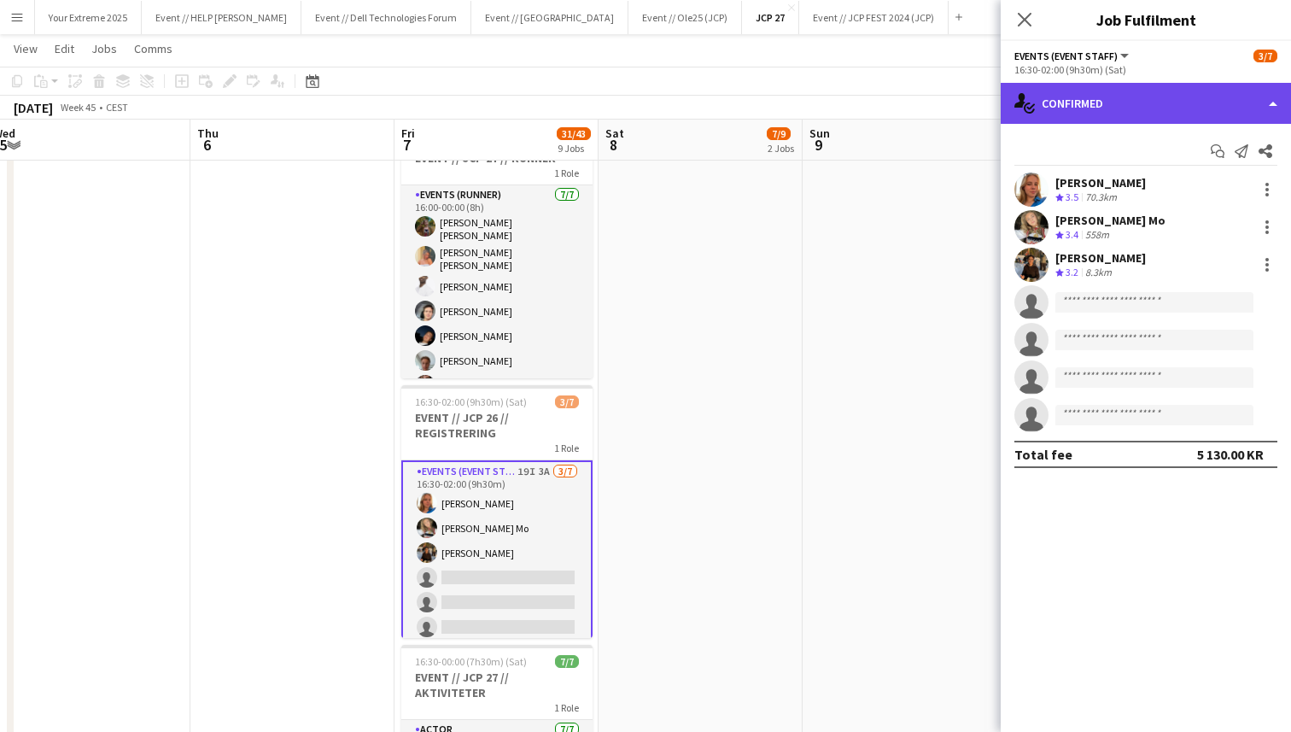
click at [1157, 106] on div "single-neutral-actions-check-2 Confirmed" at bounding box center [1146, 103] width 290 height 41
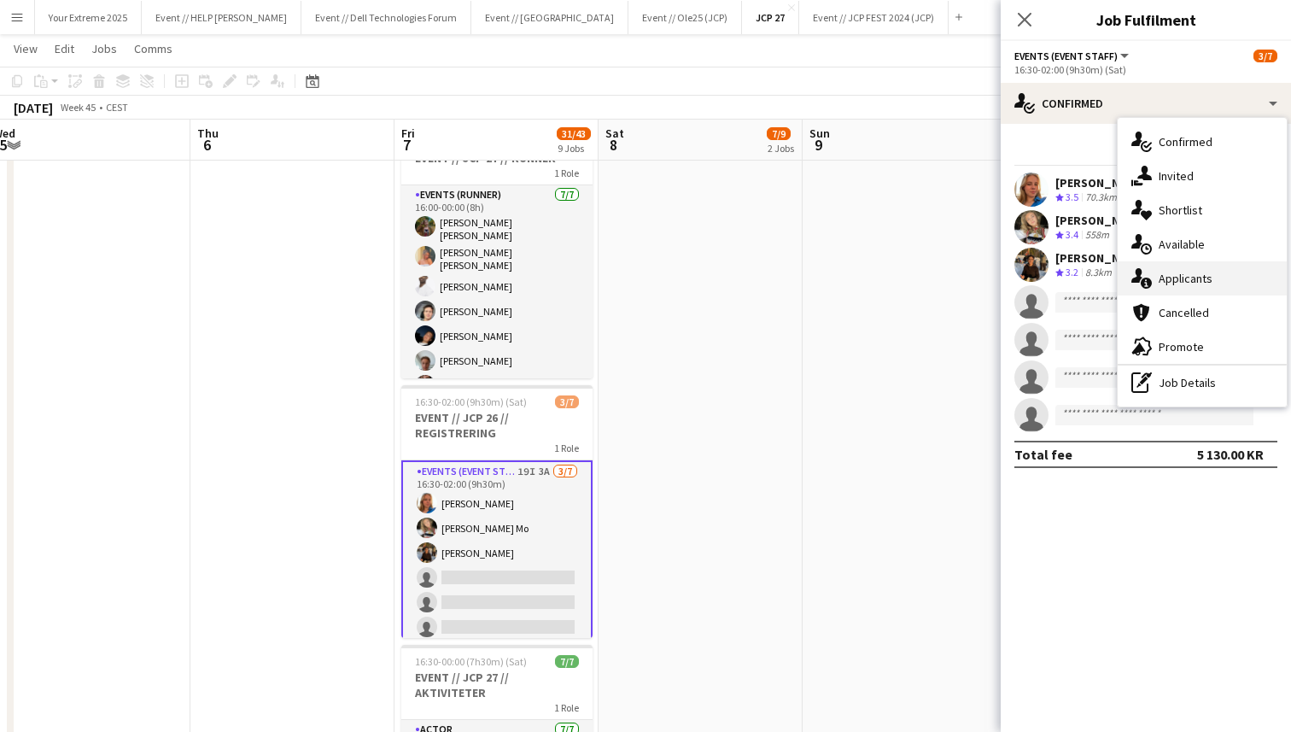
click at [1191, 274] on span "Applicants" at bounding box center [1186, 278] width 54 height 15
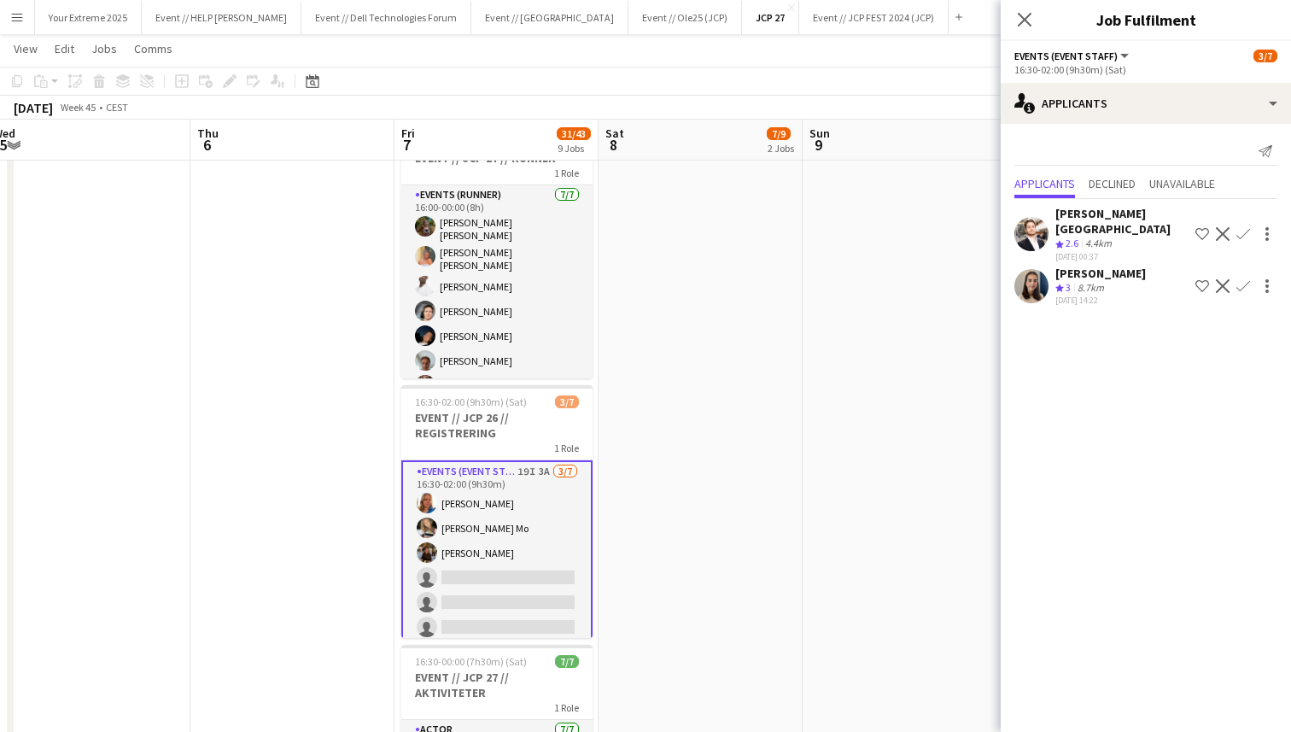
click at [1033, 277] on app-user-avatar at bounding box center [1032, 286] width 34 height 34
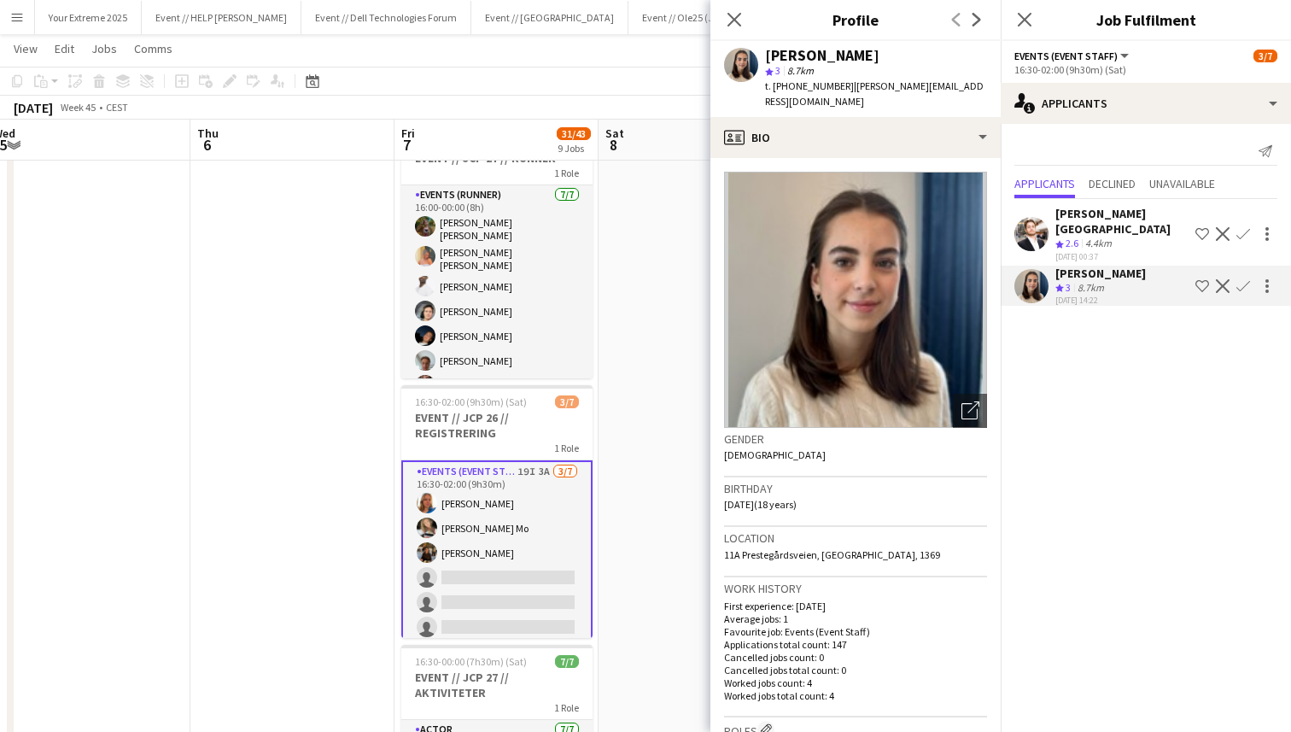
click at [676, 358] on app-date-cell "00:00-07:00 (7h) 6/8 EVENT // JCP 27 // NEDRIGG 1 Role Events (Rigger) 15I 1A […" at bounding box center [701, 643] width 204 height 1994
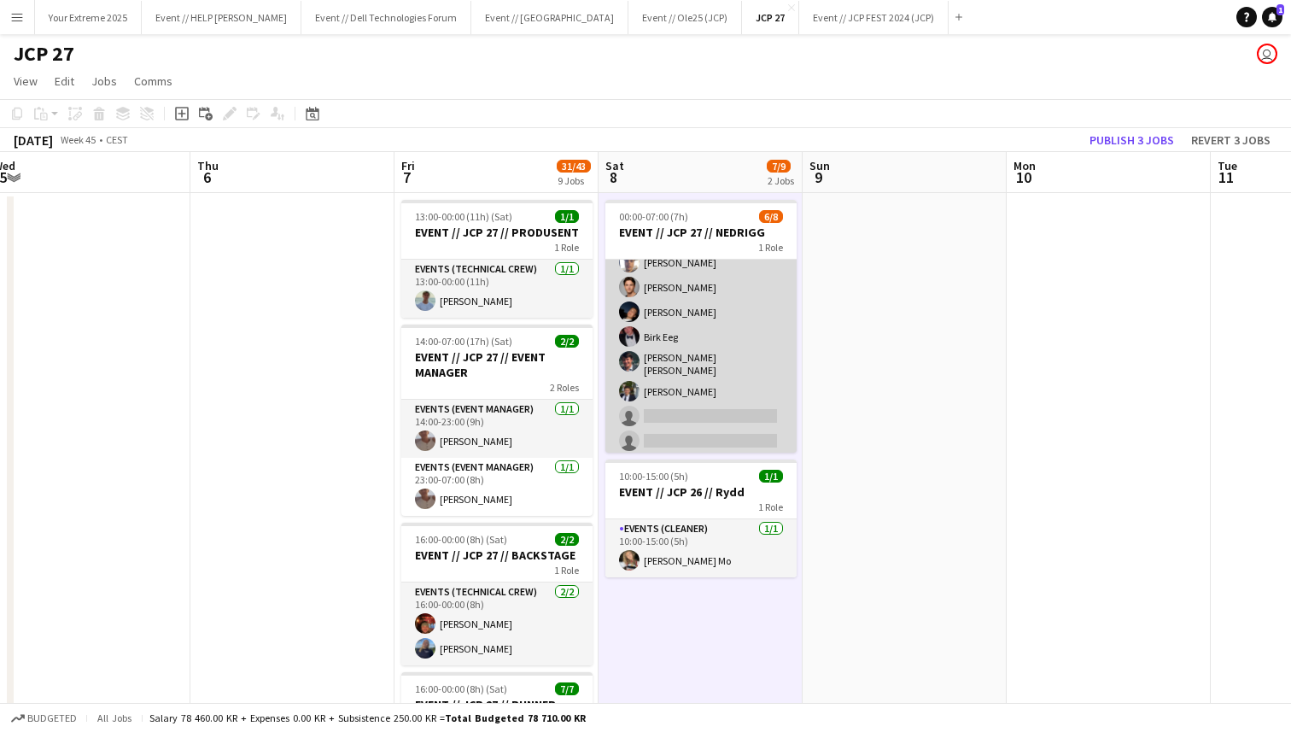
scroll to position [0, 0]
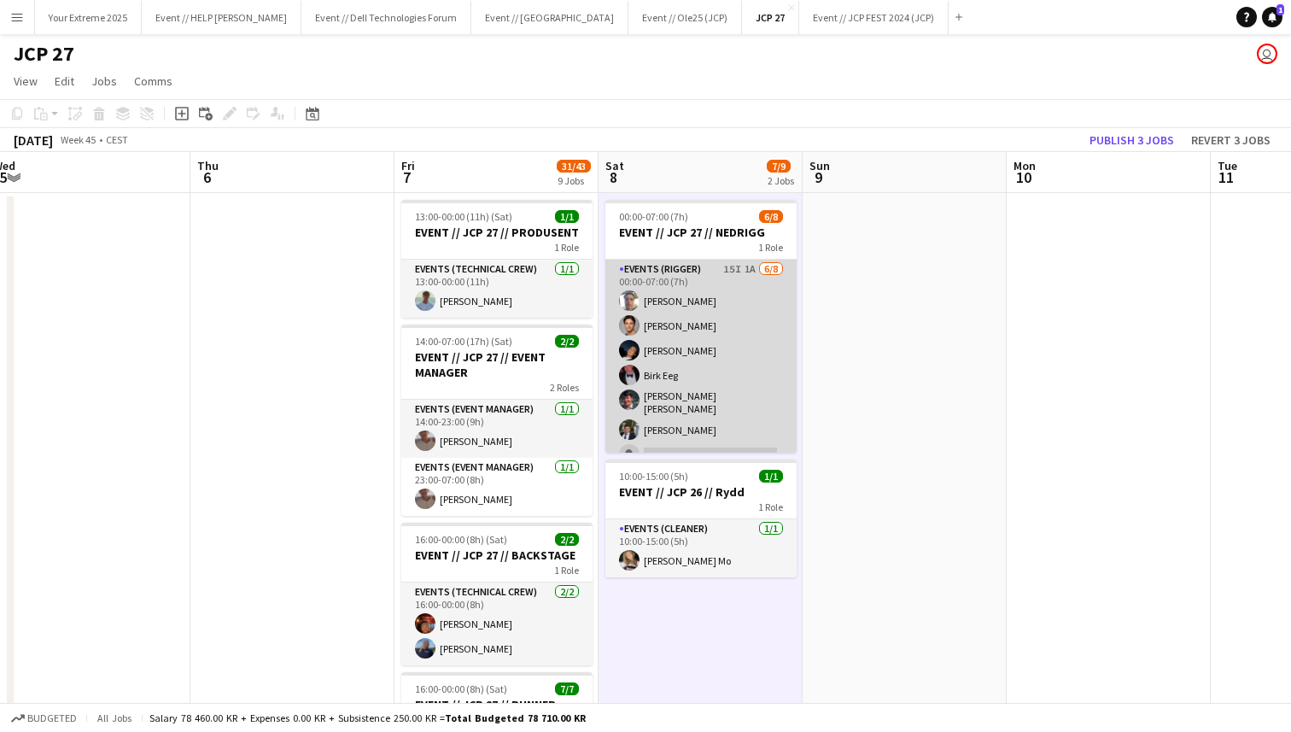
click at [707, 436] on app-card-role "Events (Rigger) 15I 1A [DATE] 00:00-07:00 (7h) [PERSON_NAME] Eeg [PERSON_NAME] …" at bounding box center [701, 378] width 191 height 237
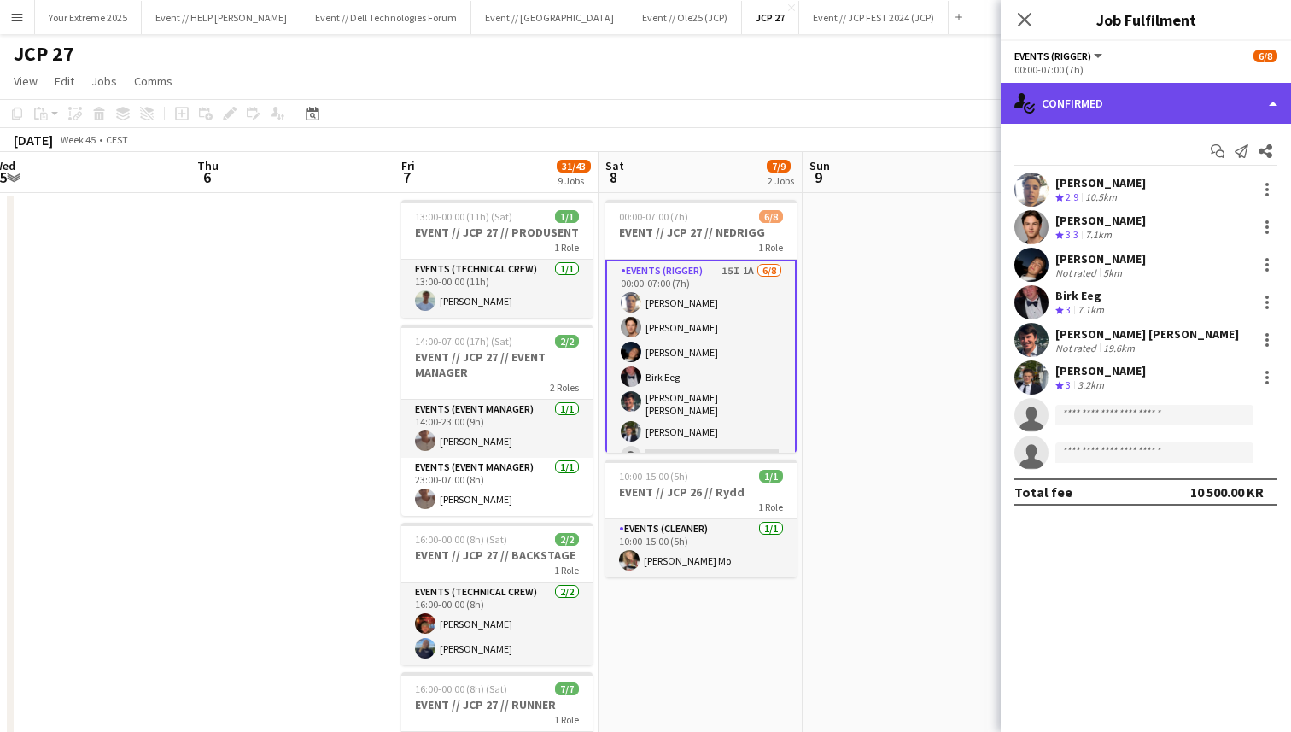
click at [1179, 96] on div "single-neutral-actions-check-2 Confirmed" at bounding box center [1146, 103] width 290 height 41
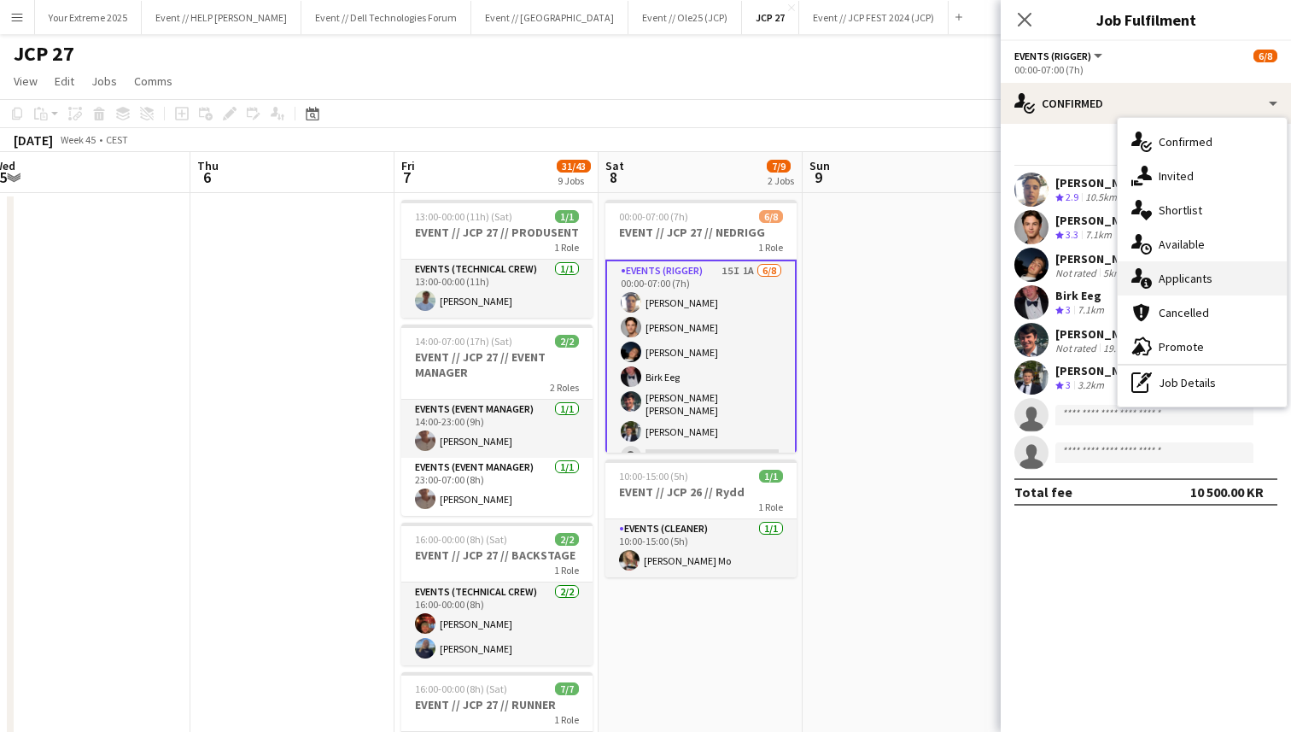
click at [1197, 277] on span "Applicants" at bounding box center [1186, 278] width 54 height 15
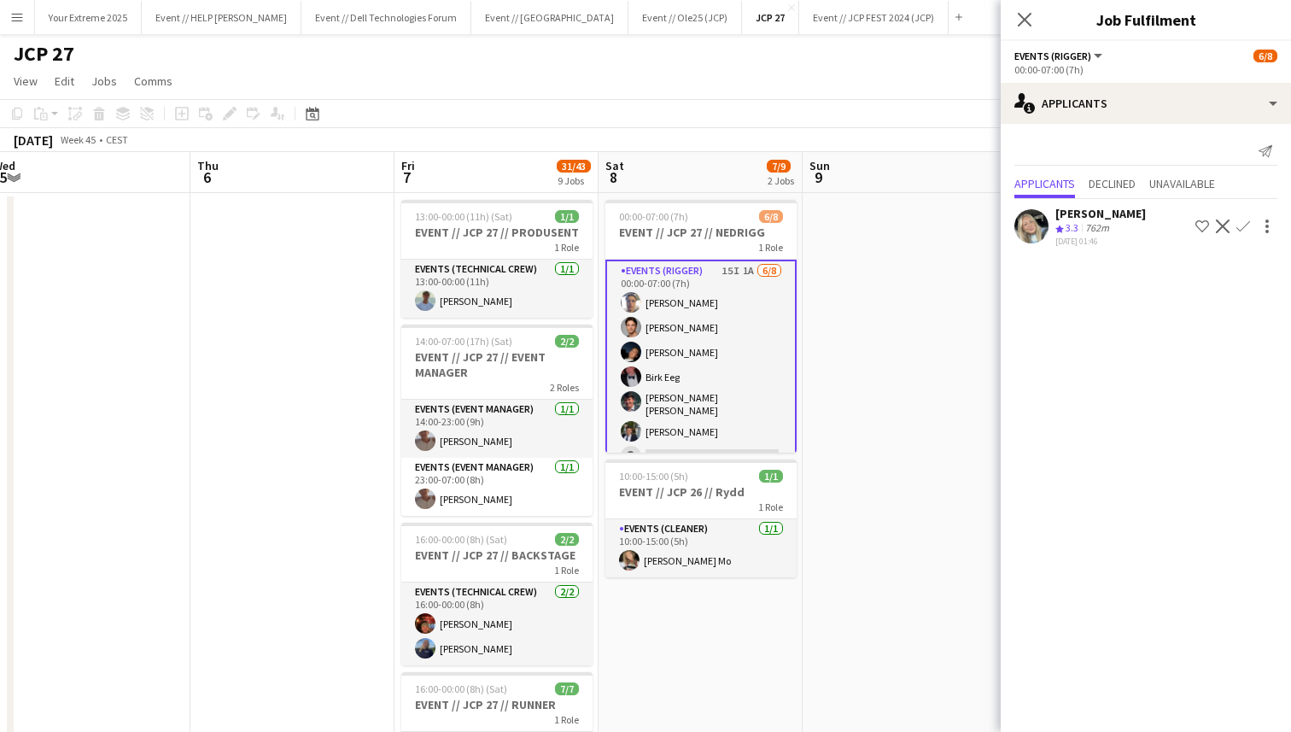
click at [1240, 225] on app-icon "Confirm" at bounding box center [1244, 227] width 14 height 14
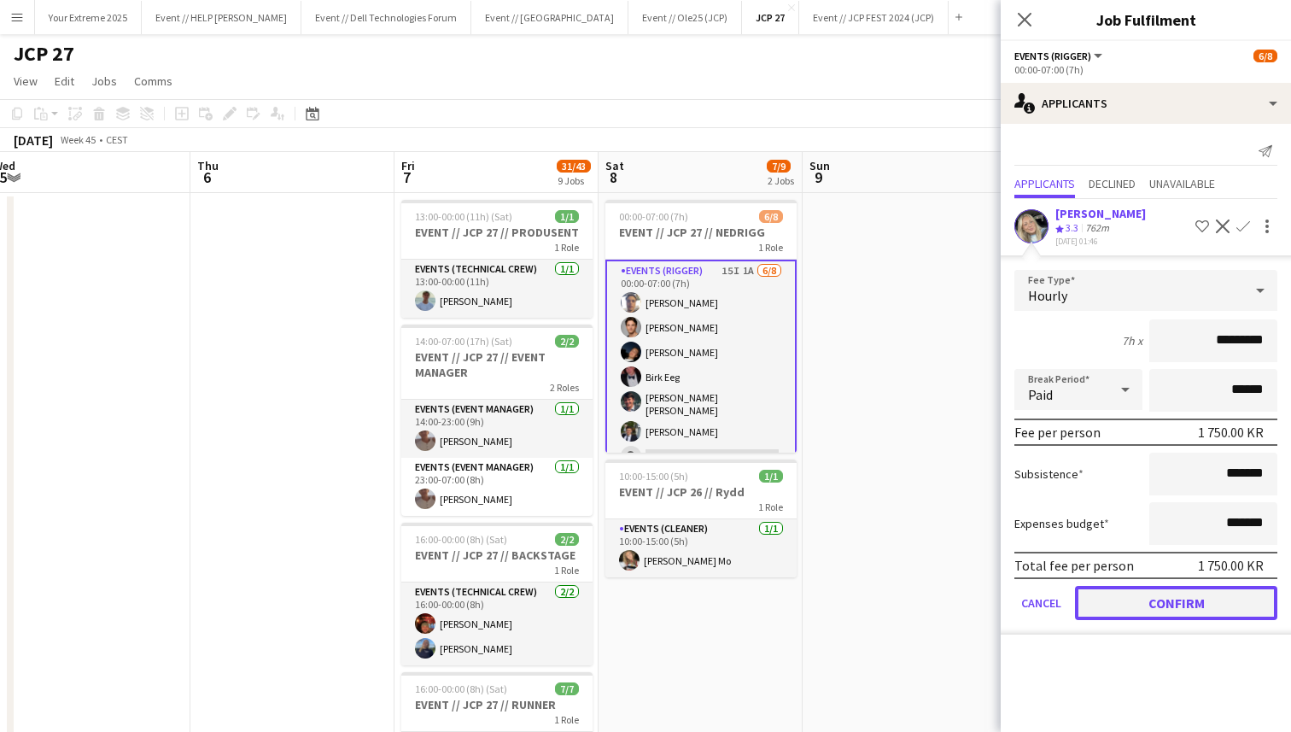
click at [1205, 602] on button "Confirm" at bounding box center [1176, 603] width 202 height 34
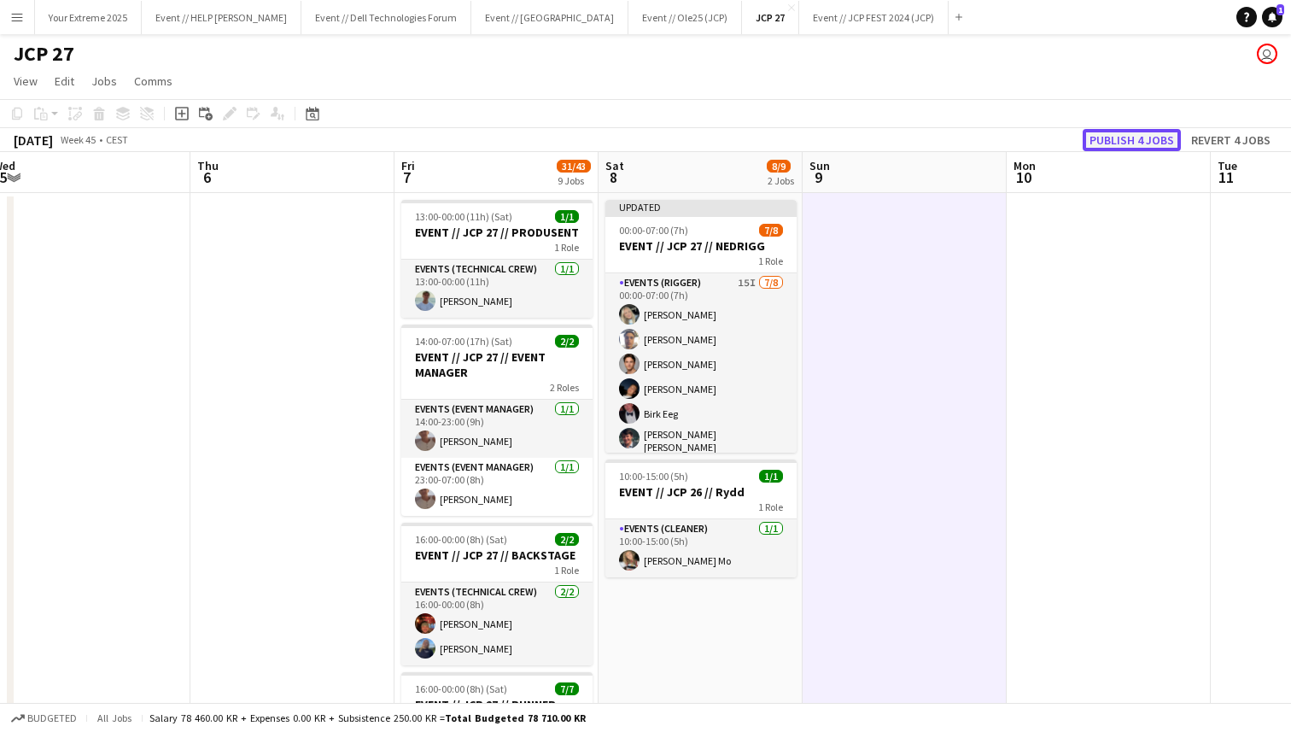
click at [1133, 139] on button "Publish 4 jobs" at bounding box center [1132, 140] width 98 height 22
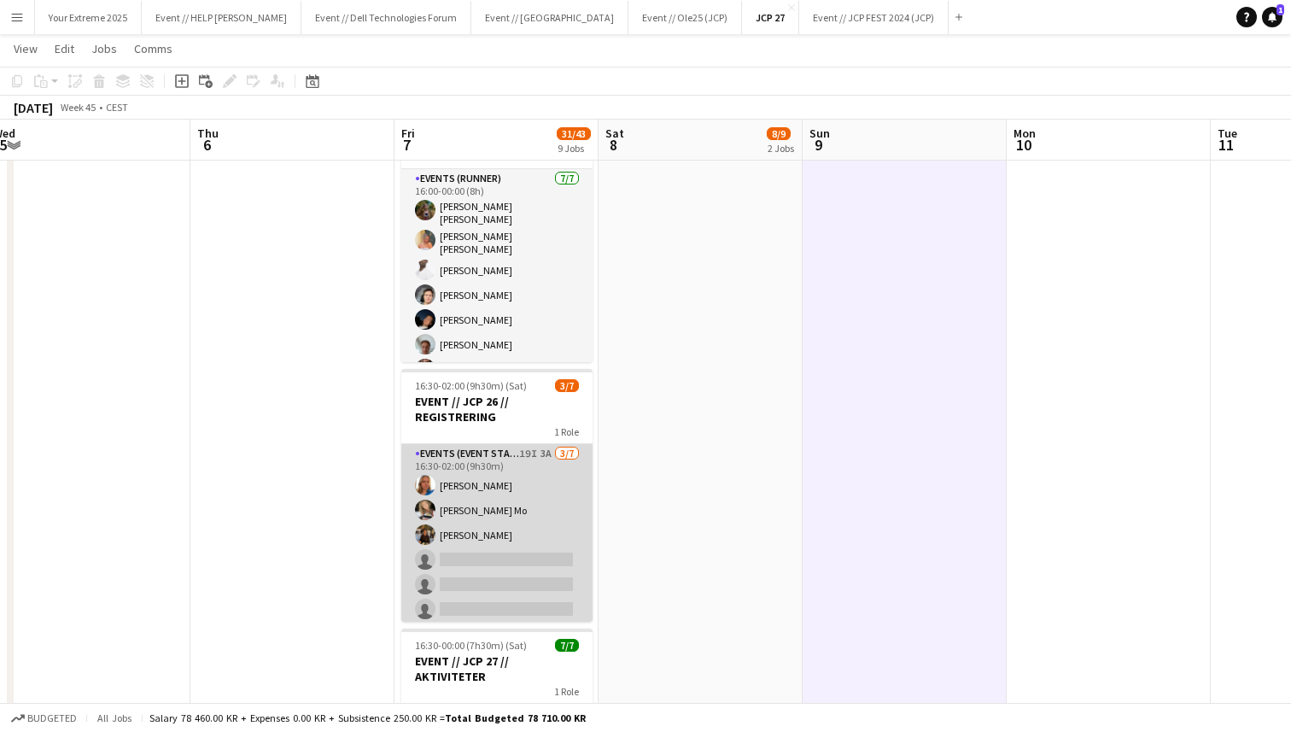
scroll to position [29, 0]
click at [502, 553] on app-card-role "Events (Event Staff) 19I 3A [DATE] 16:30-02:00 (9h30m) Amalie Gravnås [PERSON_N…" at bounding box center [496, 518] width 191 height 207
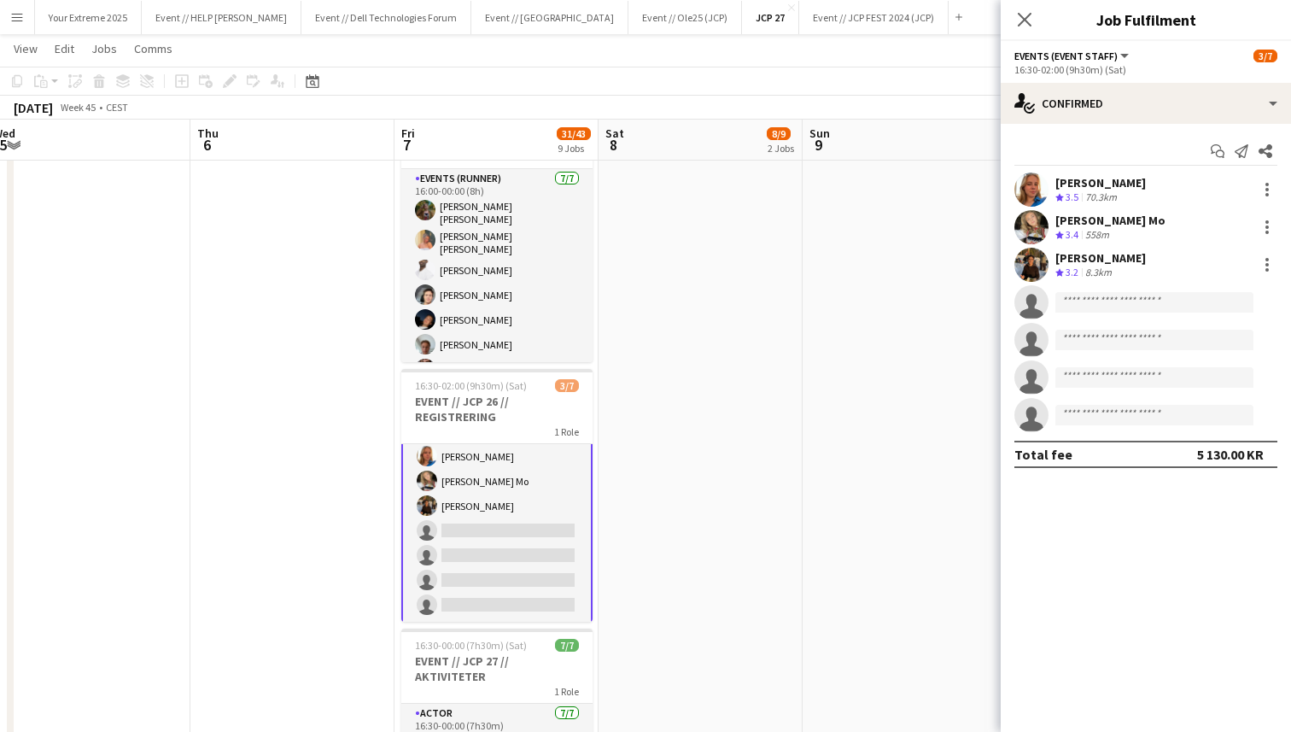
click at [925, 434] on app-date-cell at bounding box center [905, 620] width 204 height 1981
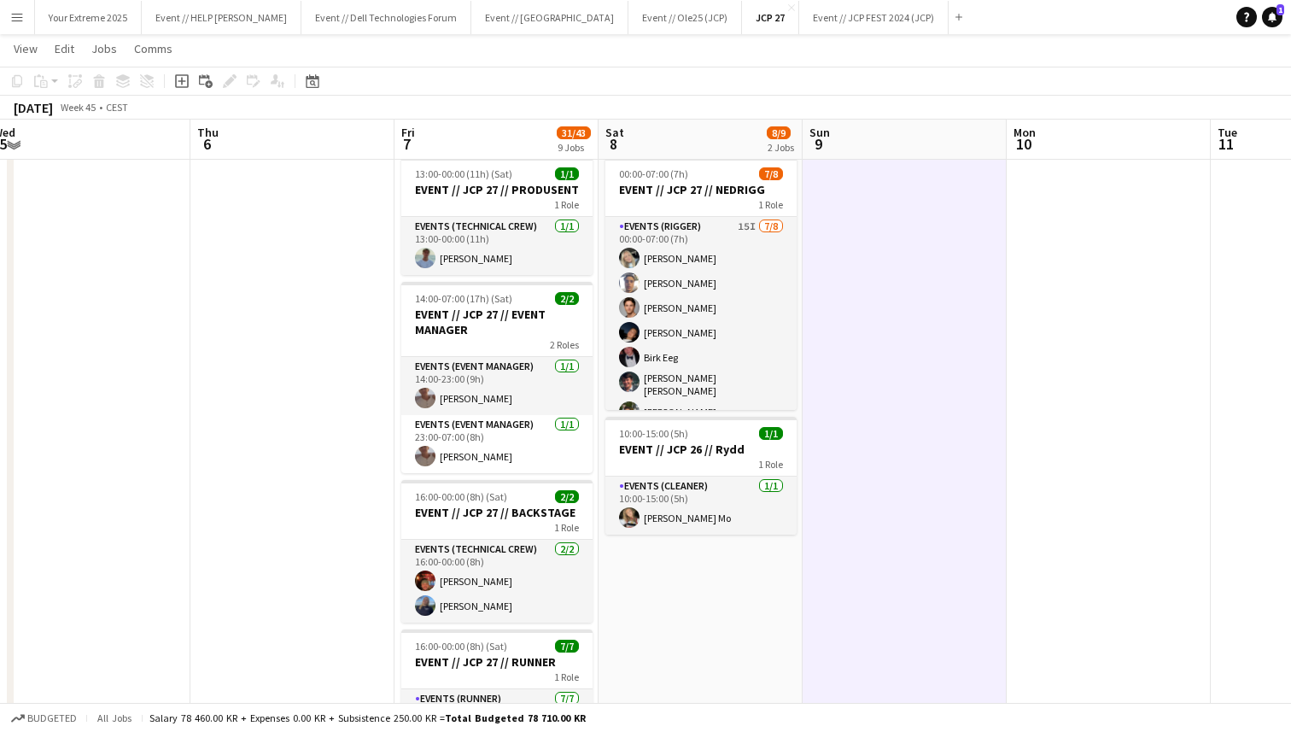
scroll to position [0, 0]
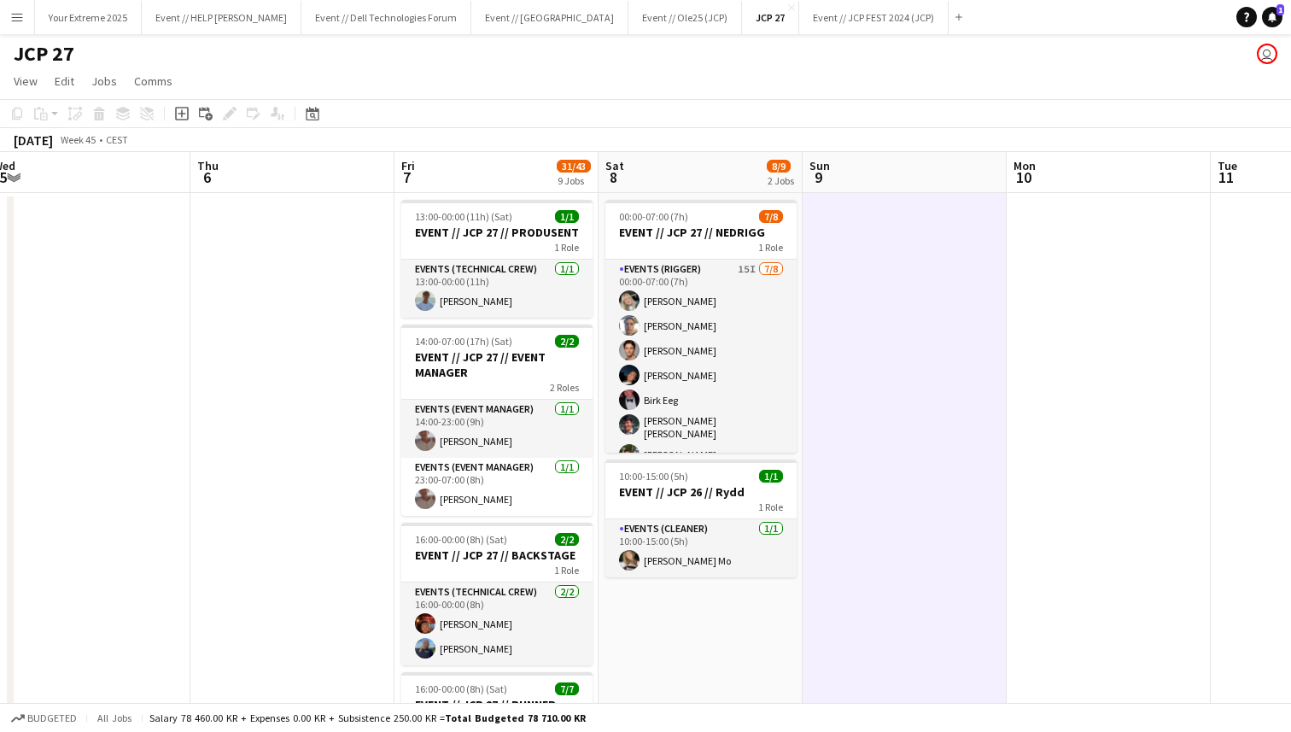
click at [601, 74] on app-page-menu "View Day view expanded Day view collapsed Month view Date picker Jump to [DATE]…" at bounding box center [645, 83] width 1291 height 32
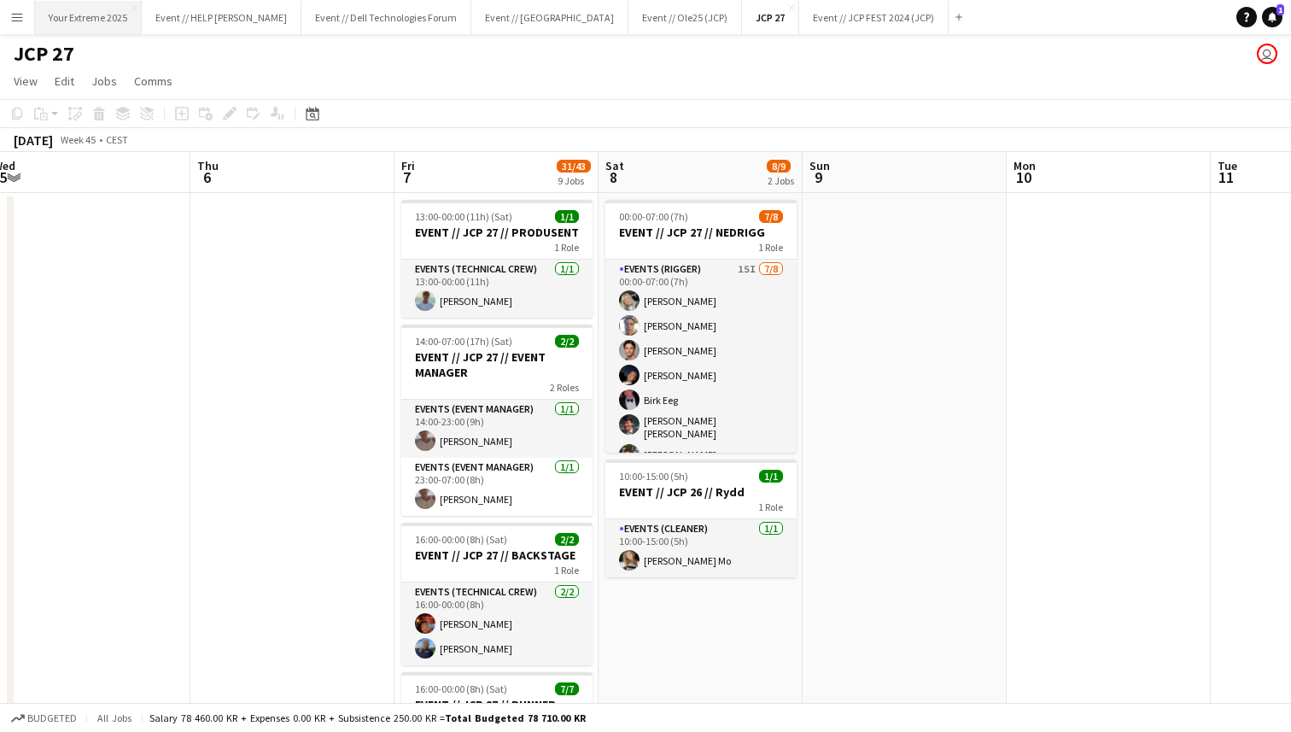
click at [91, 15] on button "Your Extreme 2025 Close" at bounding box center [88, 17] width 107 height 33
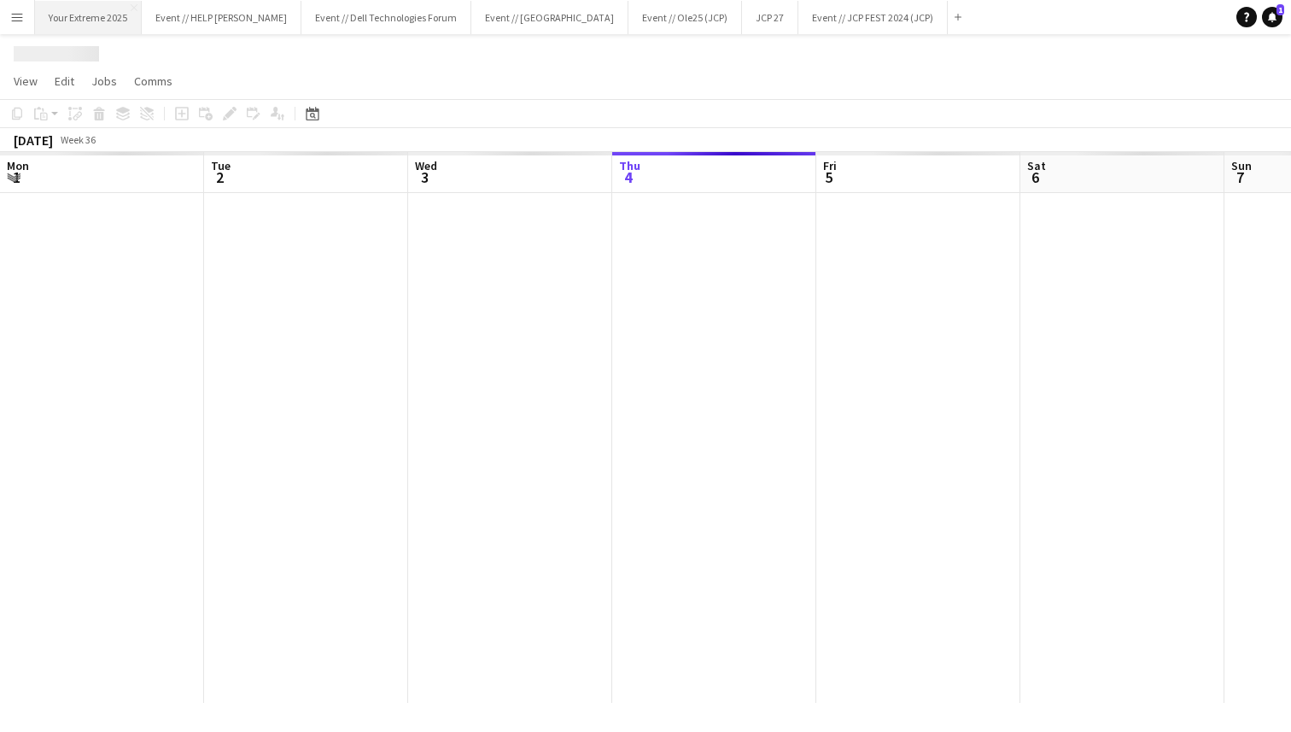
scroll to position [0, 408]
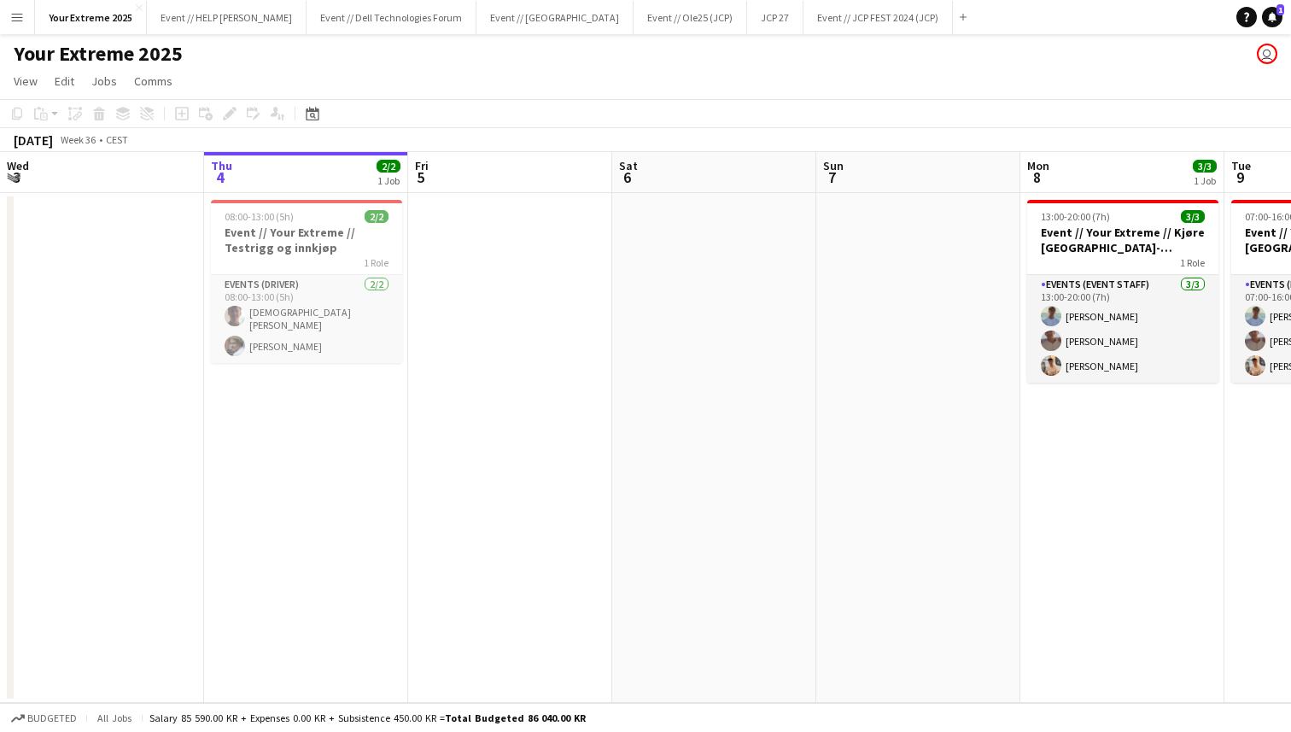
click at [312, 255] on div "1 Role" at bounding box center [306, 262] width 191 height 14
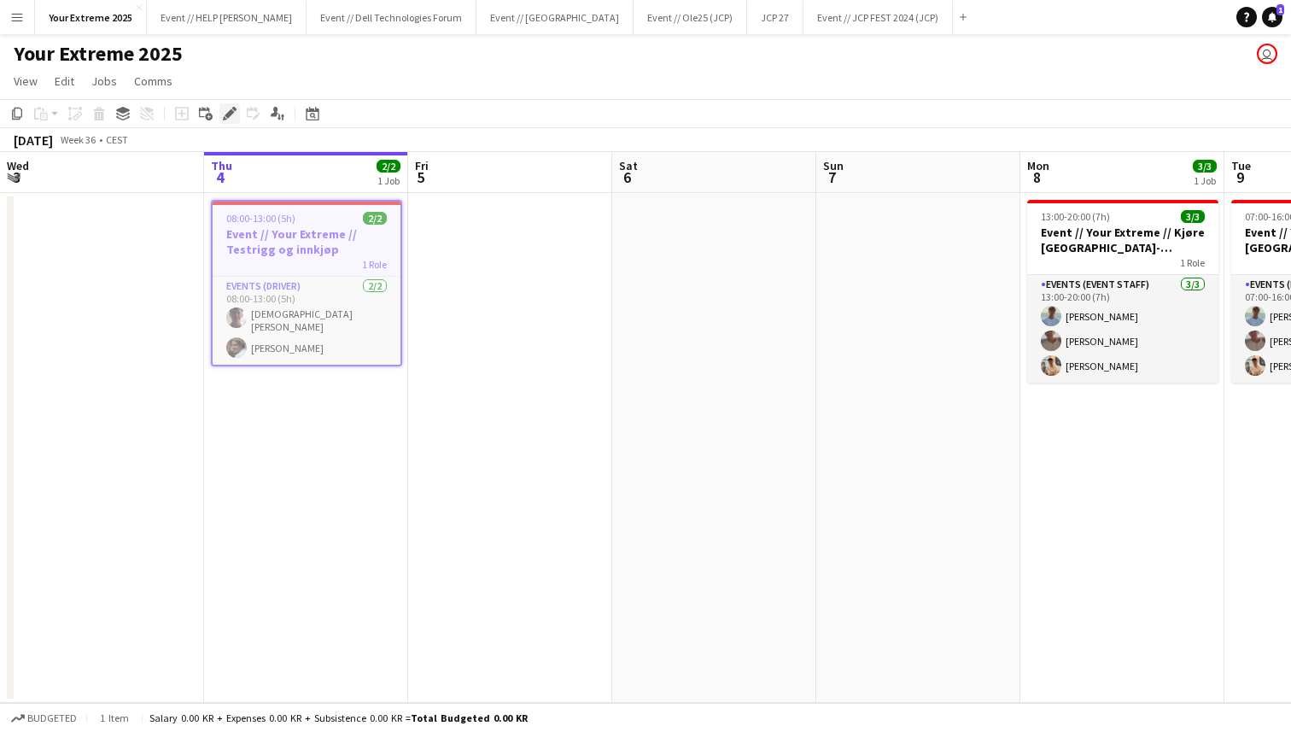
click at [224, 113] on icon "Edit" at bounding box center [230, 114] width 14 height 14
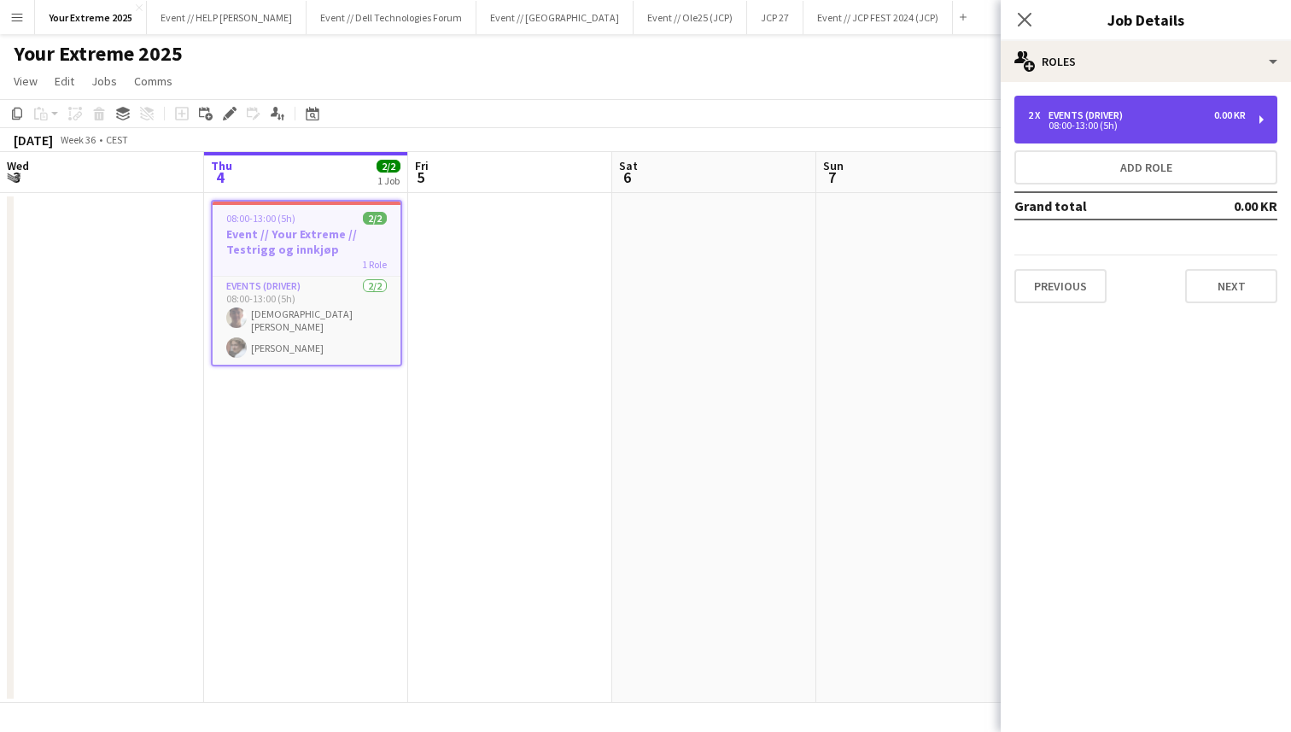
click at [1149, 128] on div "08:00-13:00 (5h)" at bounding box center [1137, 125] width 218 height 9
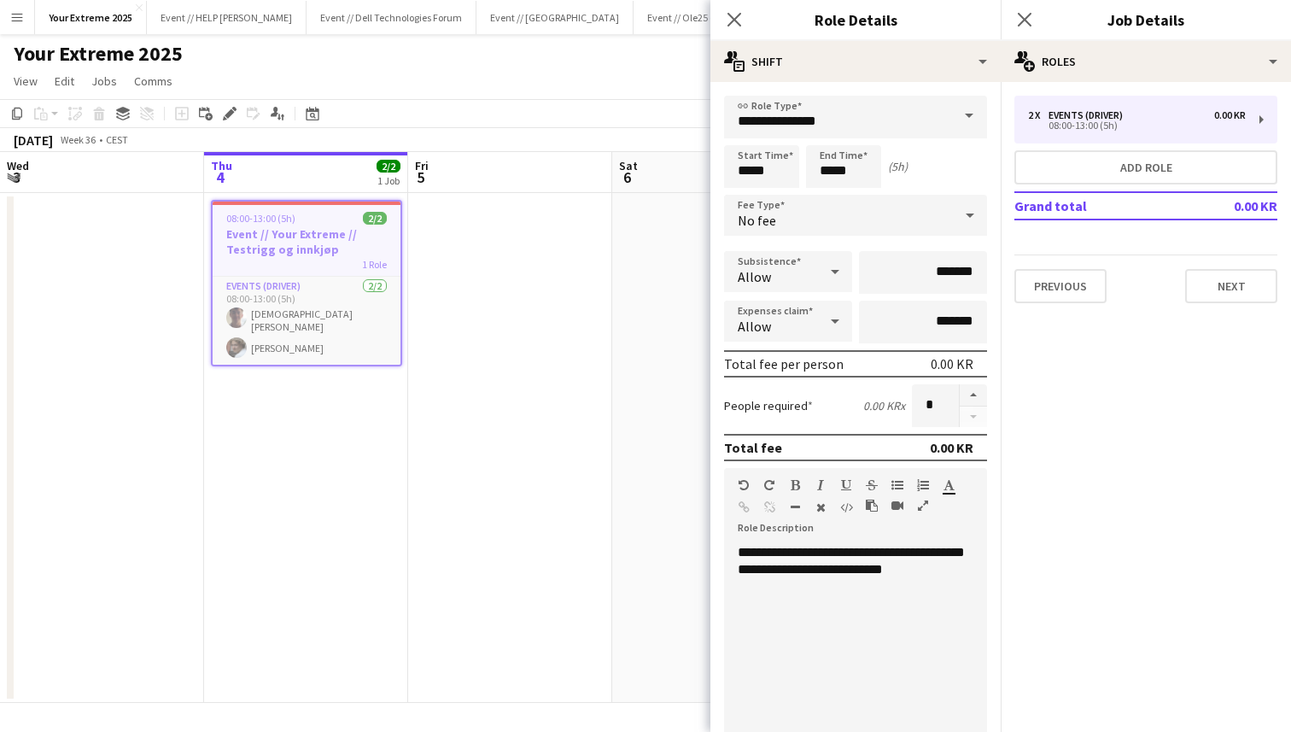
click at [963, 208] on icon at bounding box center [970, 215] width 20 height 34
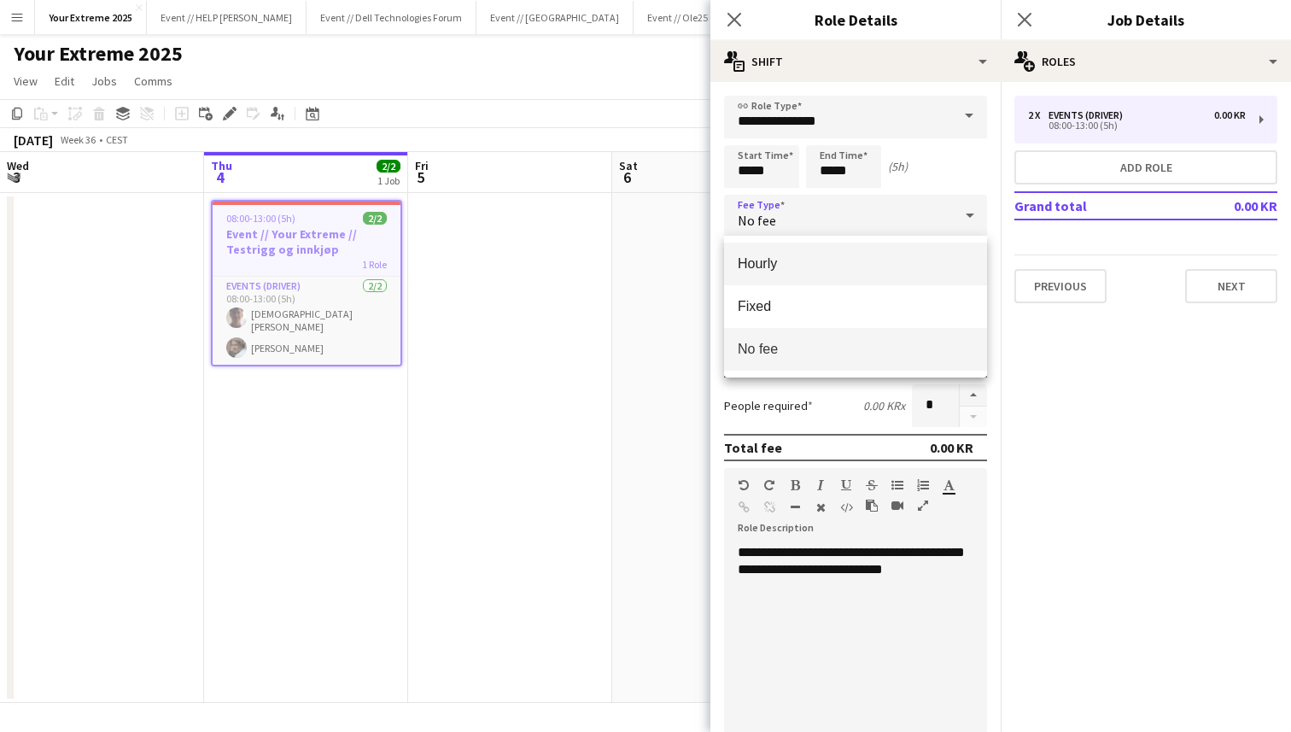
click at [844, 271] on span "Hourly" at bounding box center [856, 263] width 236 height 16
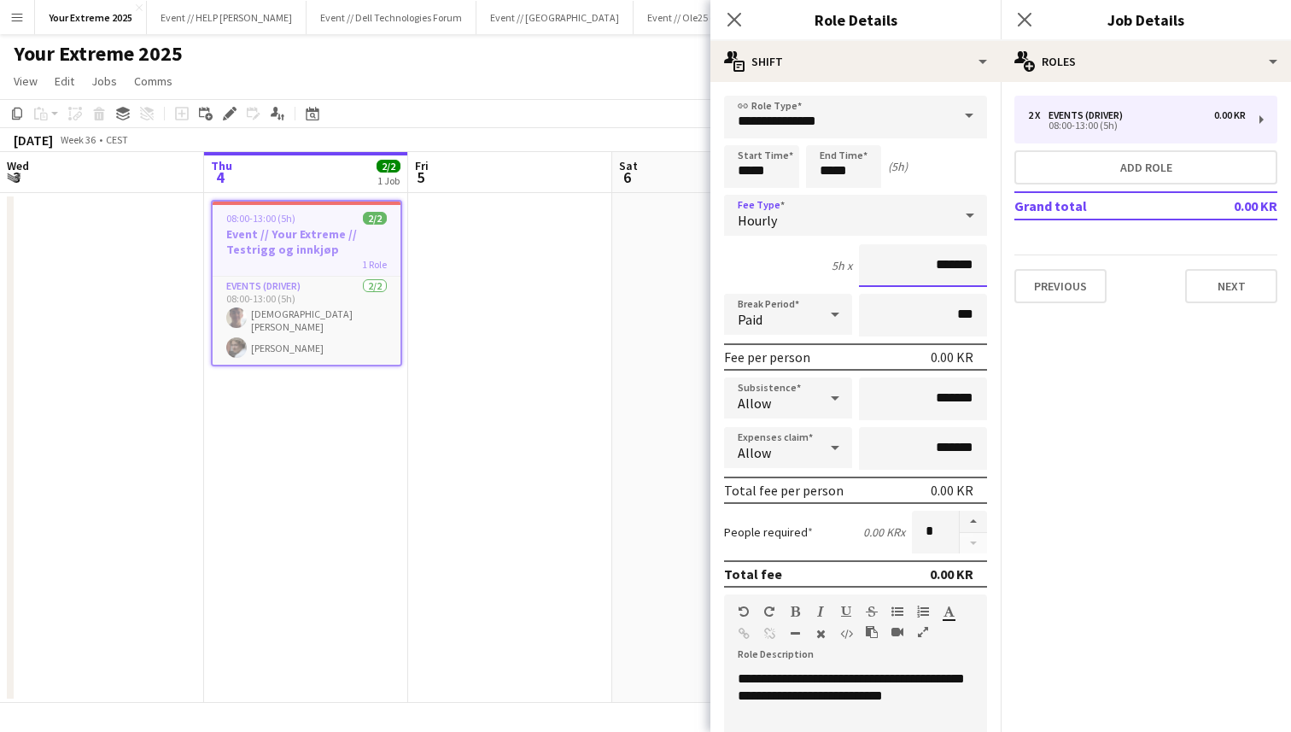
click at [905, 263] on input "*******" at bounding box center [923, 265] width 128 height 43
type input "*********"
click at [797, 255] on div "5h x *********" at bounding box center [855, 265] width 263 height 43
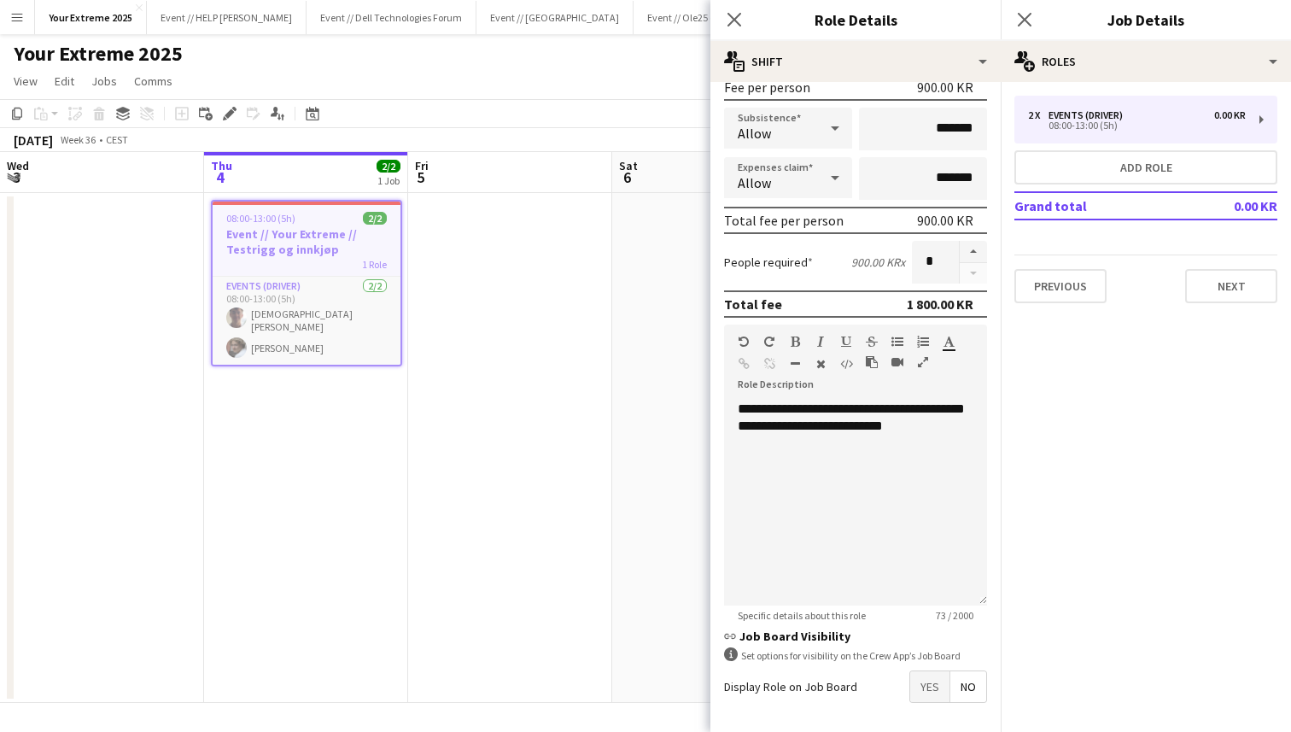
scroll to position [337, 0]
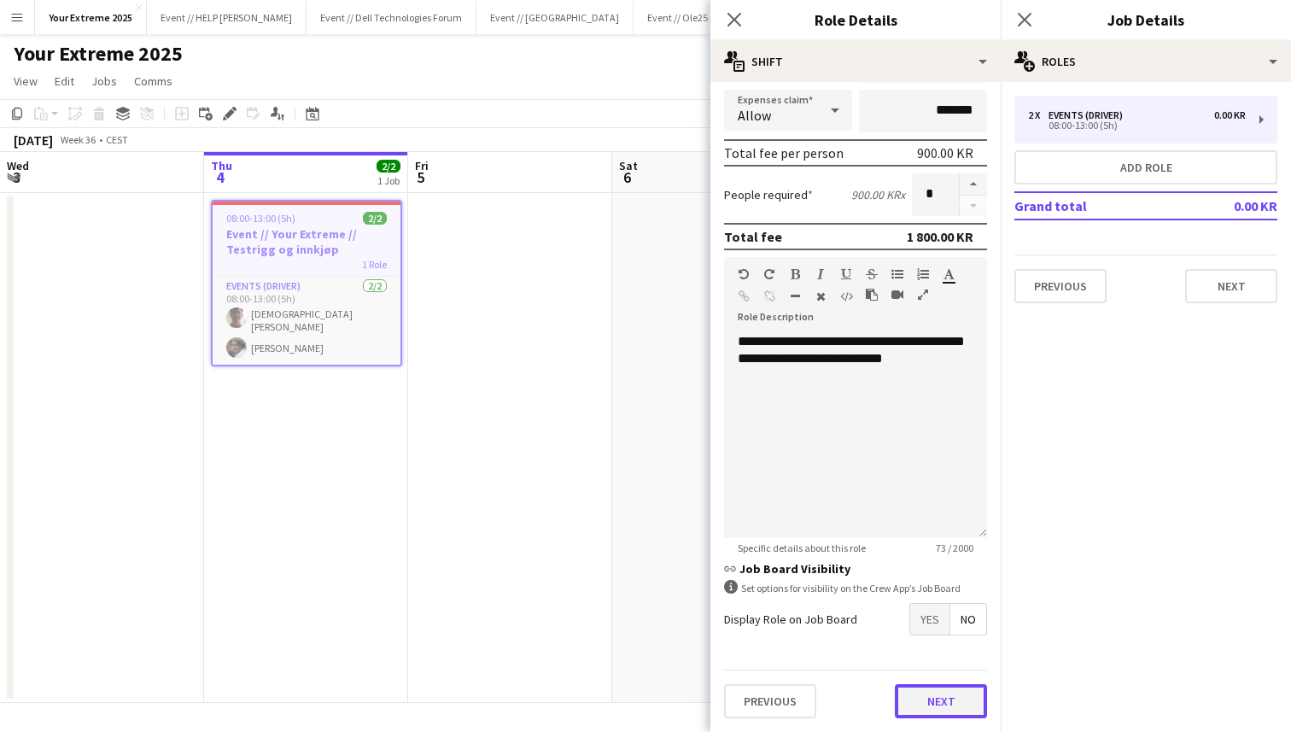
click at [936, 702] on button "Next" at bounding box center [941, 701] width 92 height 34
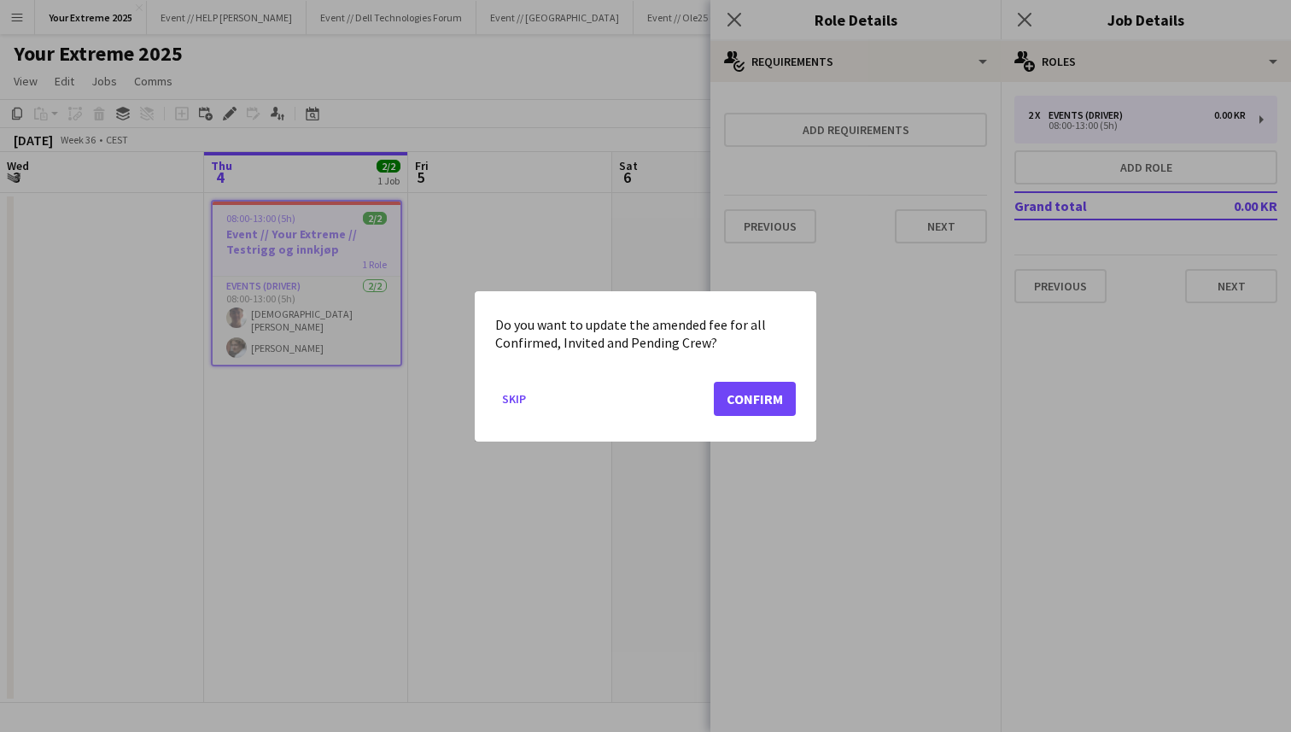
scroll to position [0, 0]
click at [747, 390] on button "Confirm" at bounding box center [755, 398] width 82 height 34
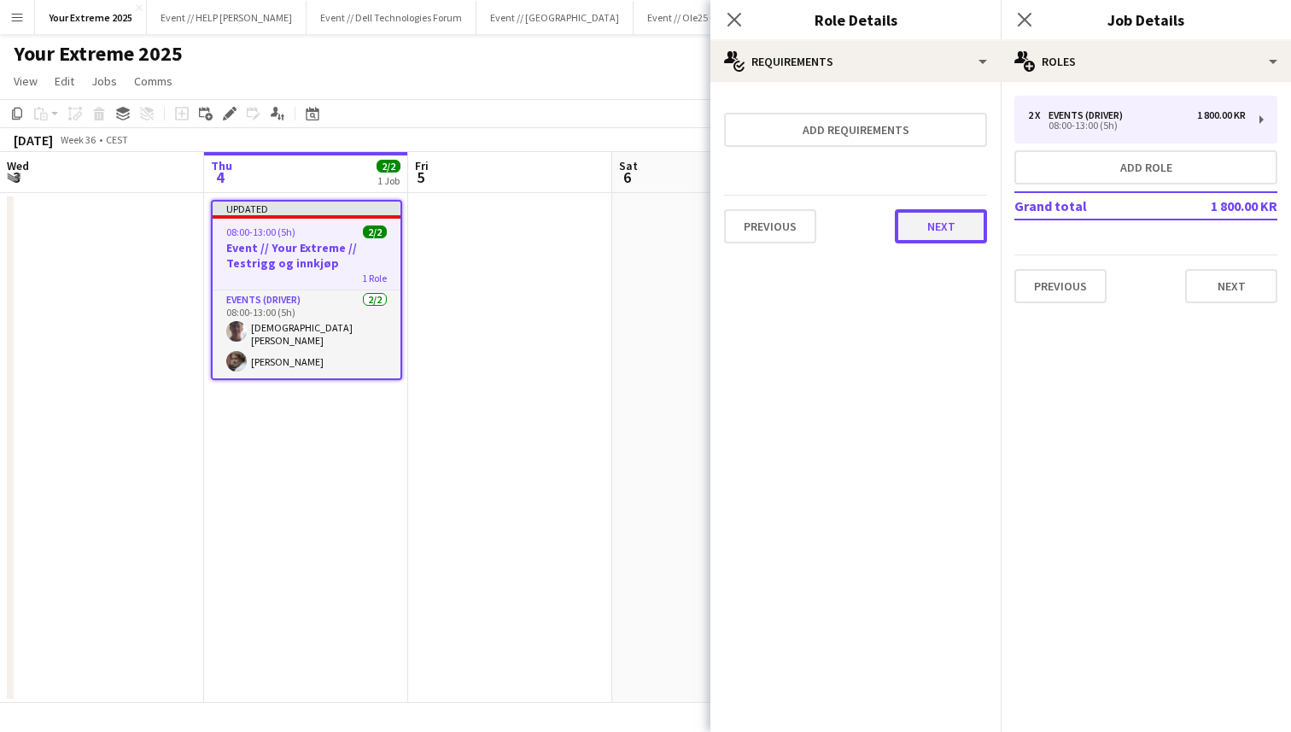
click at [951, 223] on button "Next" at bounding box center [941, 226] width 92 height 34
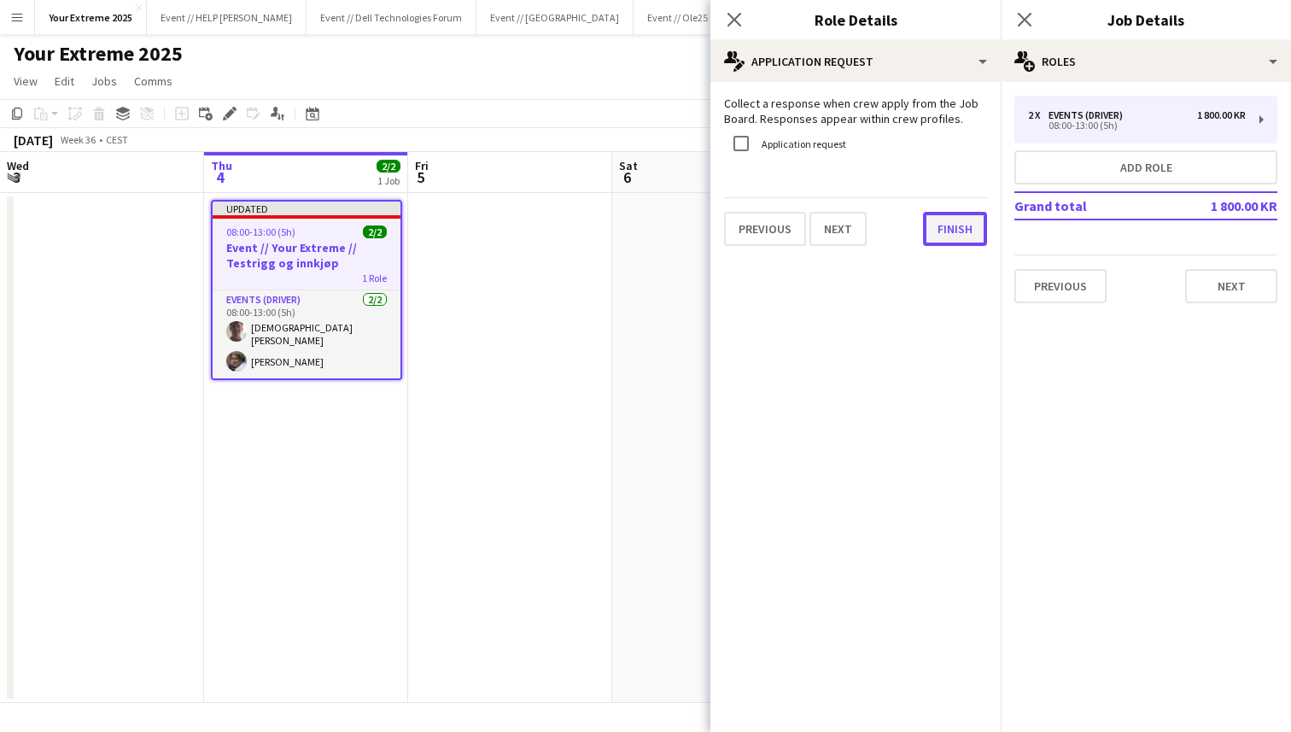
click at [954, 230] on button "Finish" at bounding box center [955, 229] width 64 height 34
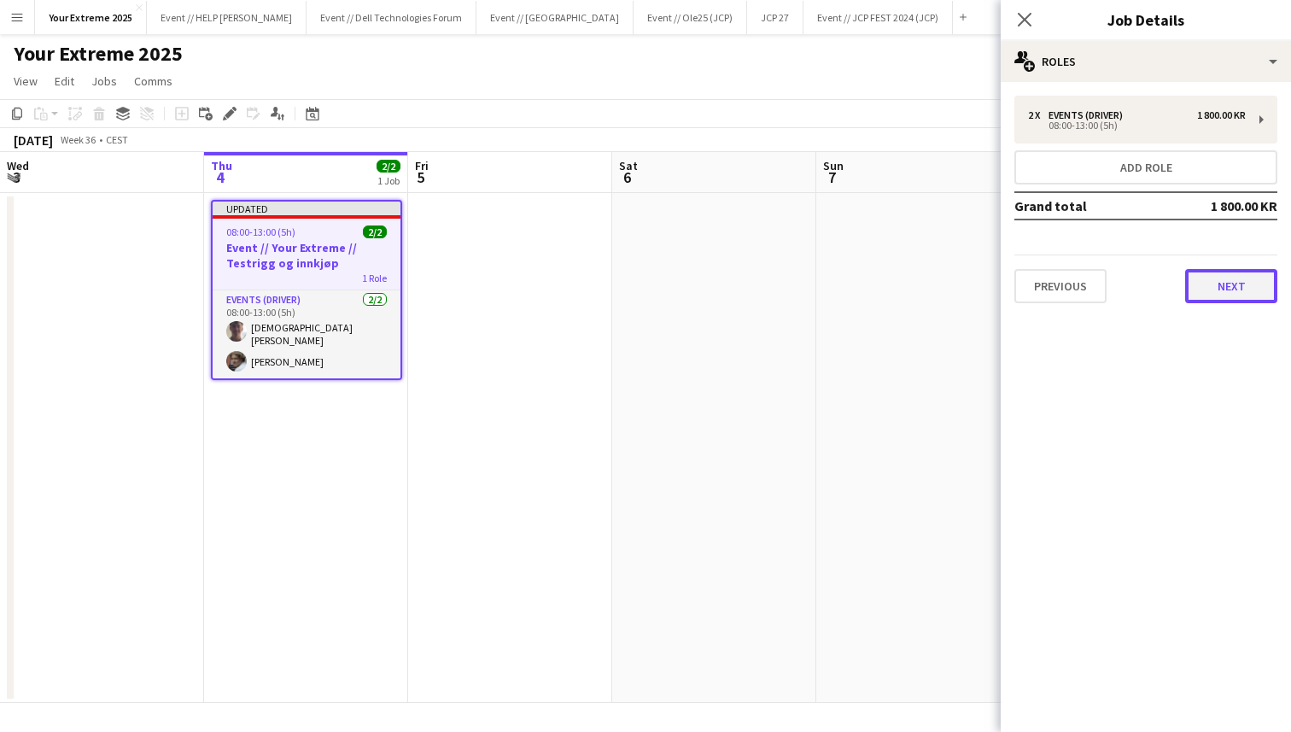
click at [1211, 282] on button "Next" at bounding box center [1232, 286] width 92 height 34
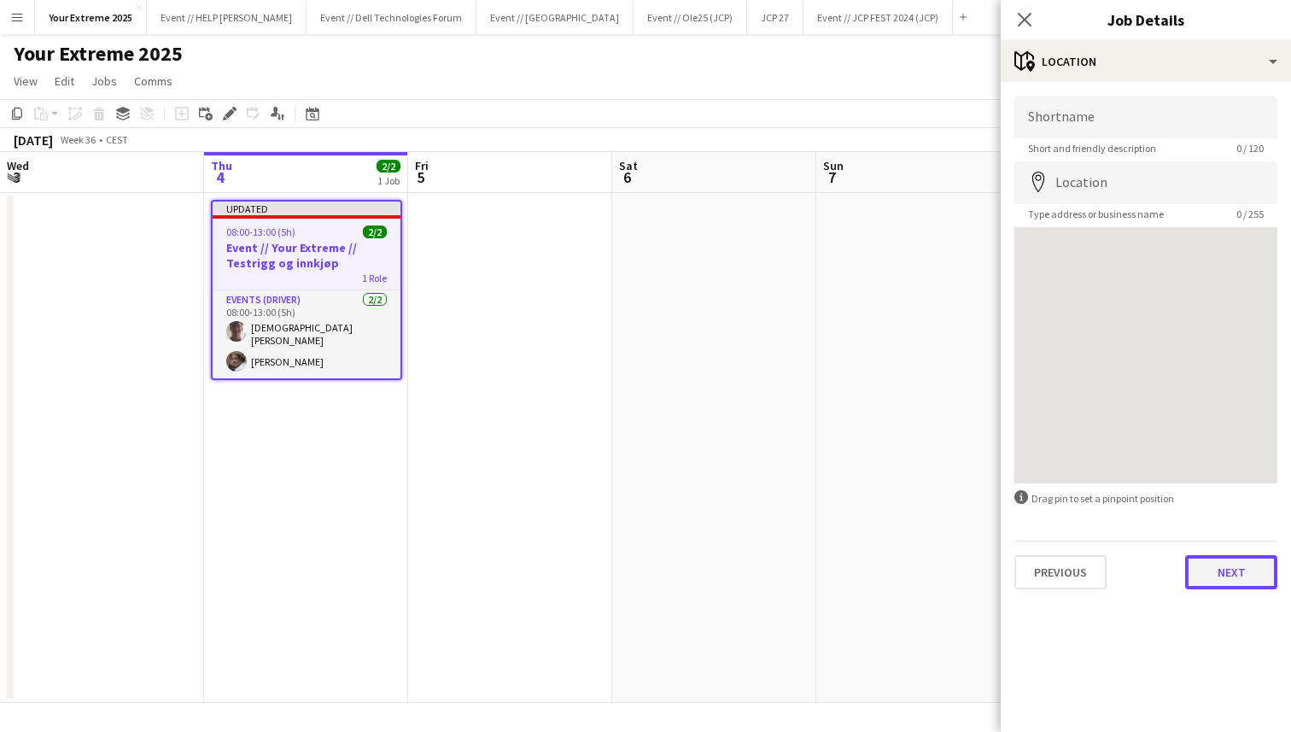
click at [1216, 571] on button "Next" at bounding box center [1232, 572] width 92 height 34
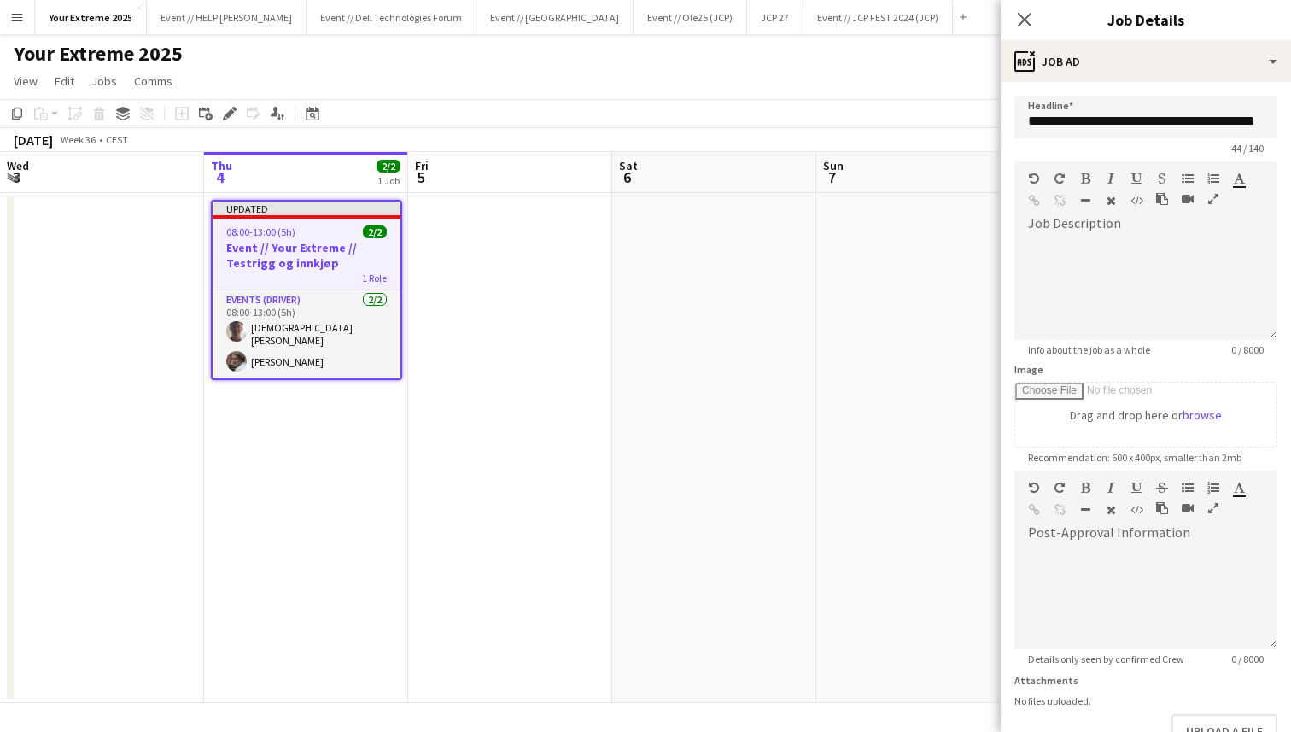
scroll to position [112, 0]
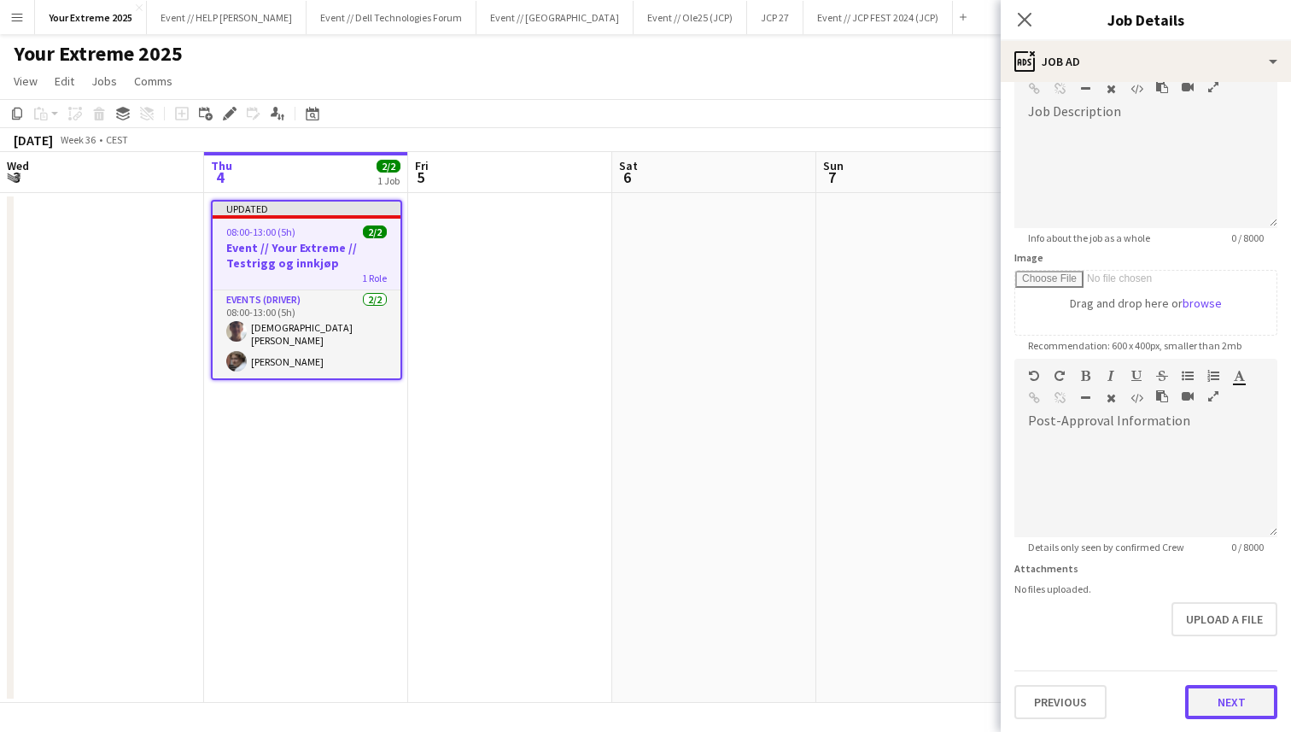
click at [1221, 703] on button "Next" at bounding box center [1232, 702] width 92 height 34
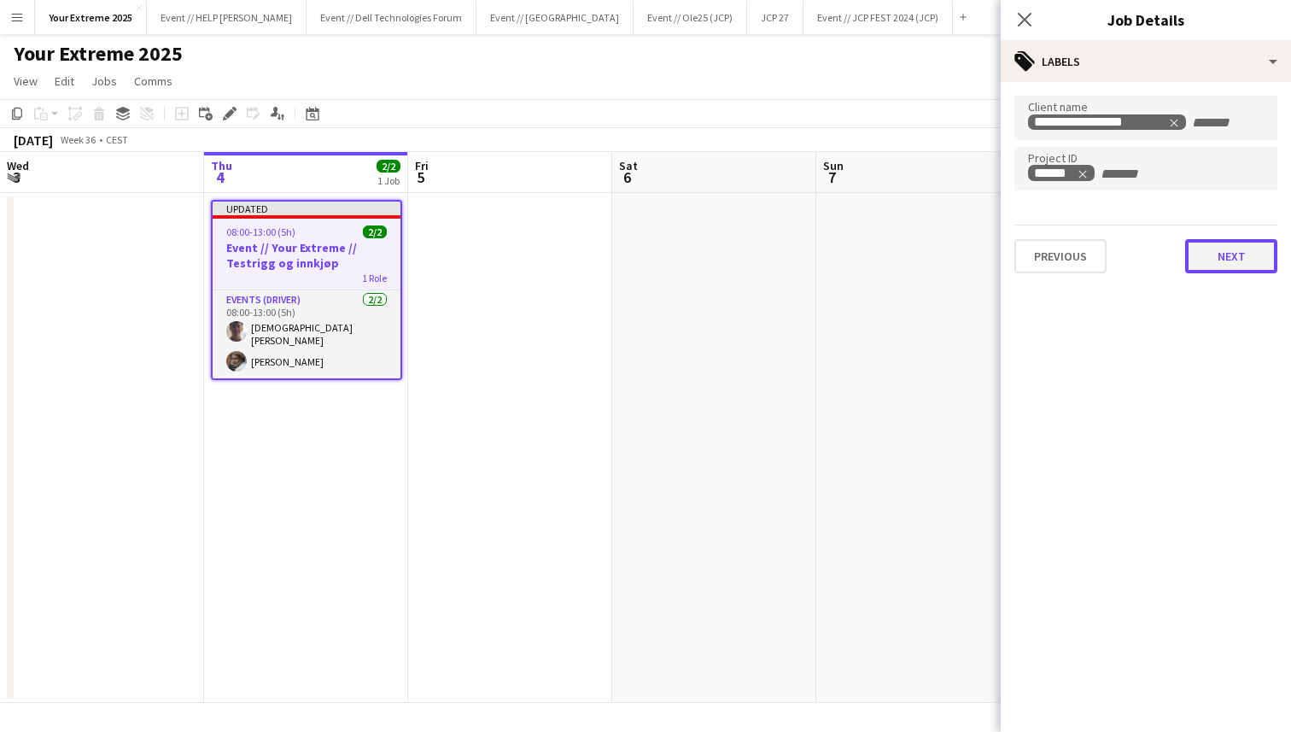
click at [1229, 259] on button "Next" at bounding box center [1232, 256] width 92 height 34
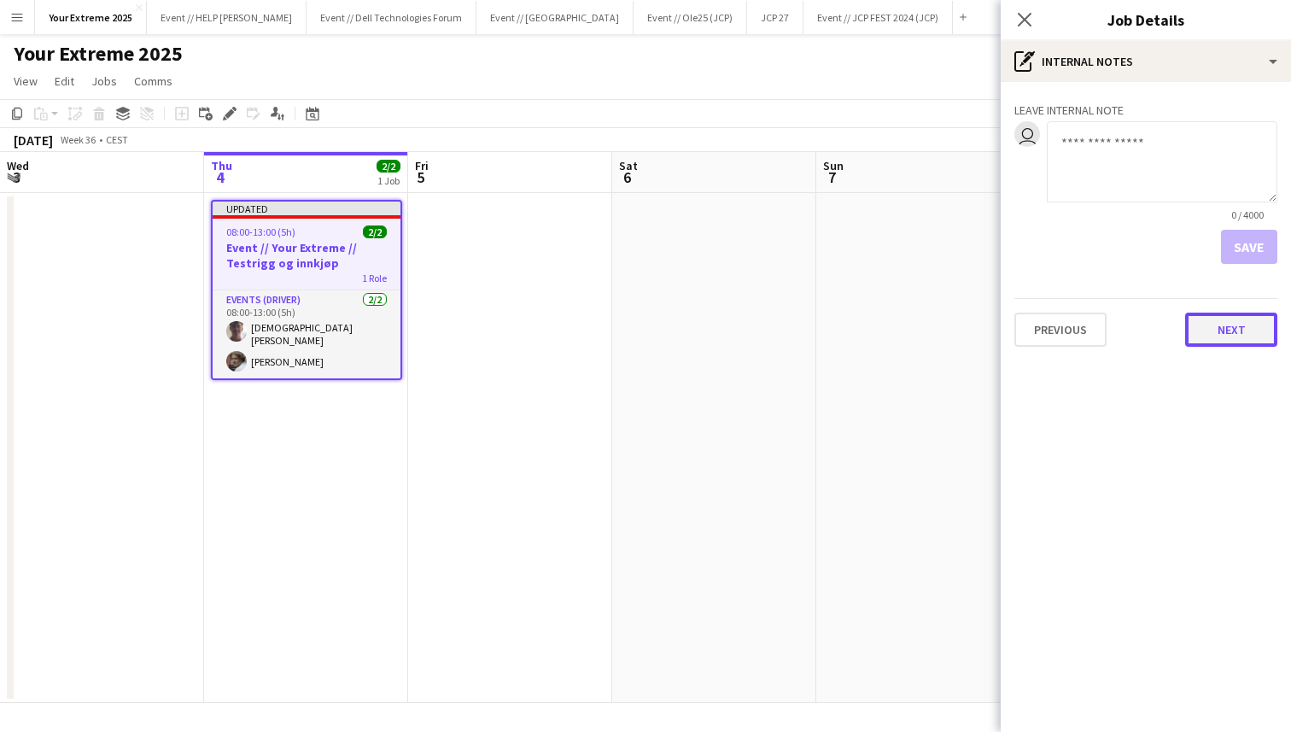
click at [1235, 337] on button "Next" at bounding box center [1232, 330] width 92 height 34
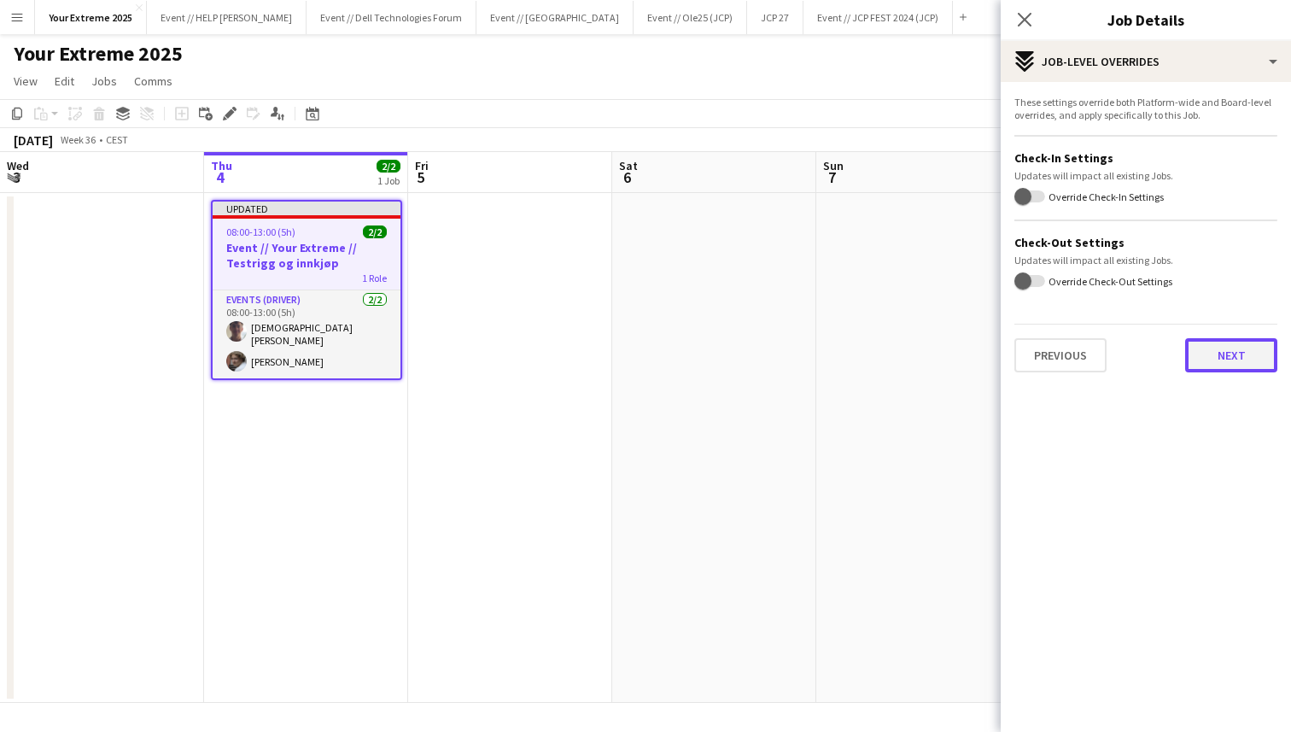
click at [1235, 364] on button "Next" at bounding box center [1232, 355] width 92 height 34
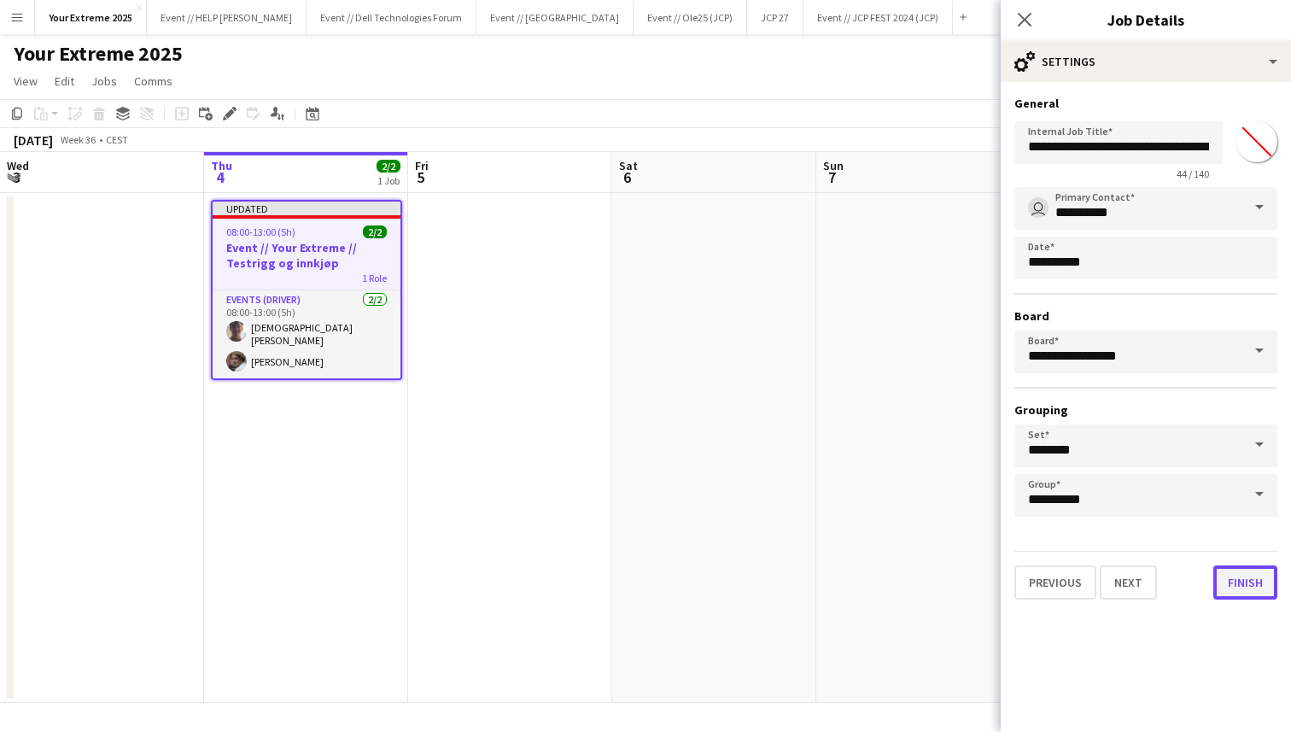
click at [1236, 587] on button "Finish" at bounding box center [1246, 582] width 64 height 34
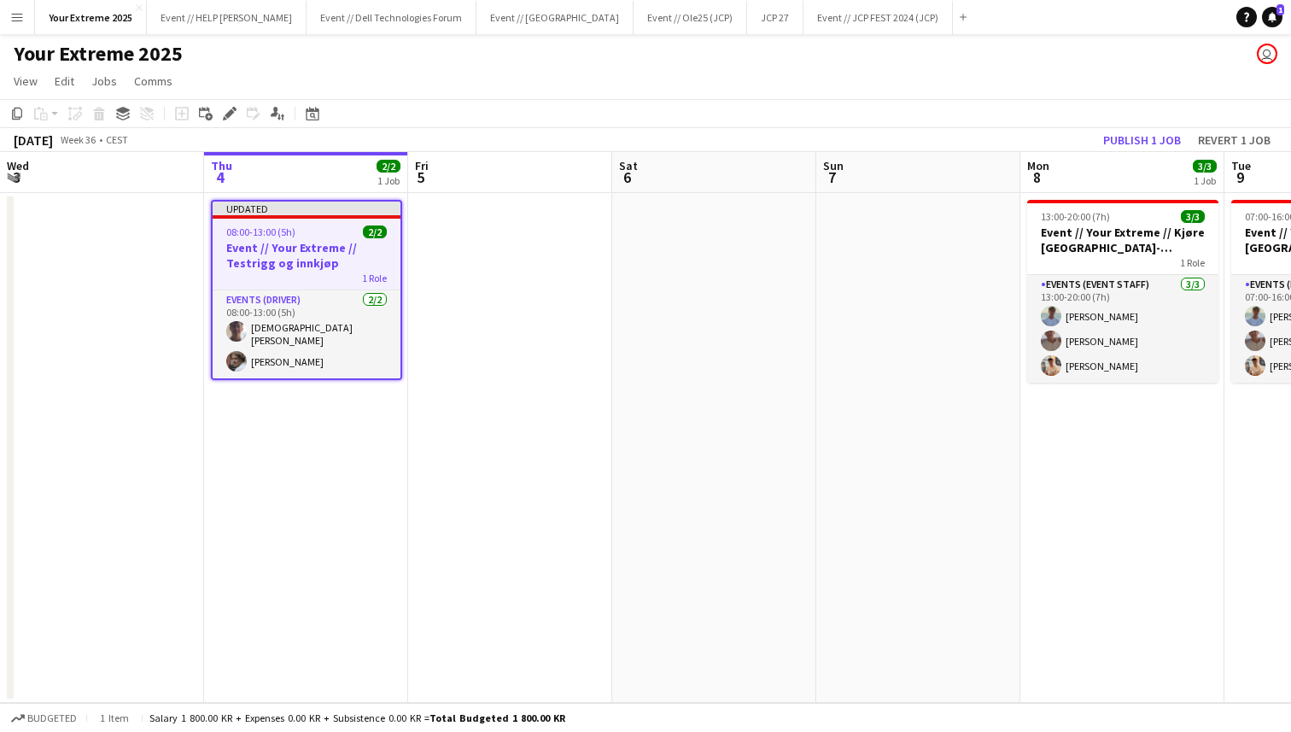
click at [912, 492] on app-date-cell at bounding box center [919, 448] width 204 height 510
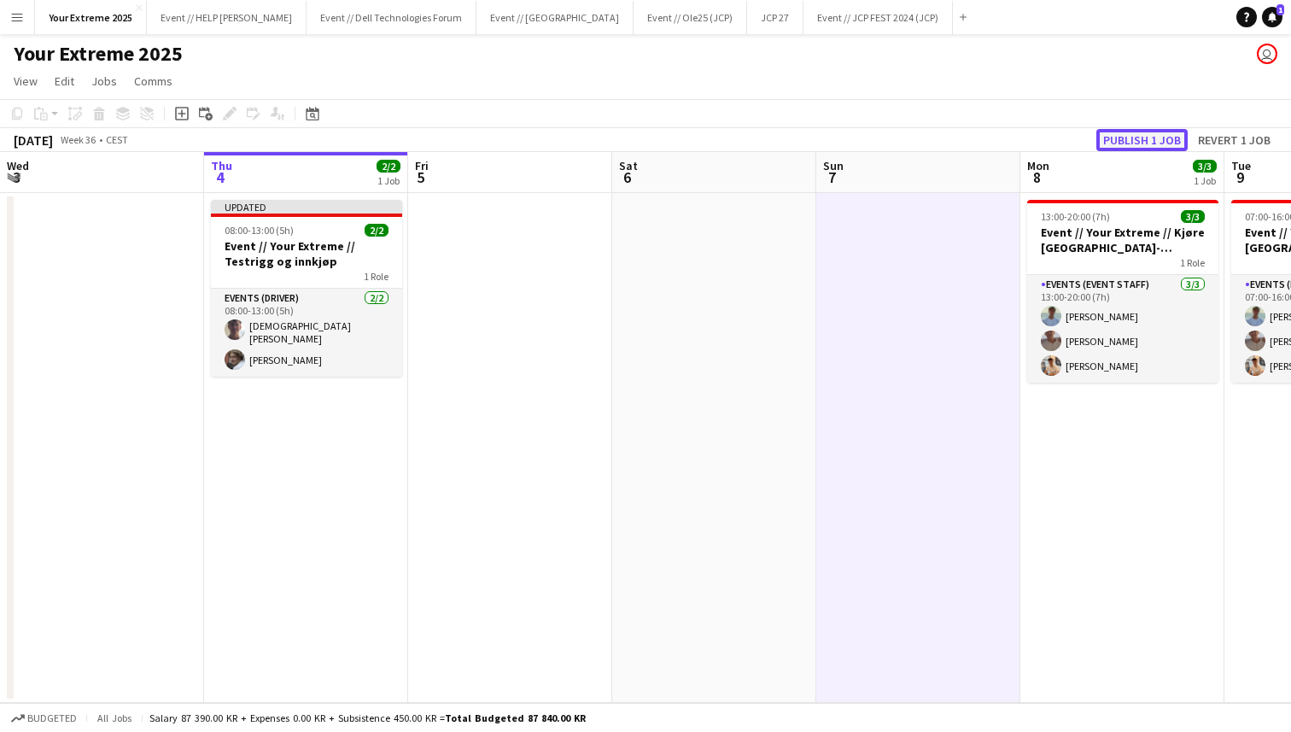
click at [1157, 134] on button "Publish 1 job" at bounding box center [1142, 140] width 91 height 22
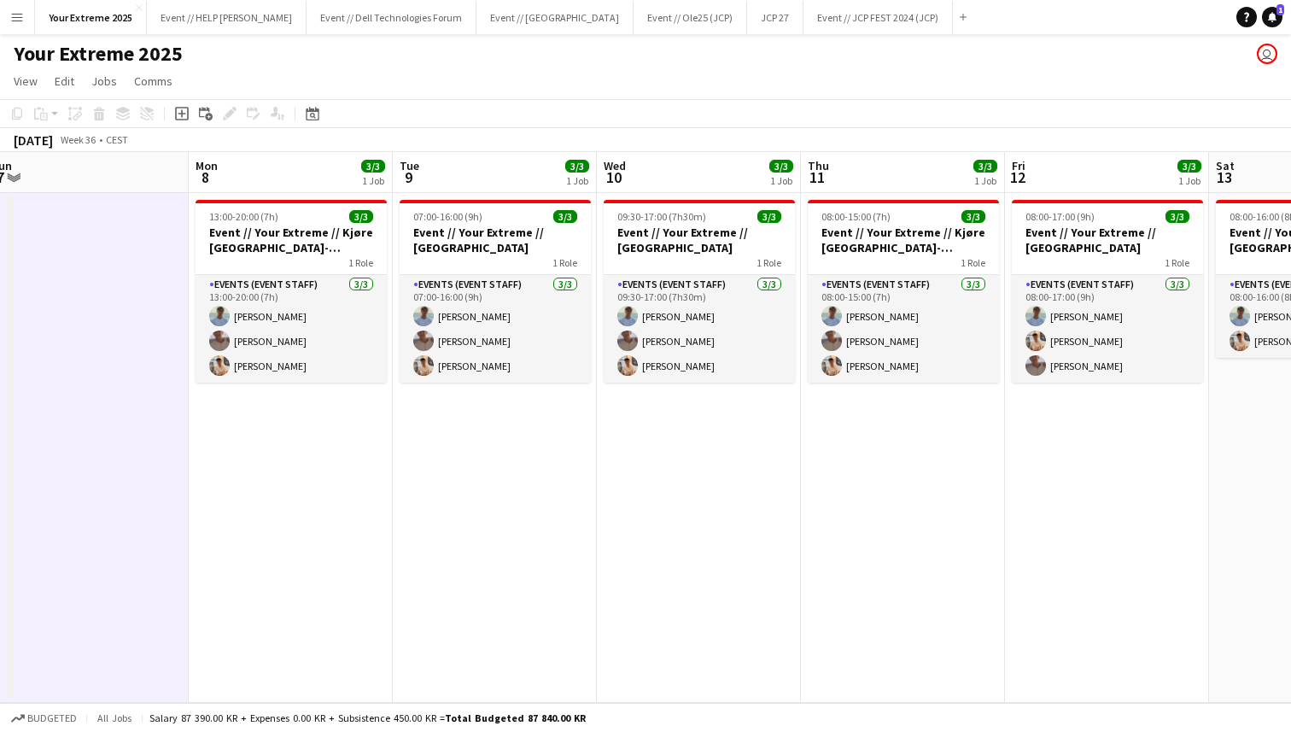
scroll to position [0, 425]
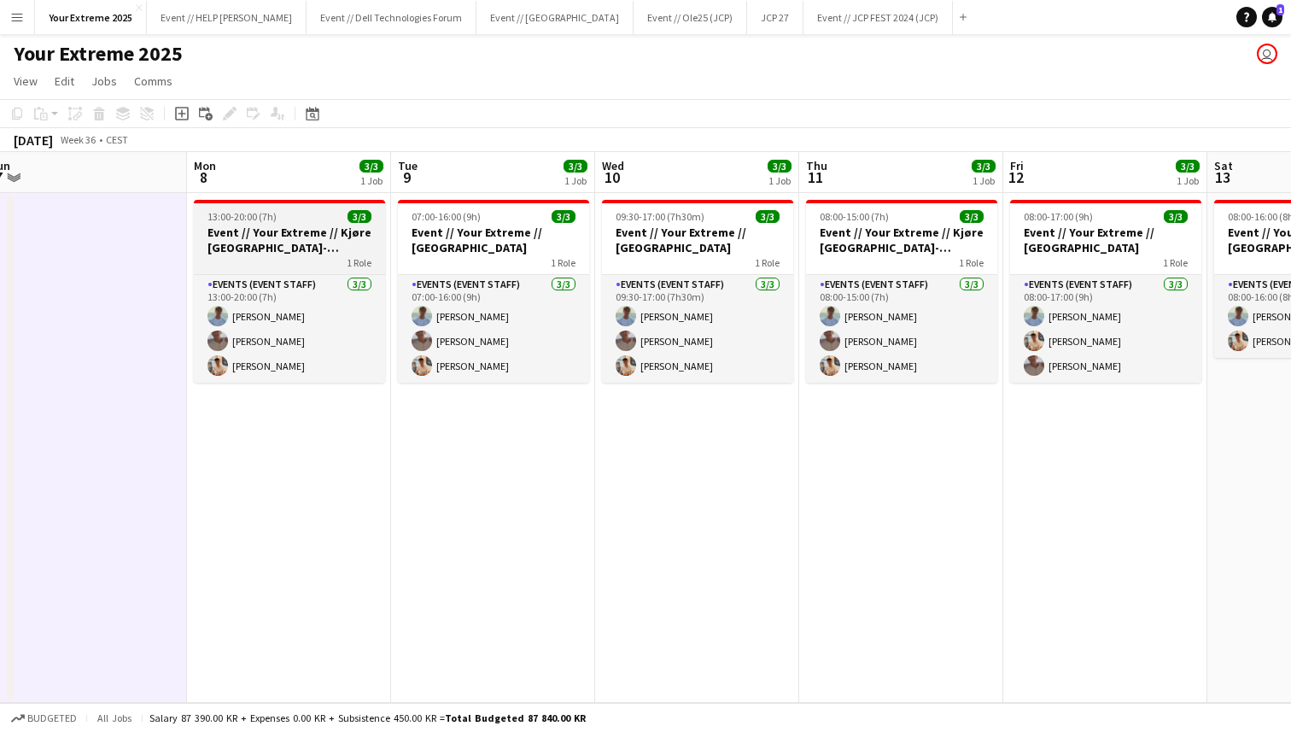
click at [296, 247] on h3 "Event // Your Extreme // Kjøre [GEOGRAPHIC_DATA]-[GEOGRAPHIC_DATA]" at bounding box center [289, 240] width 191 height 31
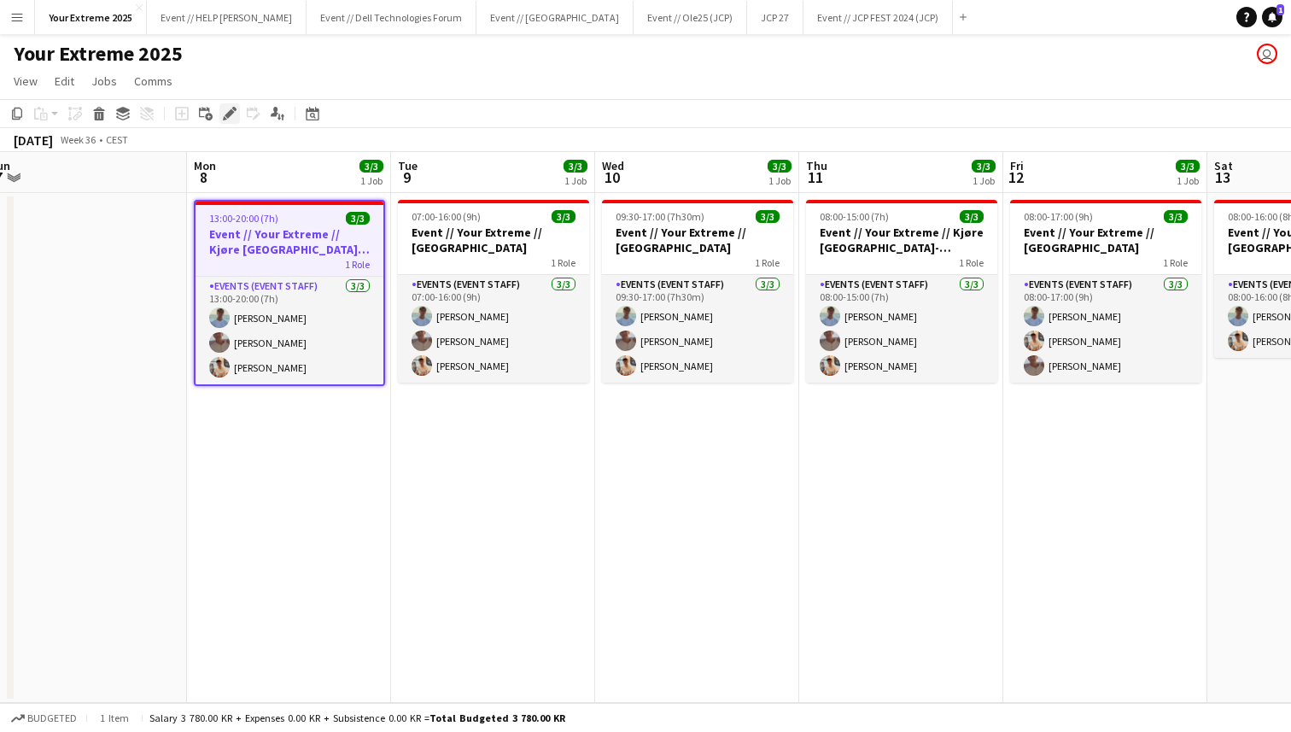
click at [229, 114] on icon at bounding box center [229, 113] width 9 height 9
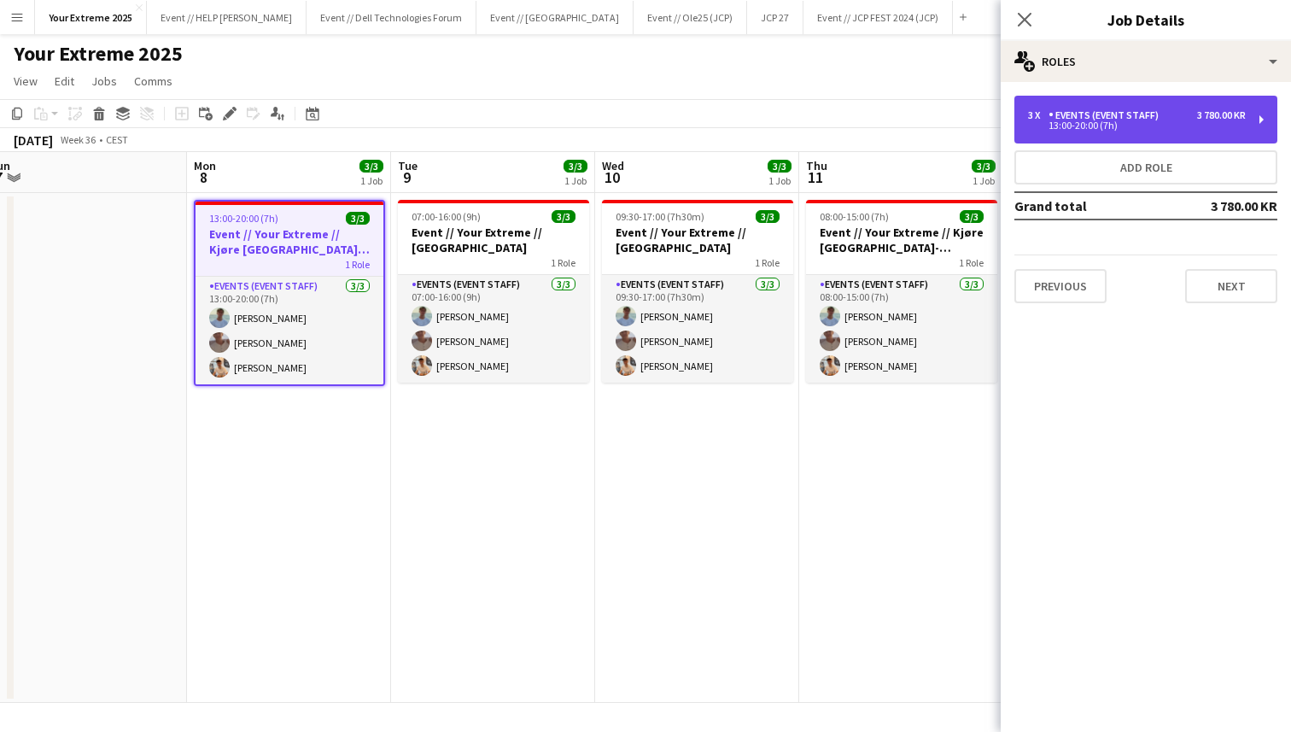
click at [1154, 128] on div "13:00-20:00 (7h)" at bounding box center [1137, 125] width 218 height 9
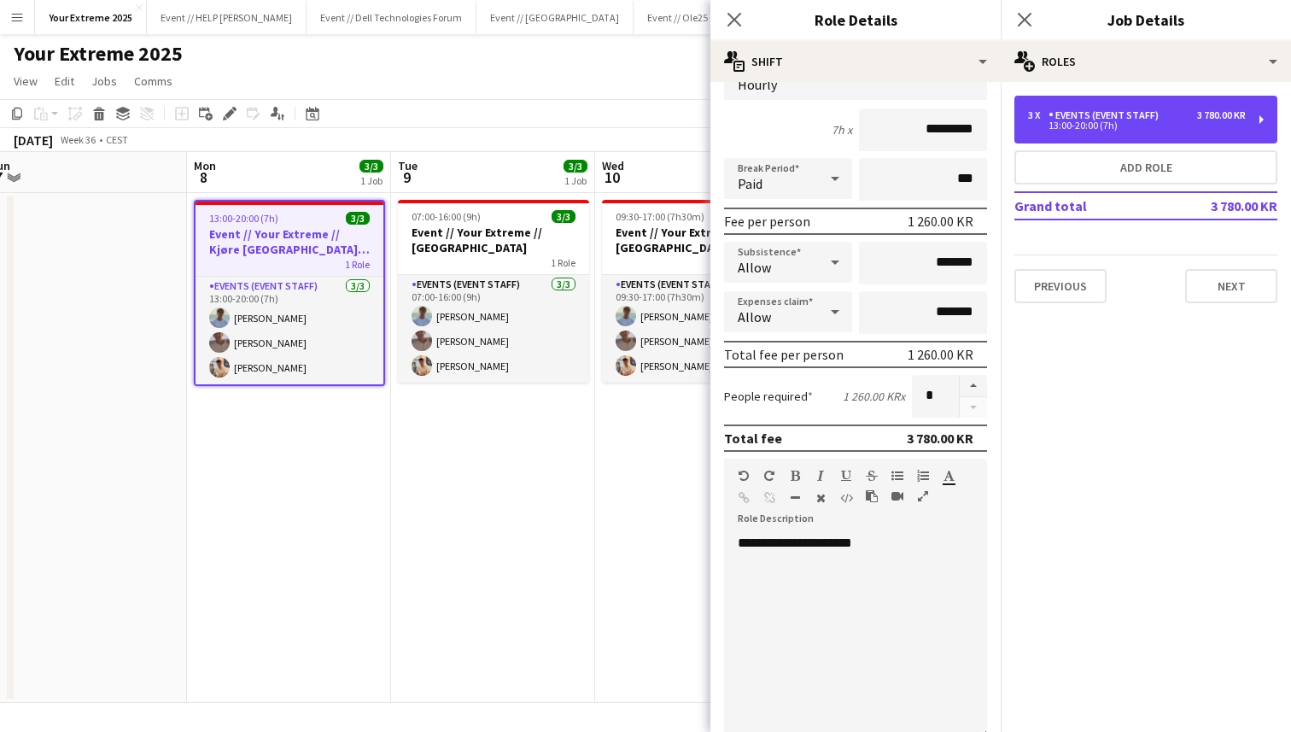
scroll to position [0, 0]
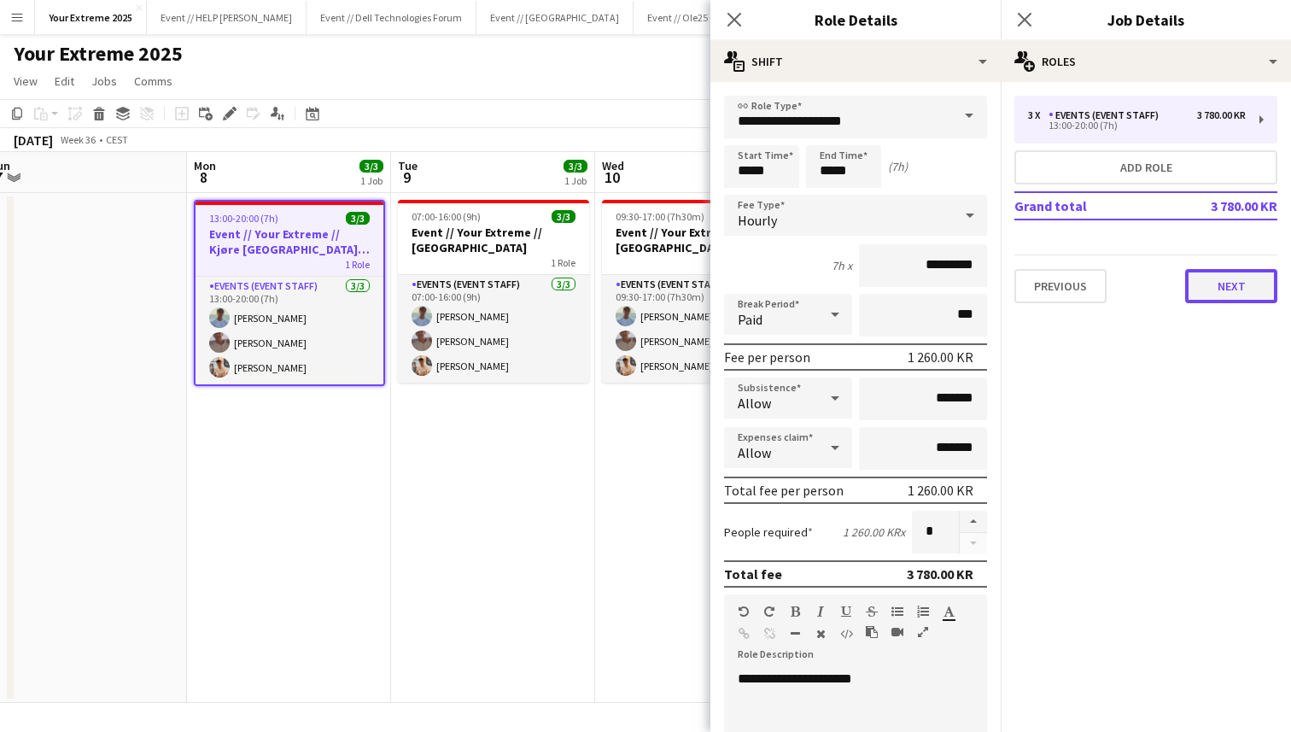
click at [1203, 284] on button "Next" at bounding box center [1232, 286] width 92 height 34
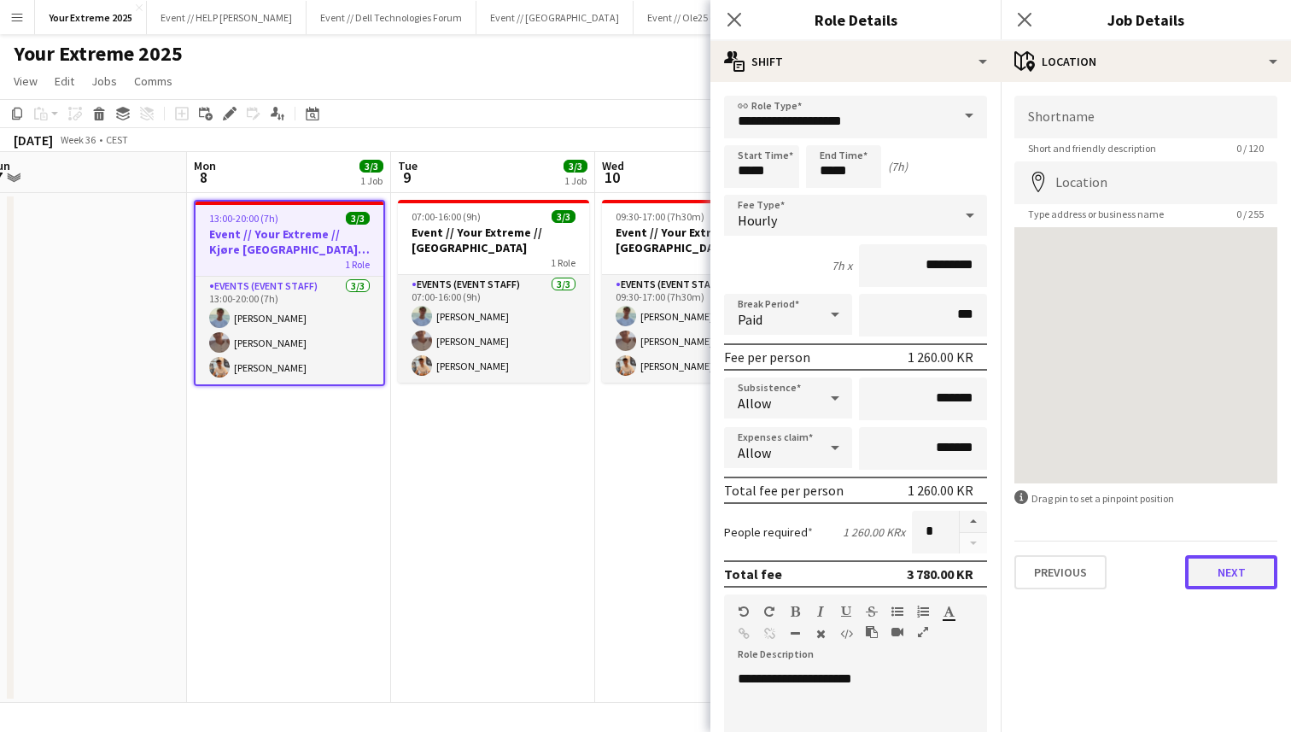
click at [1233, 570] on button "Next" at bounding box center [1232, 572] width 92 height 34
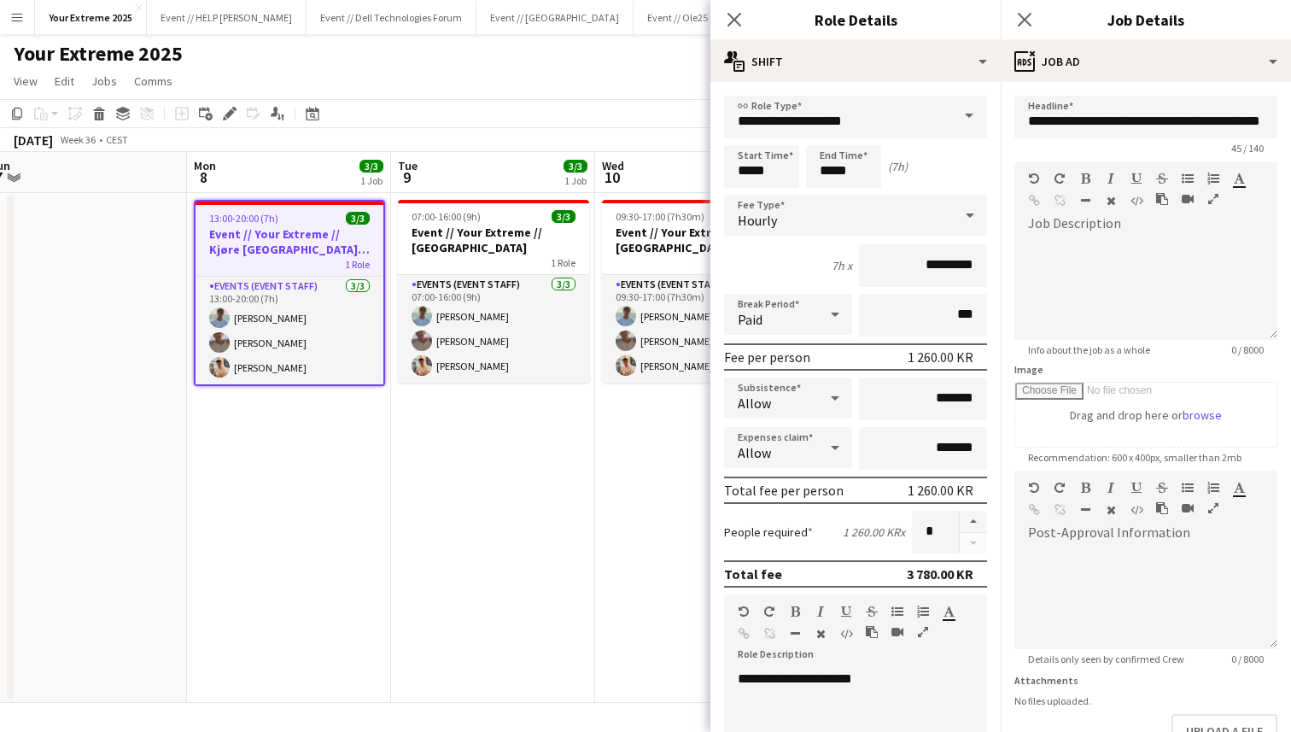
scroll to position [112, 0]
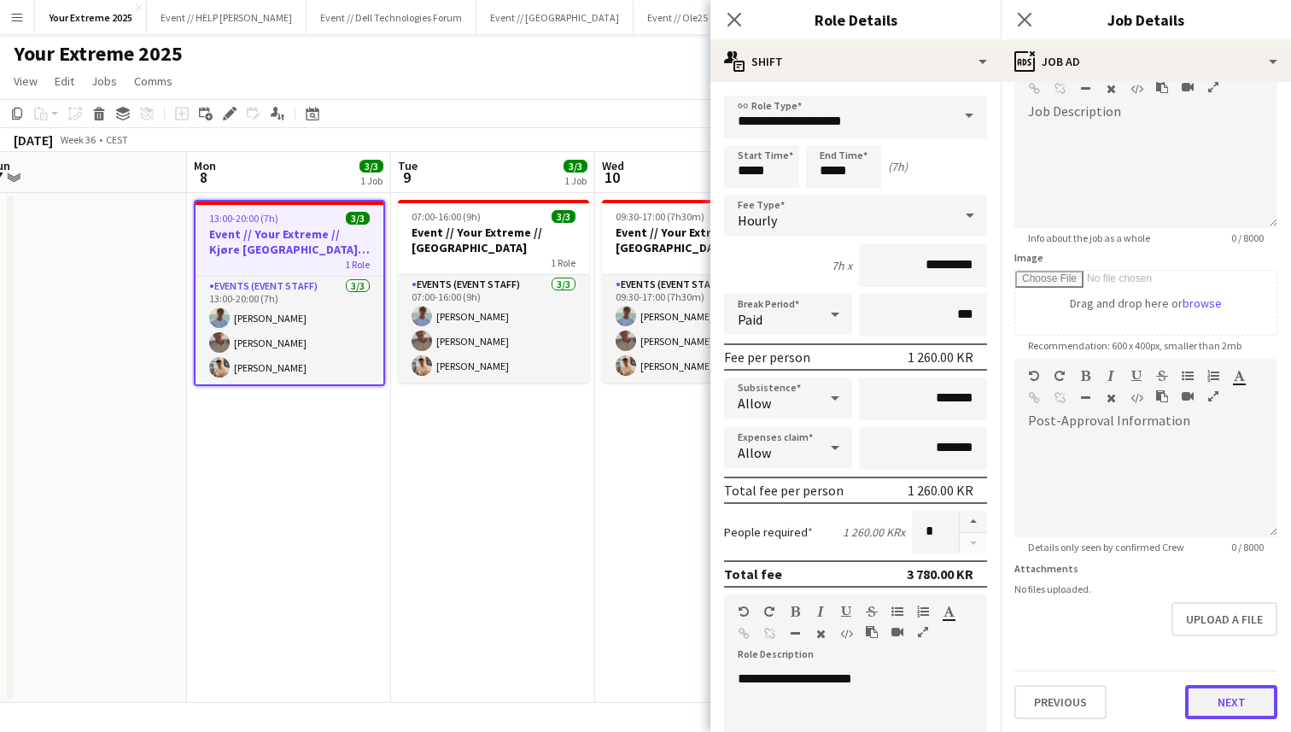
click at [1227, 706] on button "Next" at bounding box center [1232, 702] width 92 height 34
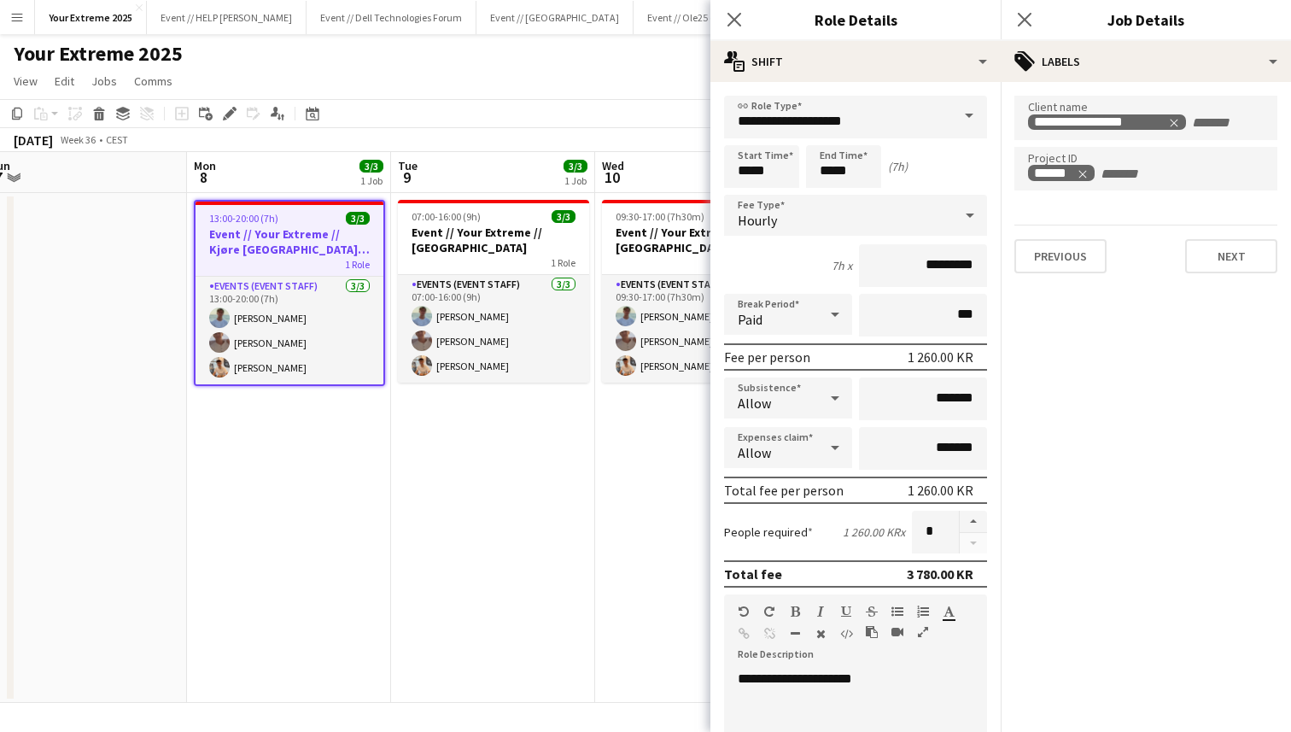
scroll to position [0, 0]
click at [1199, 251] on button "Next" at bounding box center [1232, 256] width 92 height 34
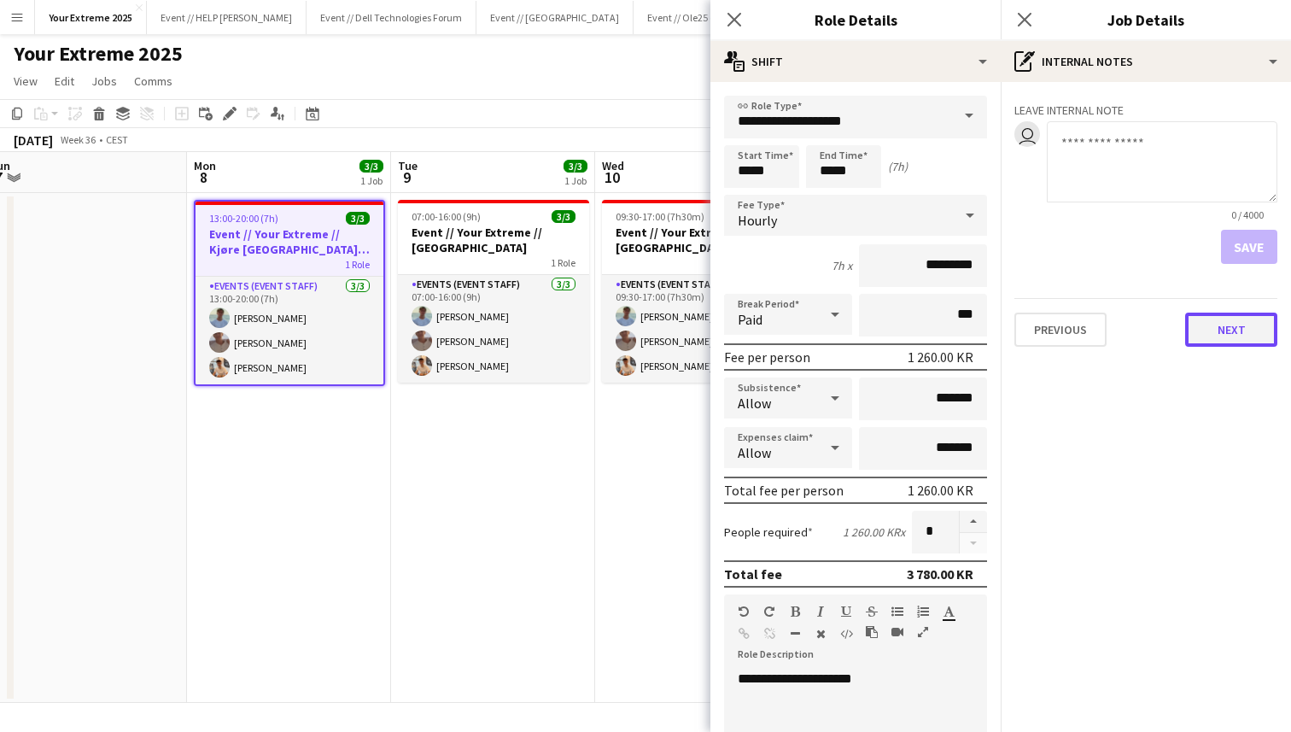
click at [1242, 336] on button "Next" at bounding box center [1232, 330] width 92 height 34
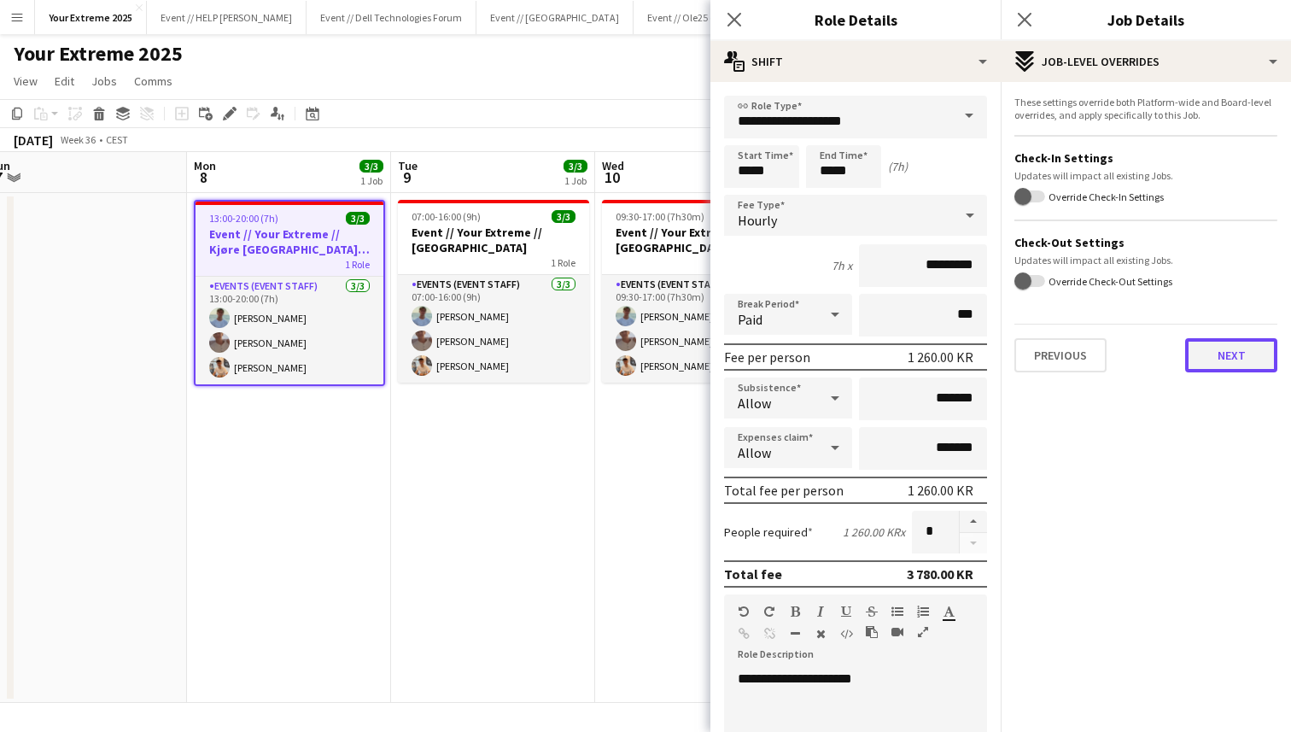
click at [1239, 359] on button "Next" at bounding box center [1232, 355] width 92 height 34
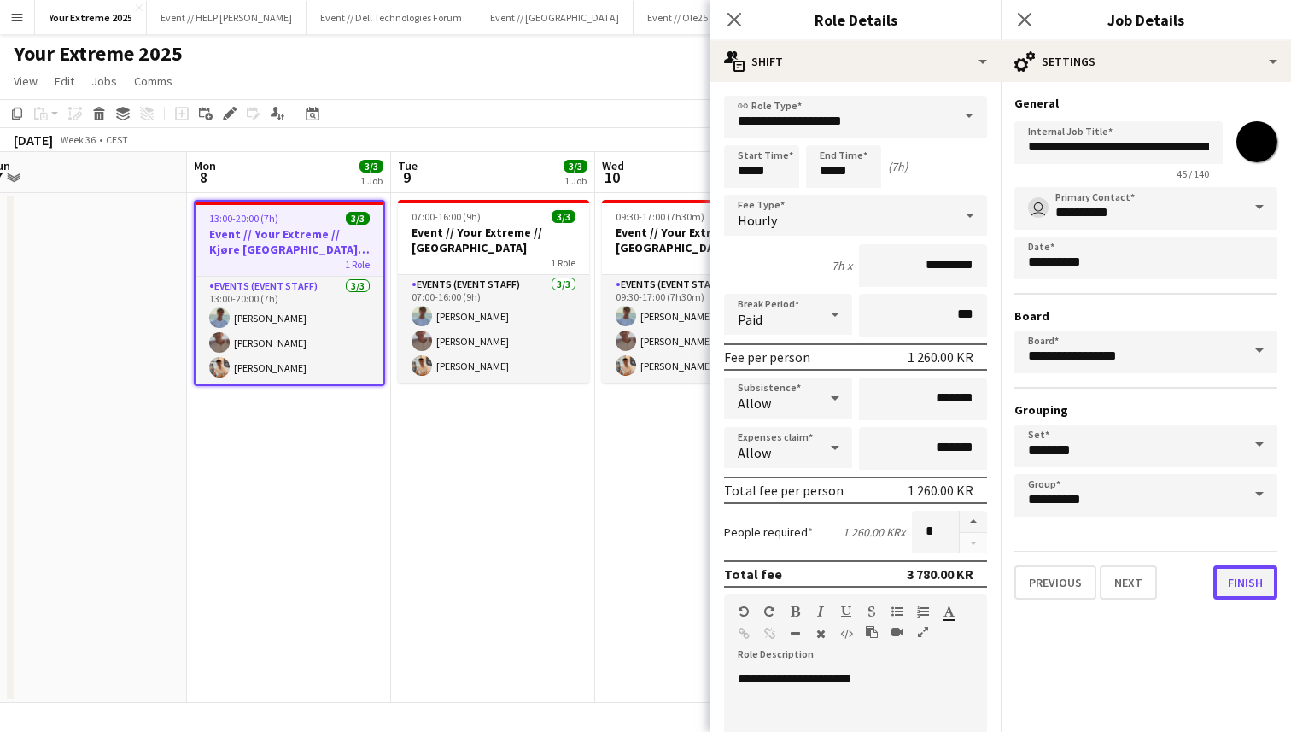
click at [1239, 578] on button "Finish" at bounding box center [1246, 582] width 64 height 34
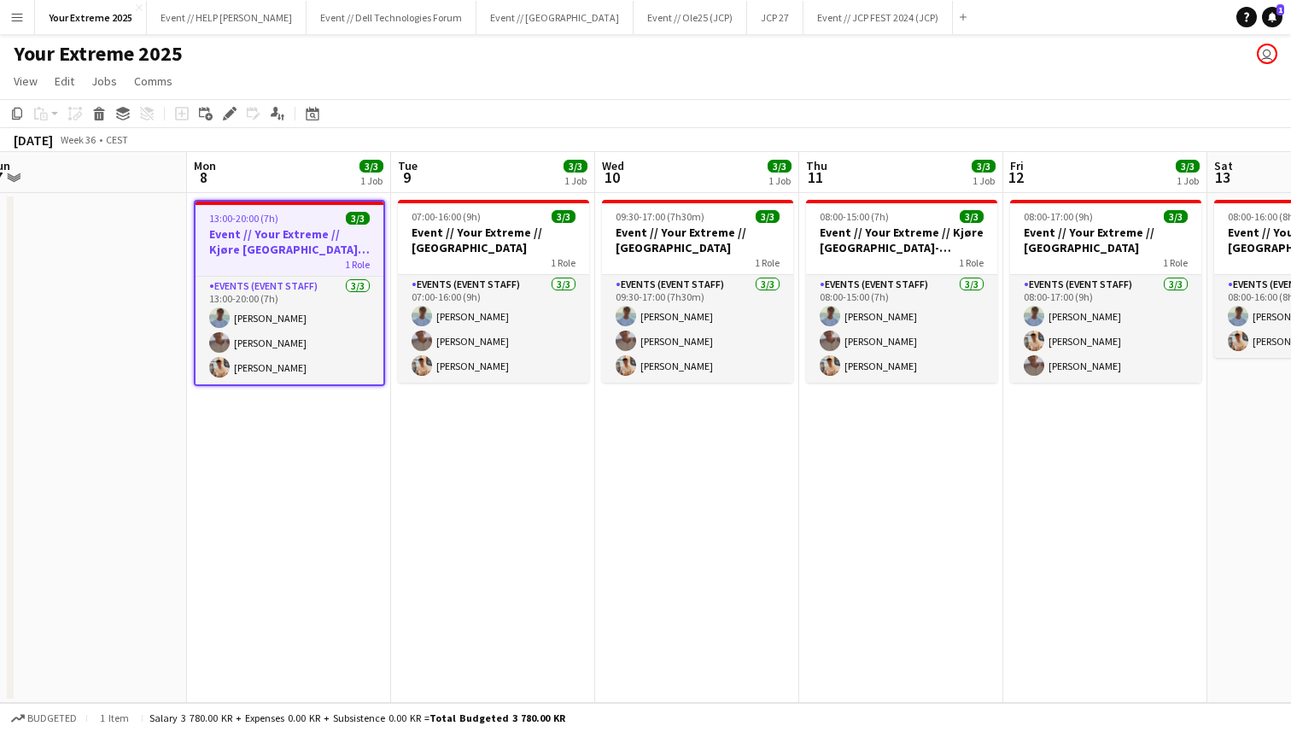
click at [652, 546] on app-date-cell "09:30-17:00 (7h30m) 3/3 Event // Your Extreme // [GEOGRAPHIC_DATA] 1 Role Event…" at bounding box center [697, 448] width 204 height 510
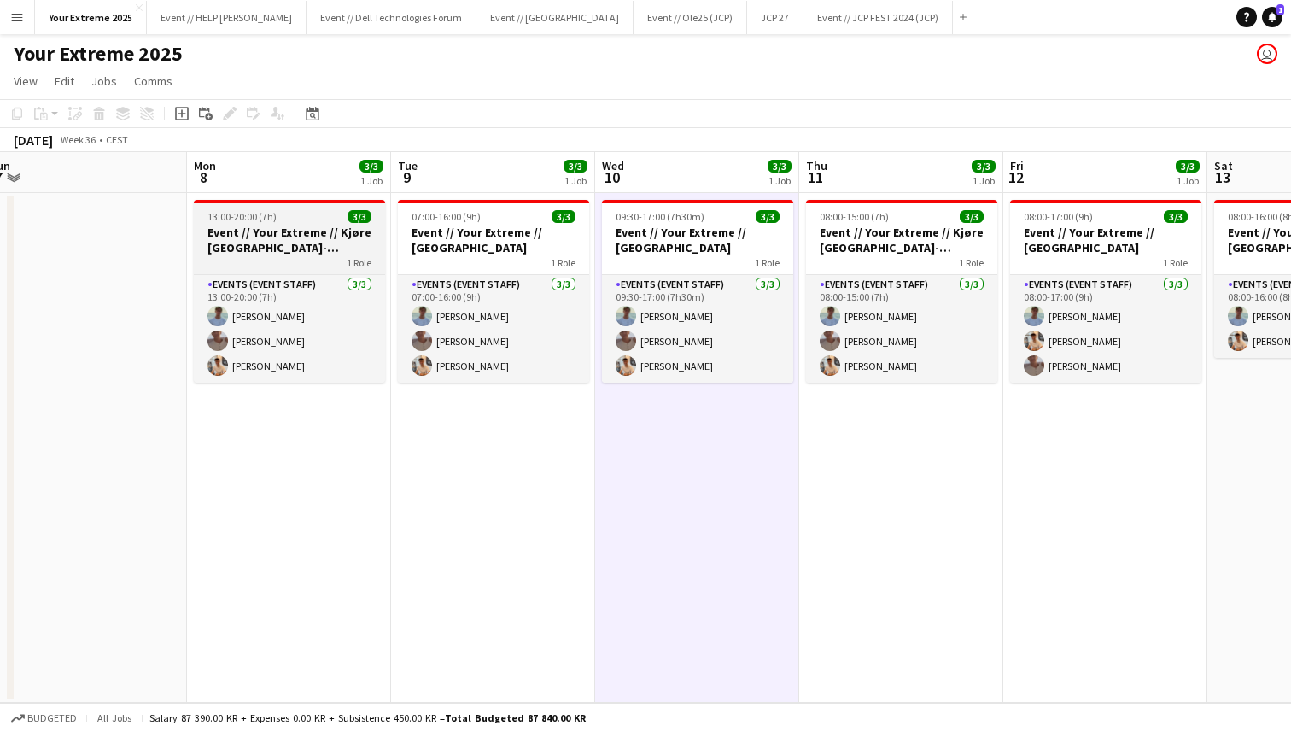
click at [311, 238] on h3 "Event // Your Extreme // Kjøre [GEOGRAPHIC_DATA]-[GEOGRAPHIC_DATA]" at bounding box center [289, 240] width 191 height 31
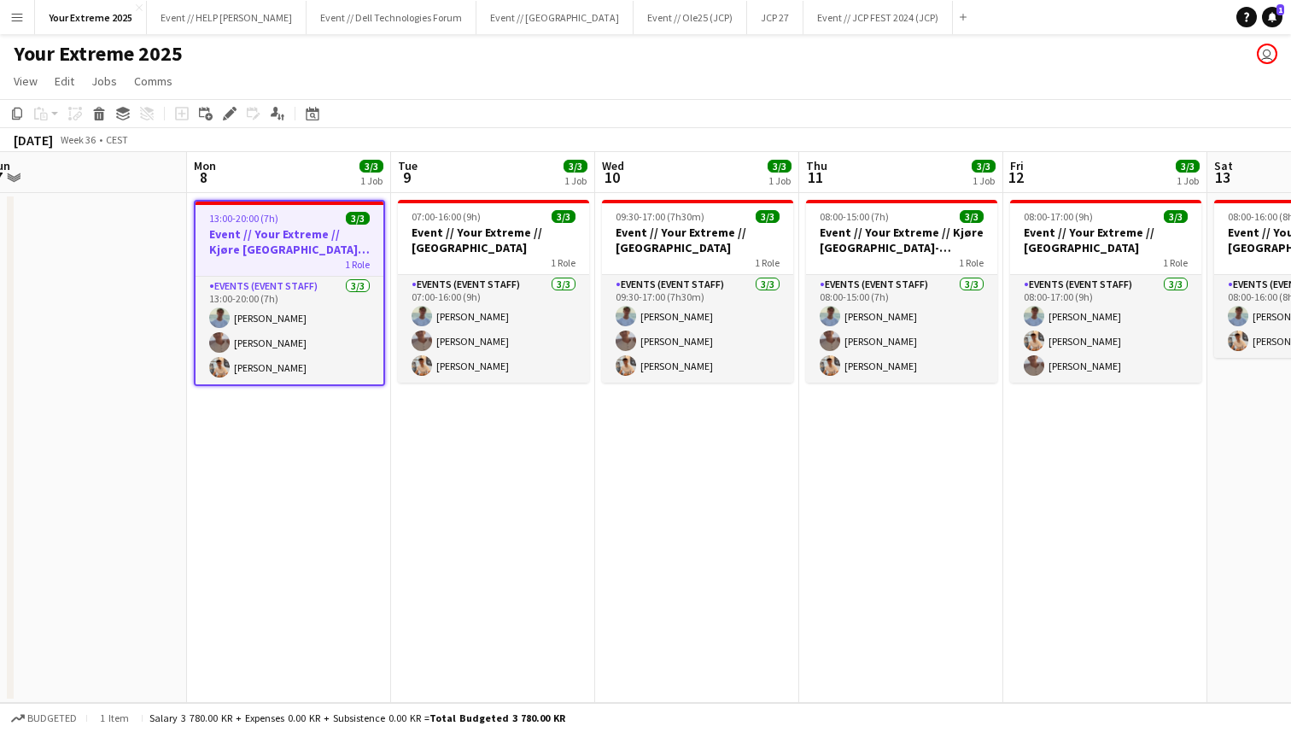
click at [290, 255] on h3 "Event // Your Extreme // Kjøre [GEOGRAPHIC_DATA]-[GEOGRAPHIC_DATA]" at bounding box center [290, 241] width 188 height 31
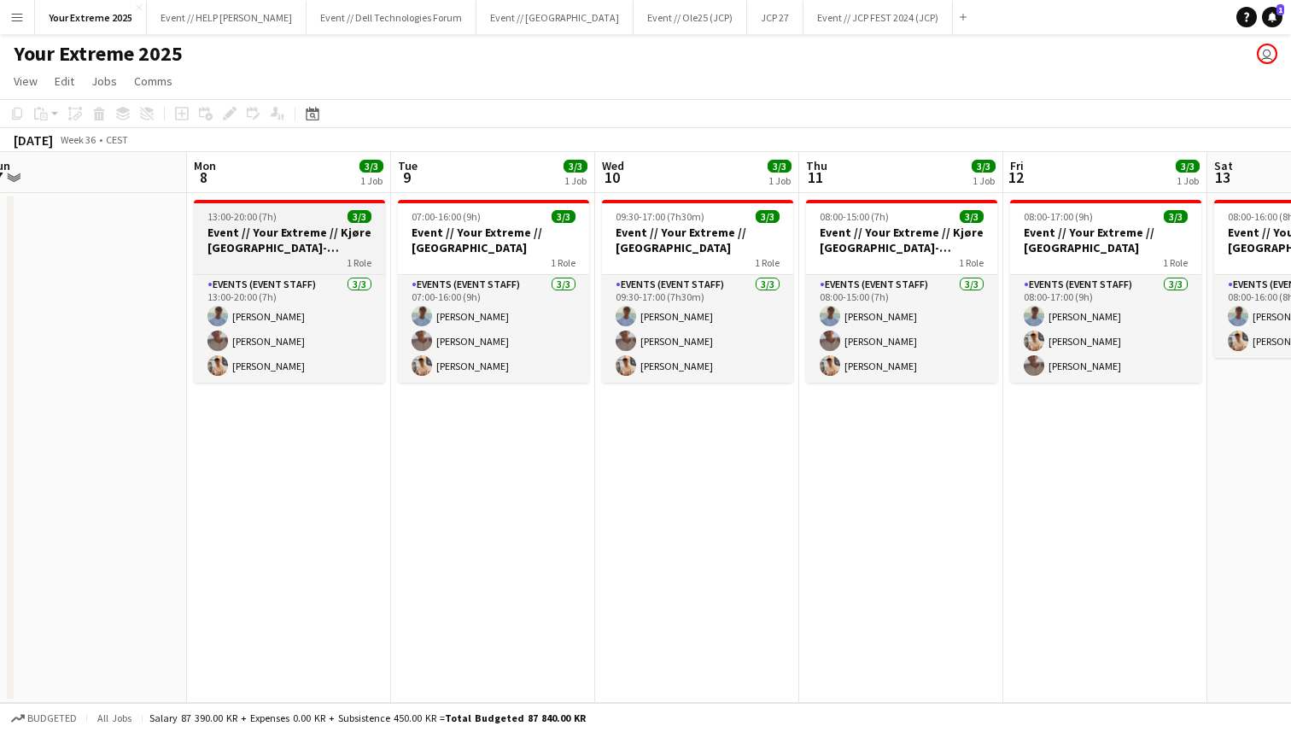
click at [290, 255] on h3 "Event // Your Extreme // Kjøre [GEOGRAPHIC_DATA]-[GEOGRAPHIC_DATA]" at bounding box center [289, 240] width 191 height 31
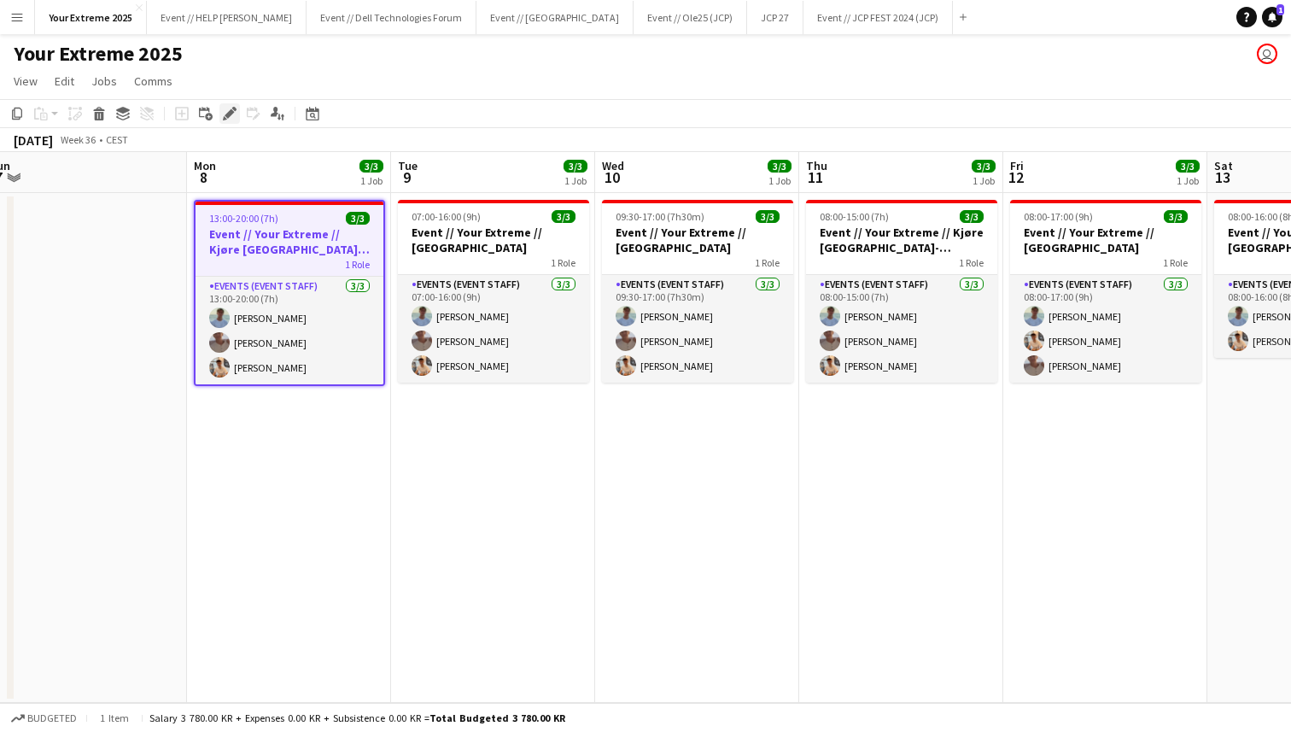
click at [228, 114] on icon at bounding box center [229, 113] width 9 height 9
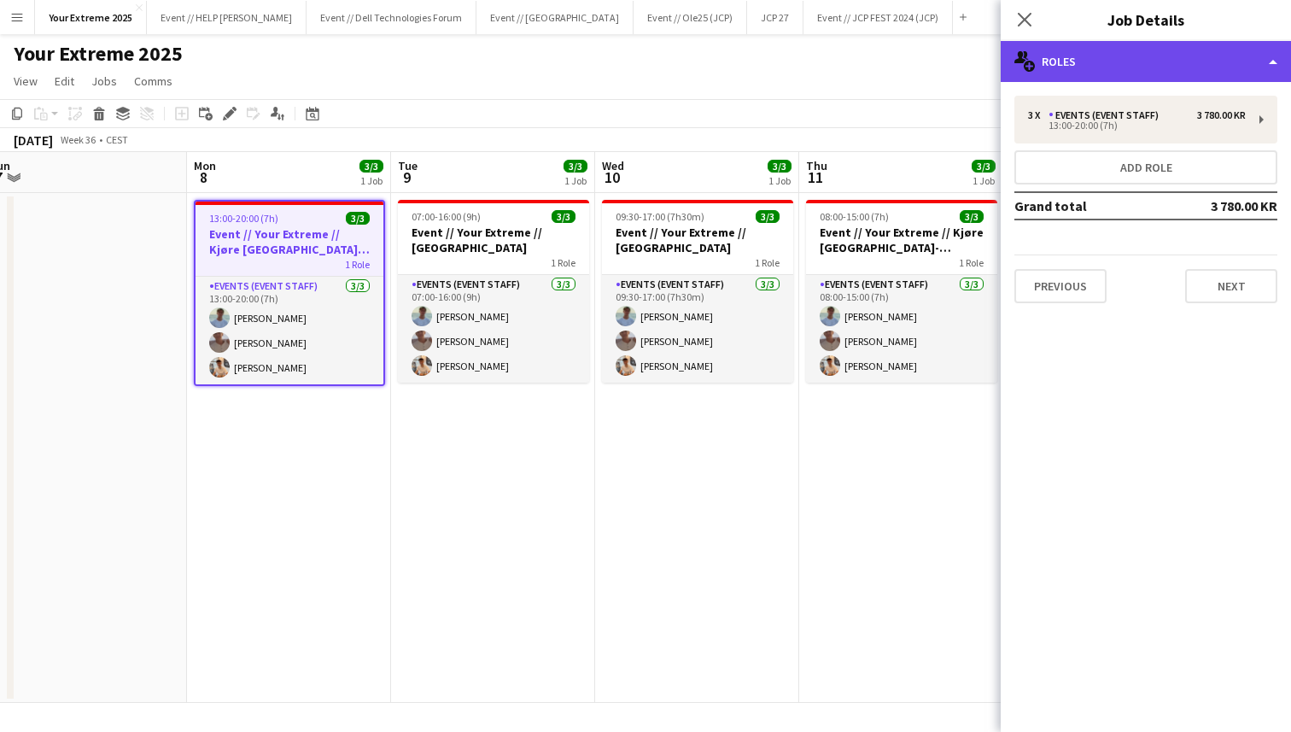
click at [1144, 64] on div "multiple-users-add Roles" at bounding box center [1146, 61] width 290 height 41
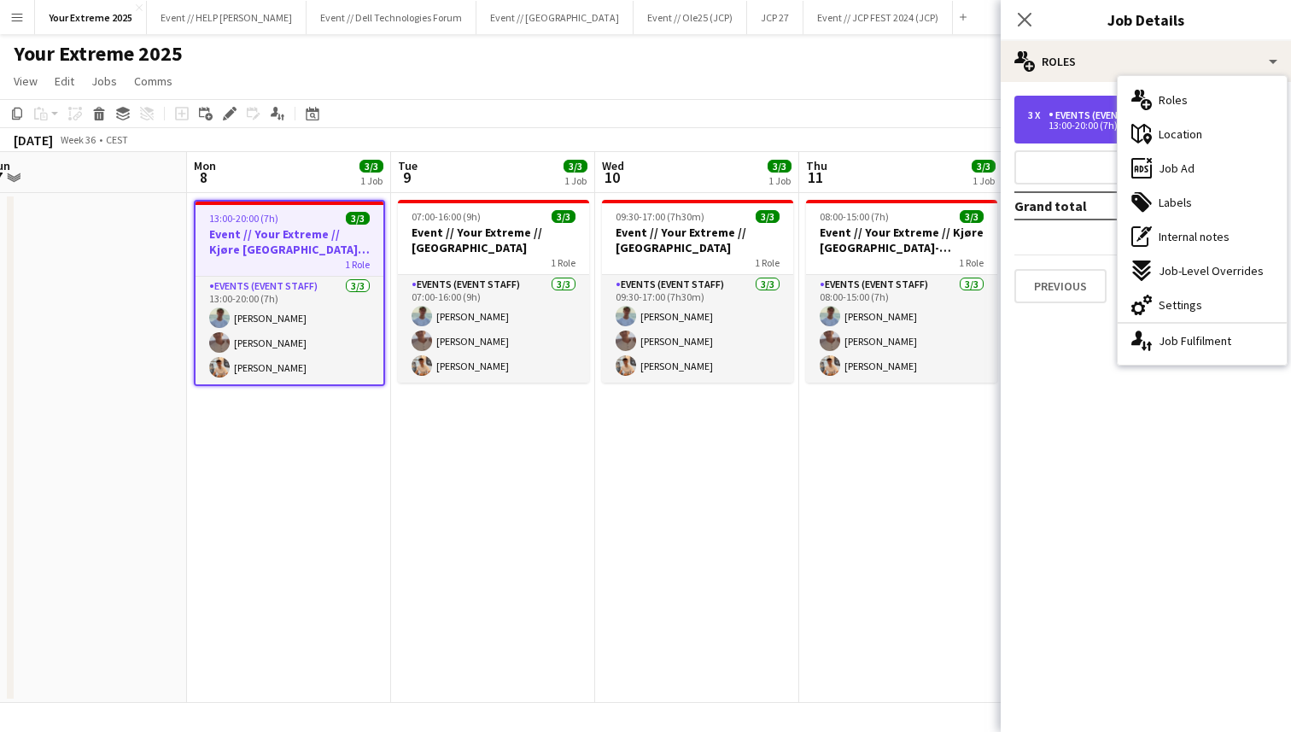
click at [1082, 110] on div "Events (Event Staff)" at bounding box center [1107, 115] width 117 height 12
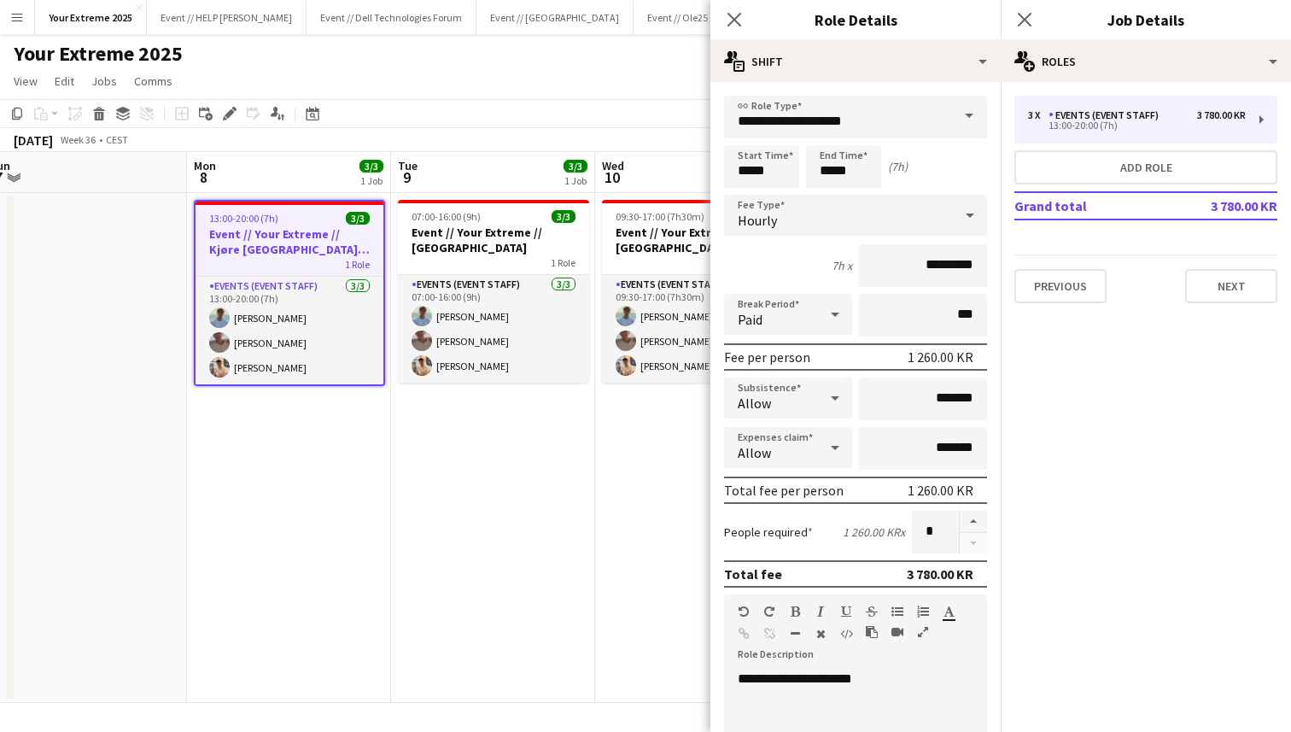
click at [564, 491] on app-date-cell "07:00-16:00 (9h) 3/3 Event // Your Extreme // Trondheim 1 Role Events (Event St…" at bounding box center [493, 448] width 204 height 510
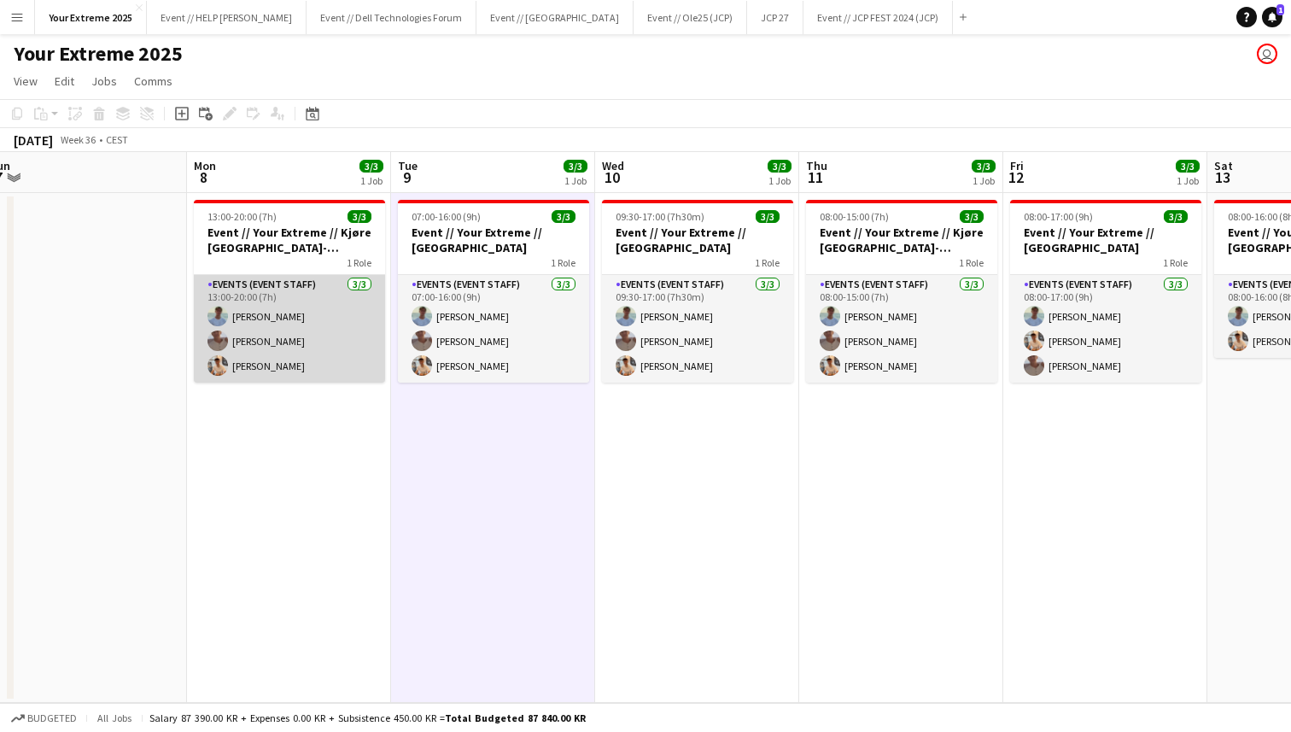
scroll to position [0, 426]
click at [287, 356] on app-card-role "Events (Event Staff) [DATE] 13:00-20:00 (7h) [PERSON_NAME] [PERSON_NAME] [PERSO…" at bounding box center [288, 329] width 191 height 108
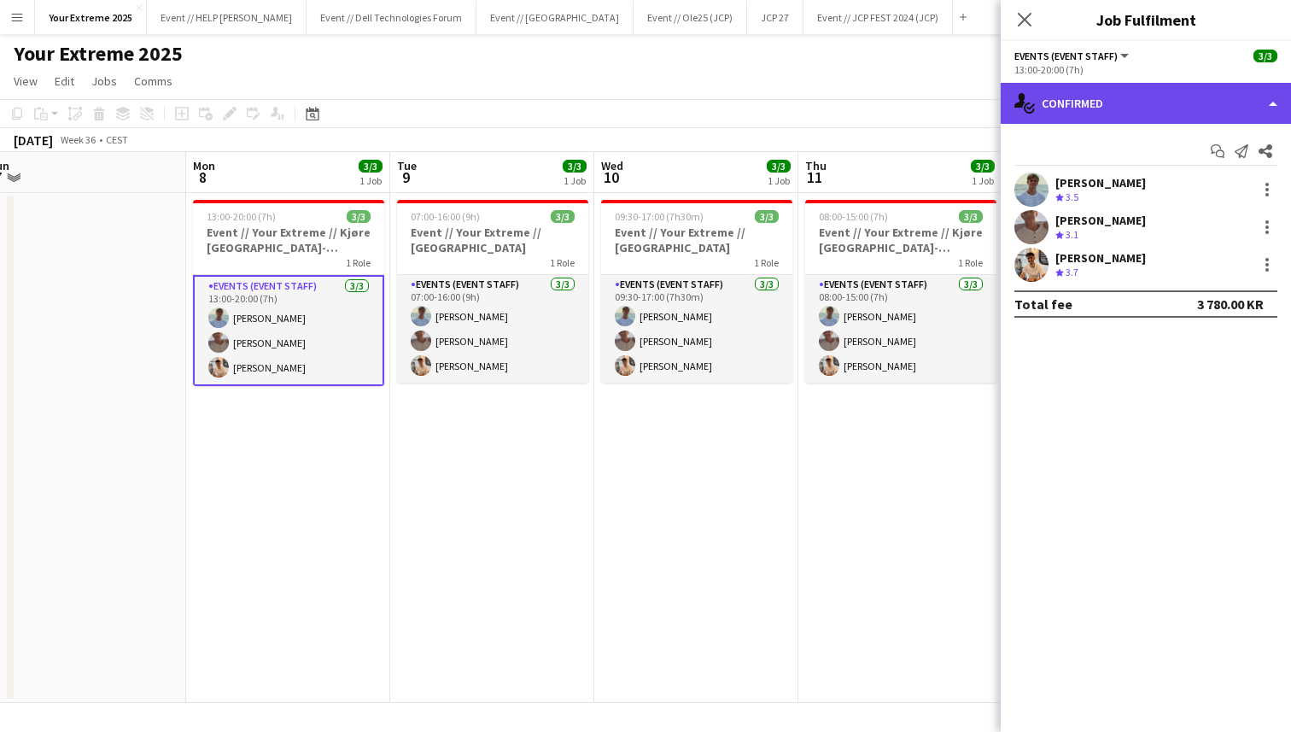
click at [1212, 104] on div "single-neutral-actions-check-2 Confirmed" at bounding box center [1146, 103] width 290 height 41
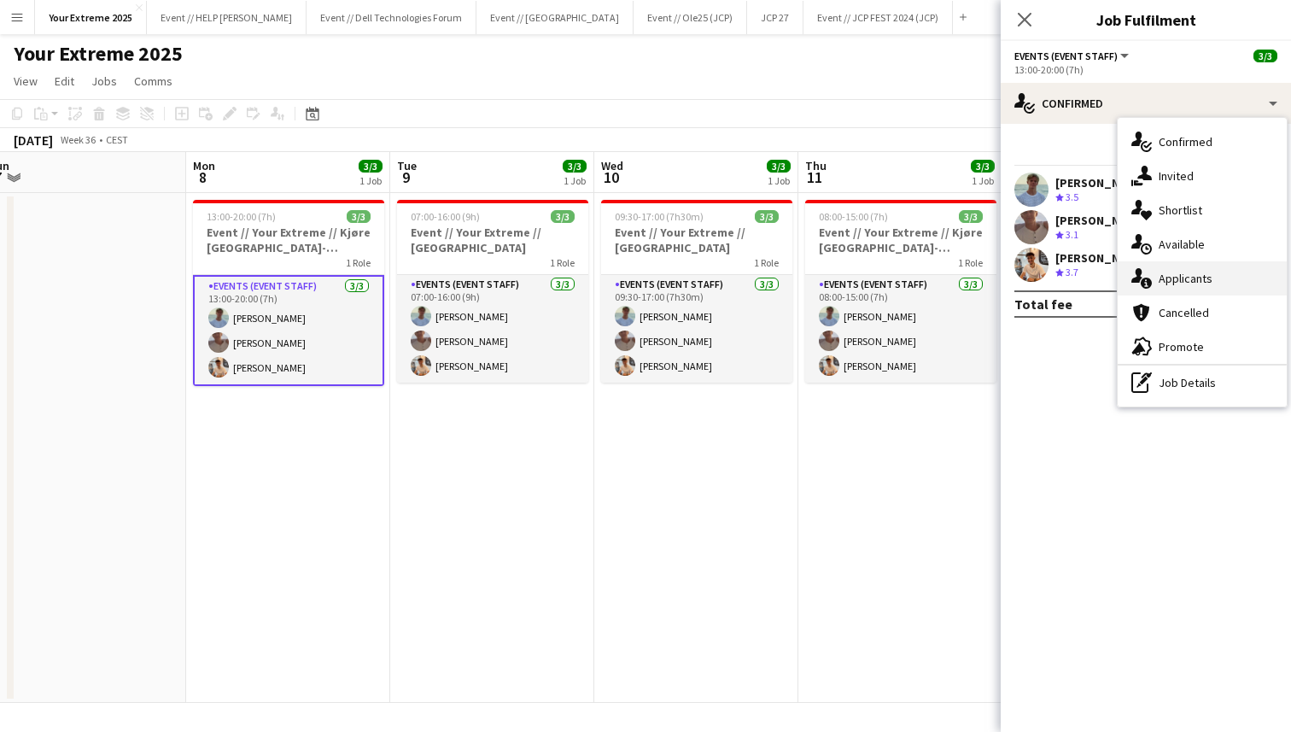
click at [1193, 284] on span "Applicants" at bounding box center [1186, 278] width 54 height 15
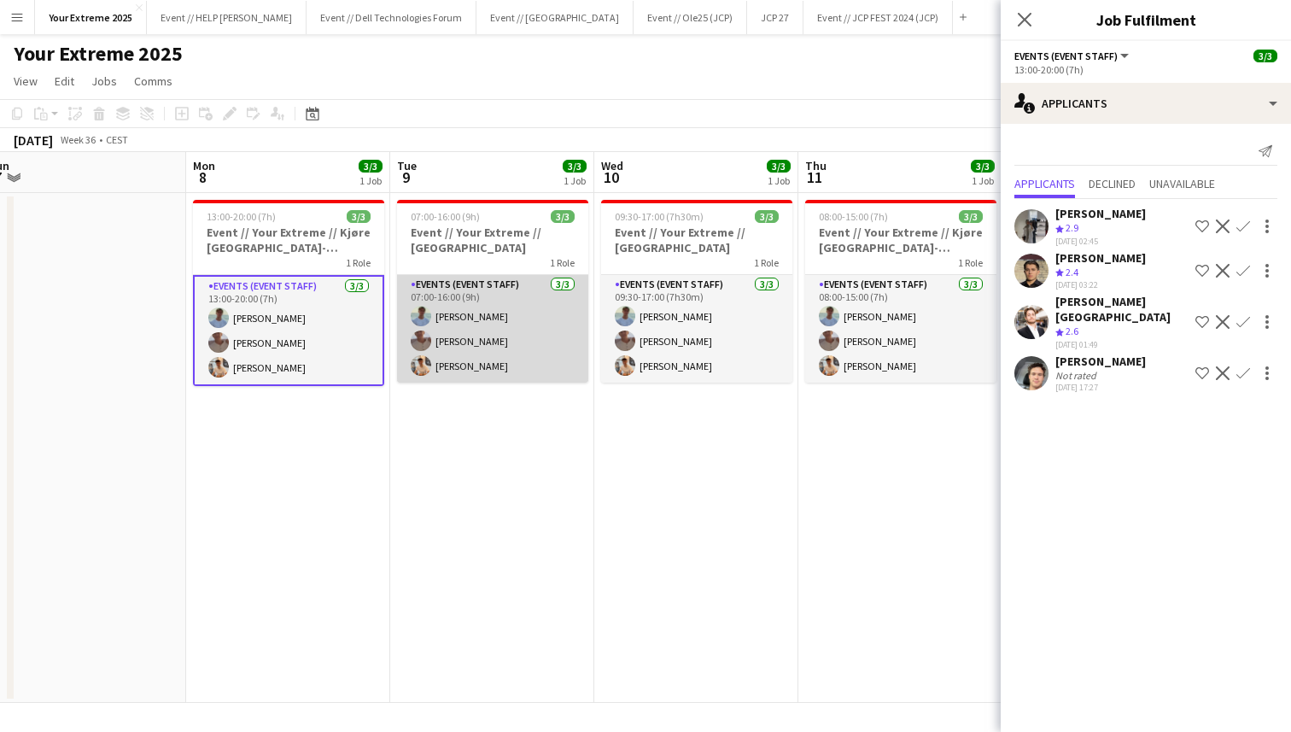
click at [502, 322] on app-card-role "Events (Event Staff) [DATE] 07:00-16:00 (9h) [PERSON_NAME] [PERSON_NAME] [PERSO…" at bounding box center [492, 329] width 191 height 108
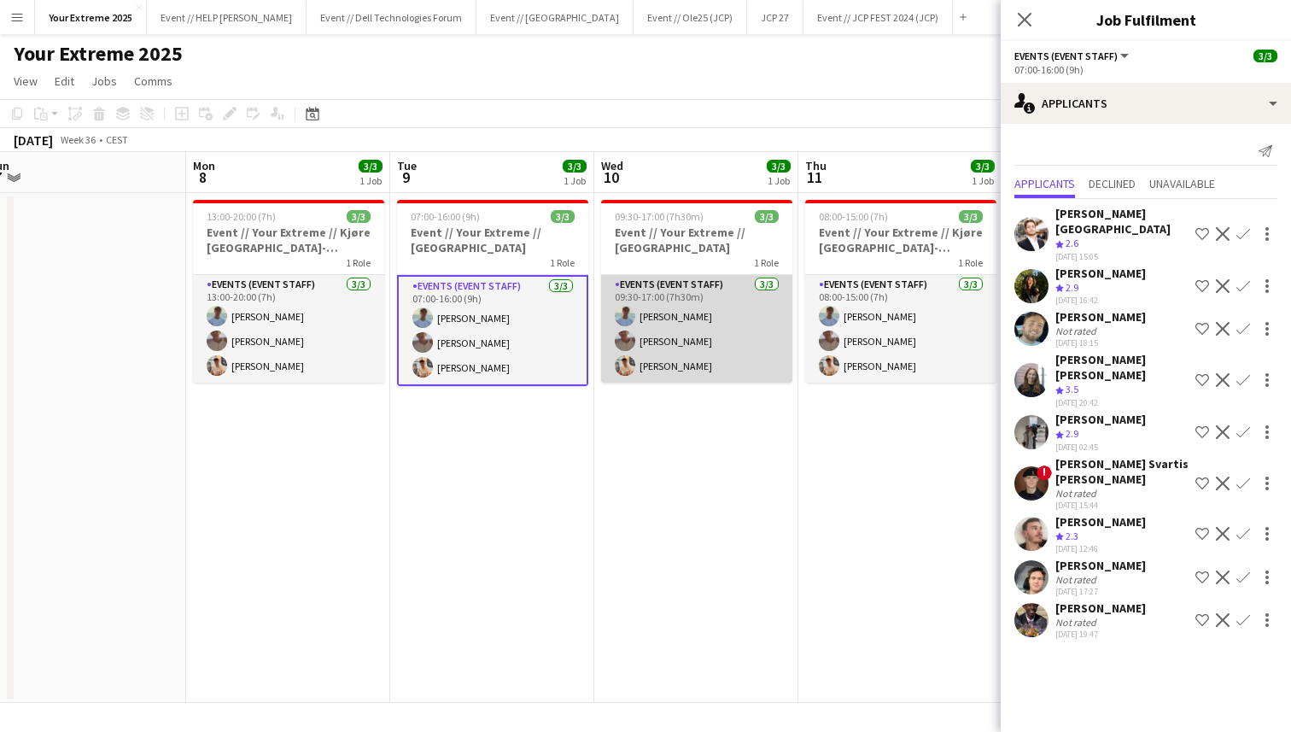
click at [696, 329] on app-card-role "Events (Event Staff) [DATE] 09:30-17:00 (7h30m) [PERSON_NAME] [PERSON_NAME] [PE…" at bounding box center [696, 329] width 191 height 108
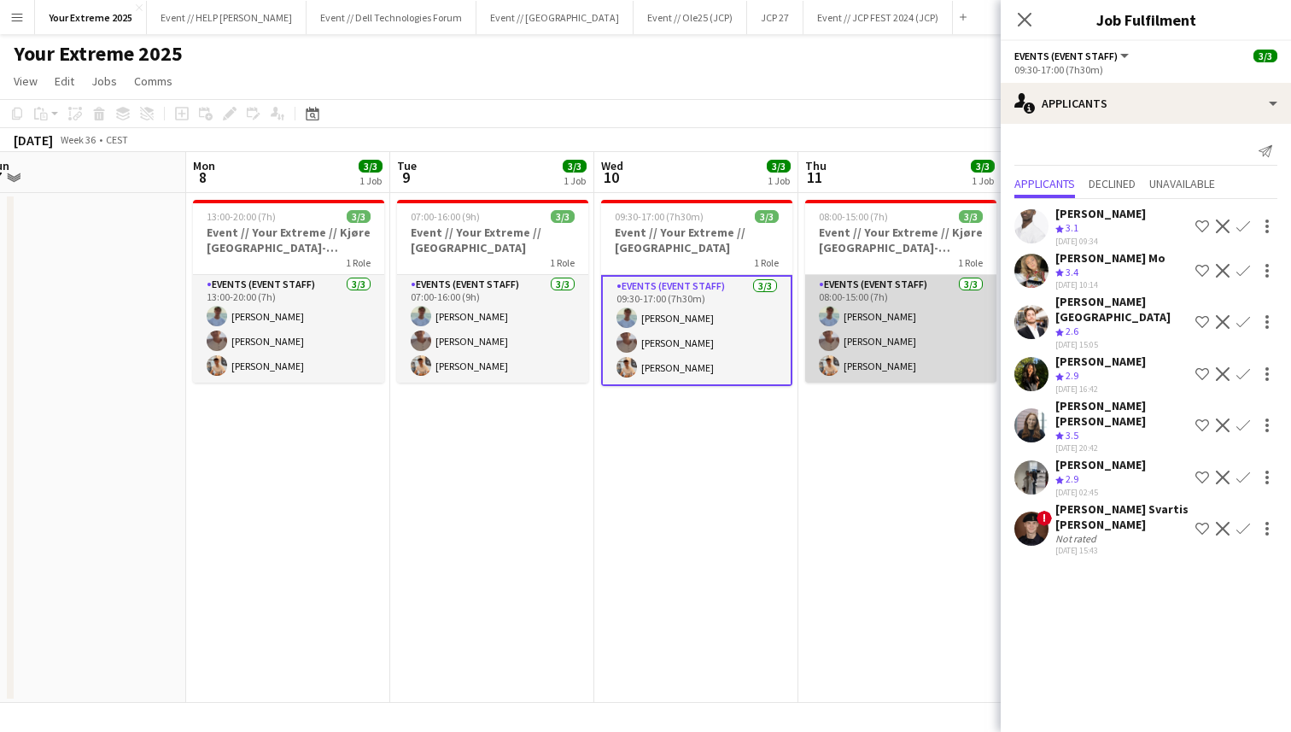
click at [873, 329] on app-card-role "Events (Event Staff) [DATE] 08:00-15:00 (7h) [PERSON_NAME] [PERSON_NAME] [PERSO…" at bounding box center [900, 329] width 191 height 108
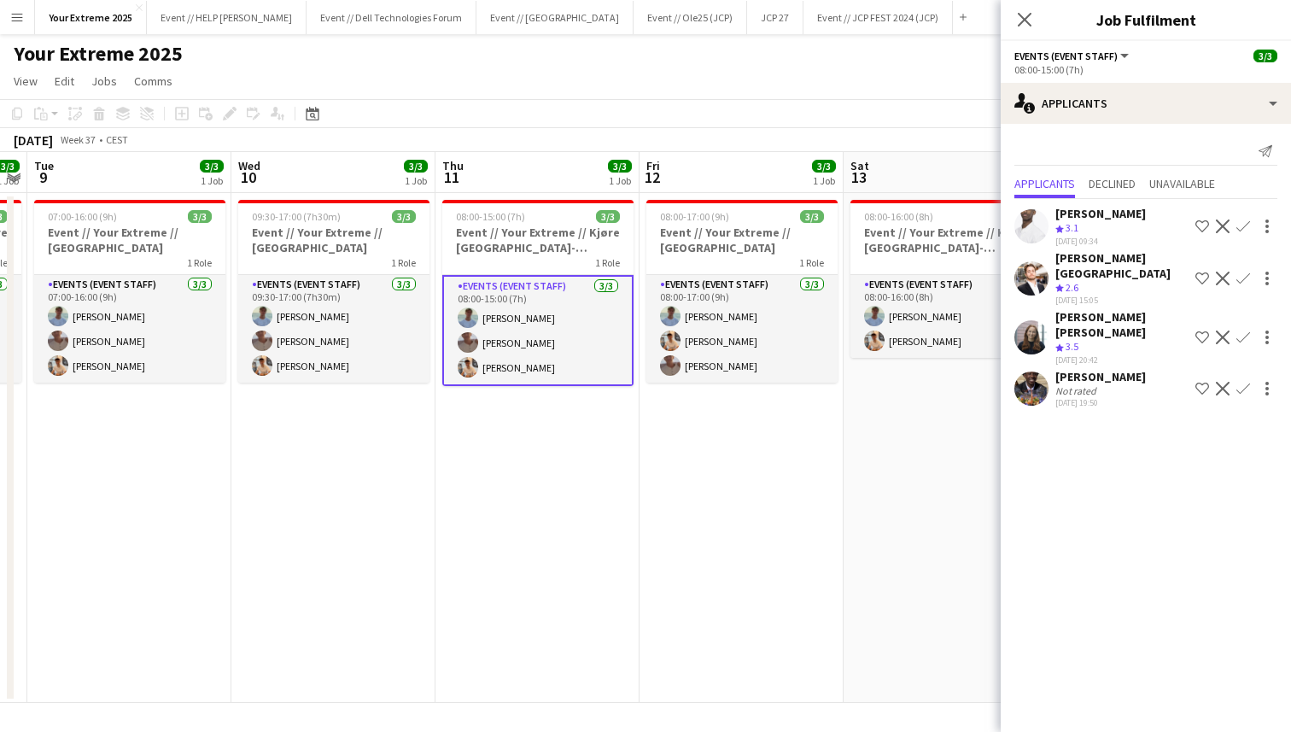
scroll to position [0, 777]
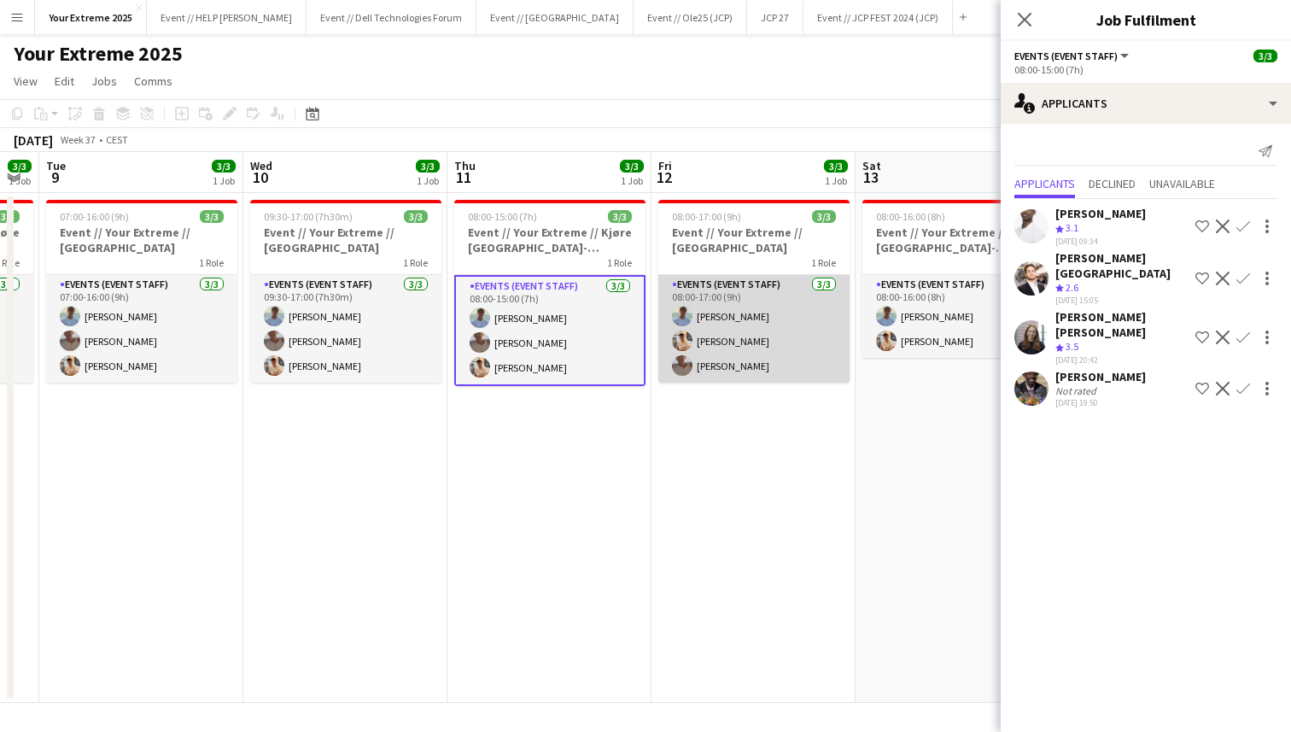
click at [753, 337] on app-card-role "Events (Event Staff) [DATE] 08:00-17:00 (9h) [PERSON_NAME] [PERSON_NAME] [PERSO…" at bounding box center [754, 329] width 191 height 108
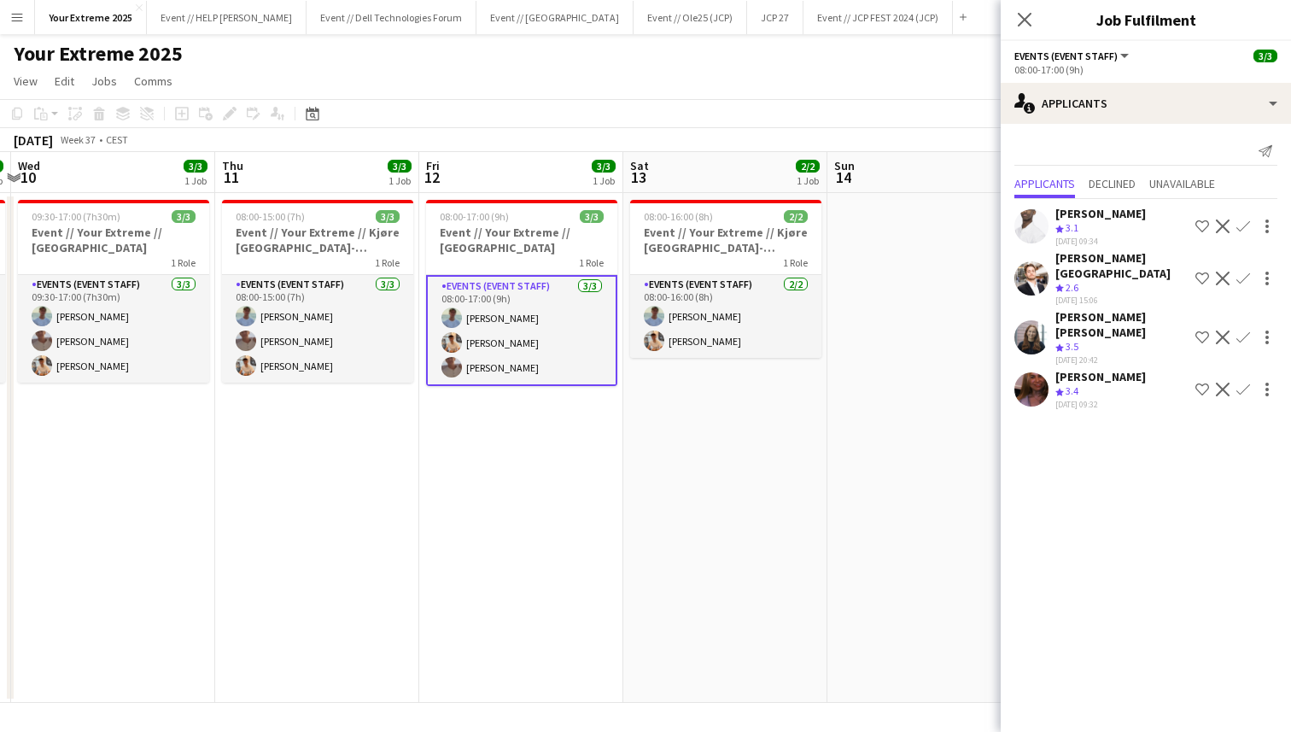
scroll to position [0, 604]
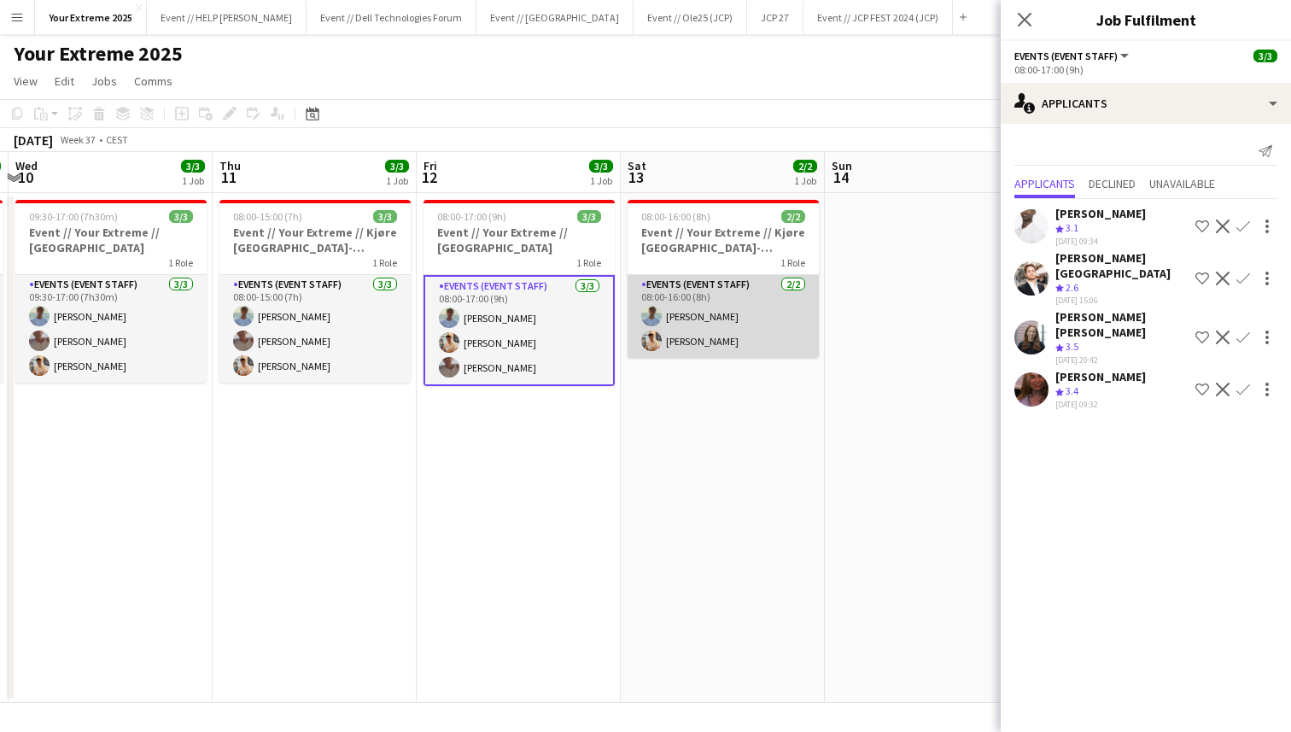
click at [700, 334] on app-card-role "Events (Event Staff) [DATE] 08:00-16:00 (8h) [PERSON_NAME] [PERSON_NAME]" at bounding box center [723, 316] width 191 height 83
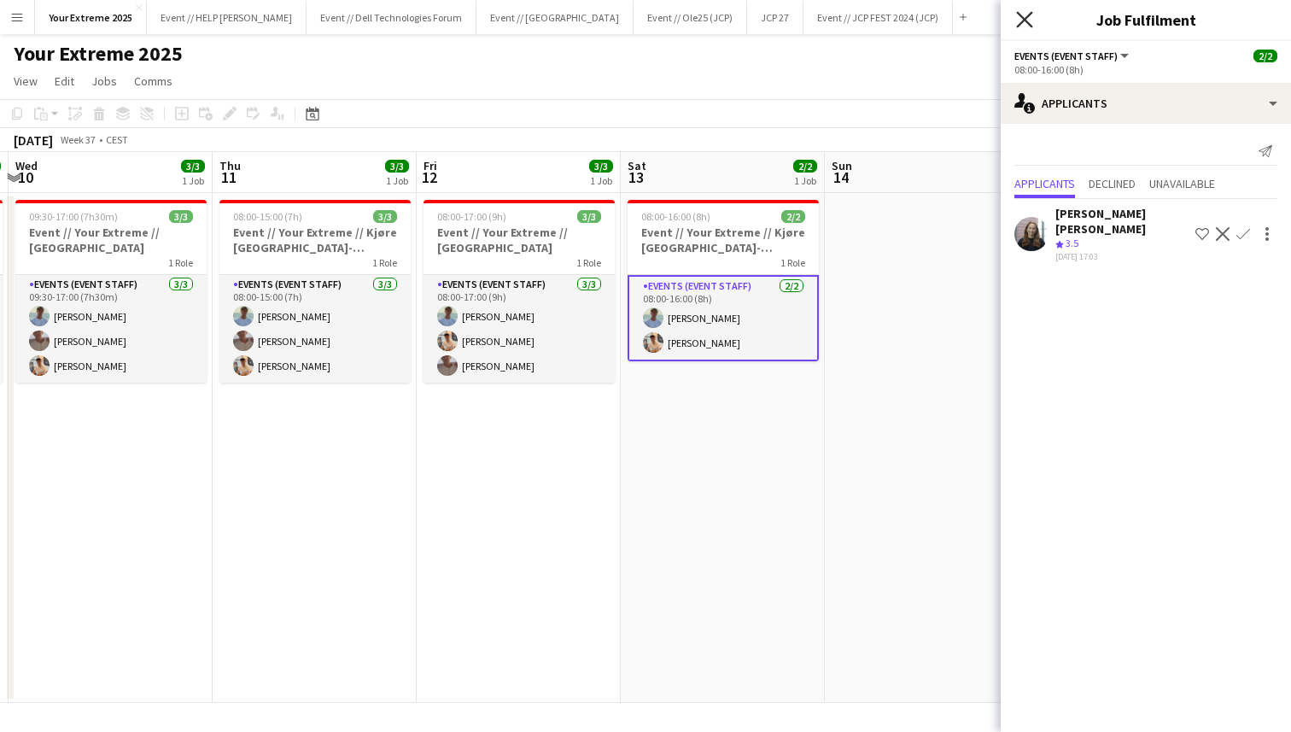
click at [1027, 21] on icon at bounding box center [1024, 19] width 16 height 16
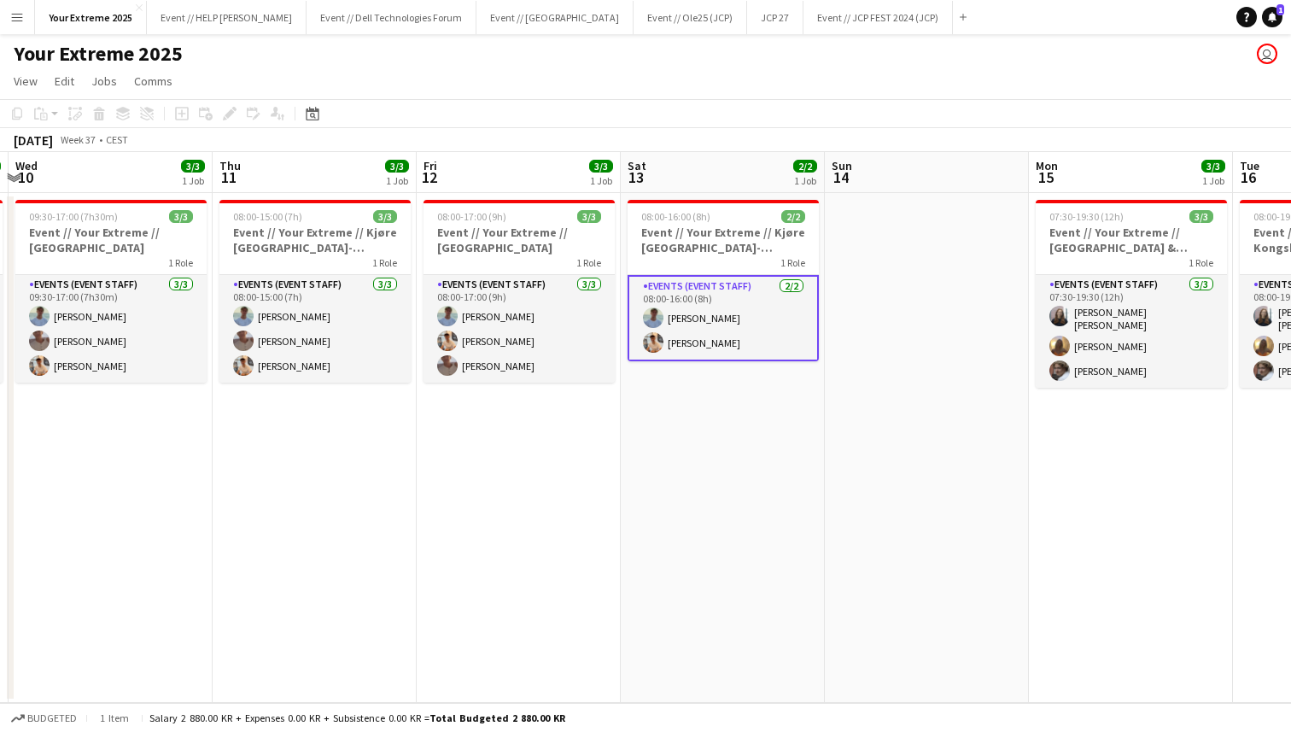
click at [968, 389] on app-date-cell at bounding box center [927, 448] width 204 height 510
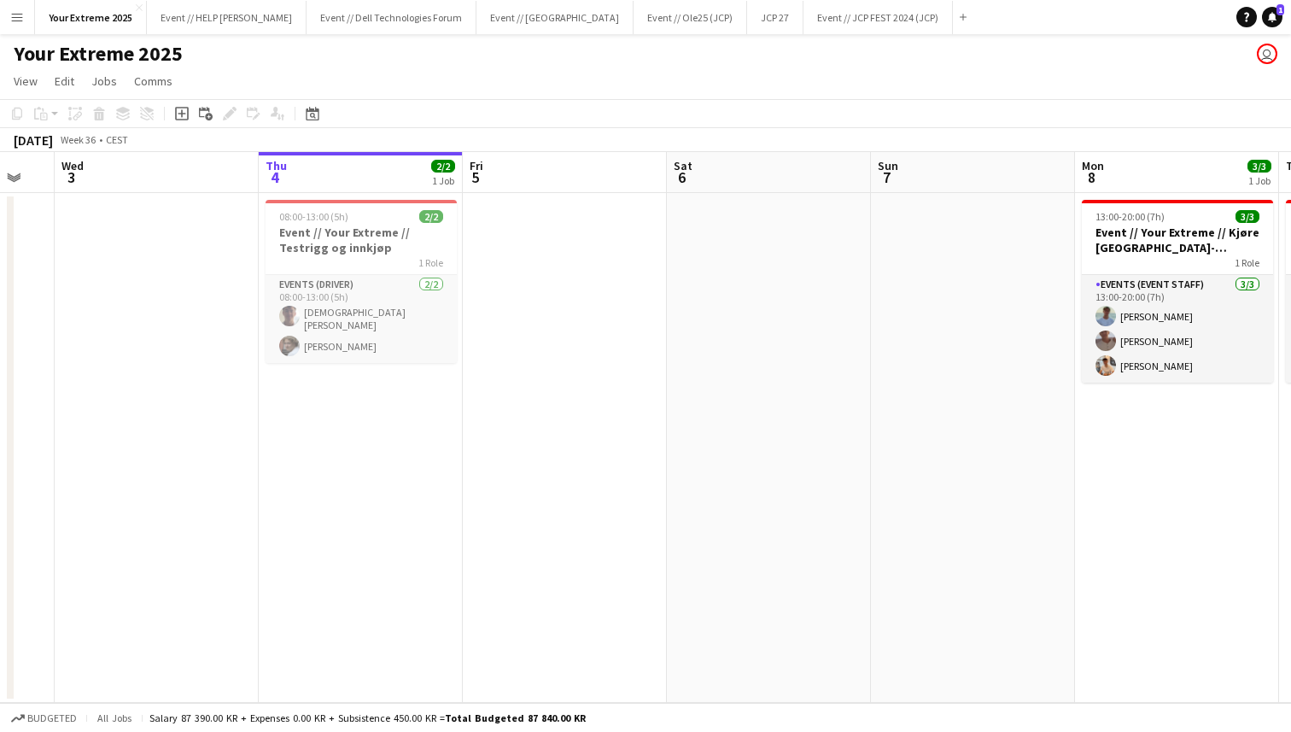
scroll to position [0, 348]
